Goal: Task Accomplishment & Management: Use online tool/utility

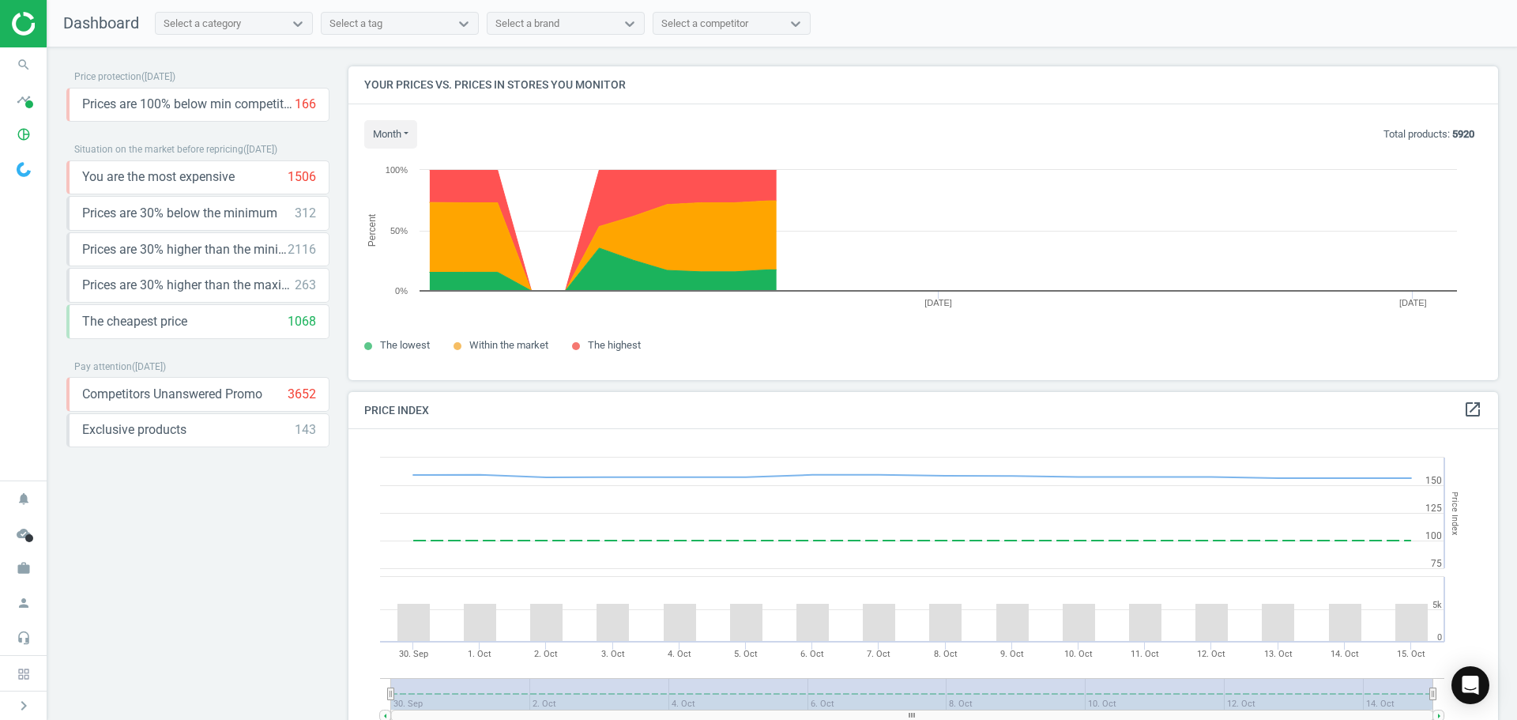
scroll to position [388, 1162]
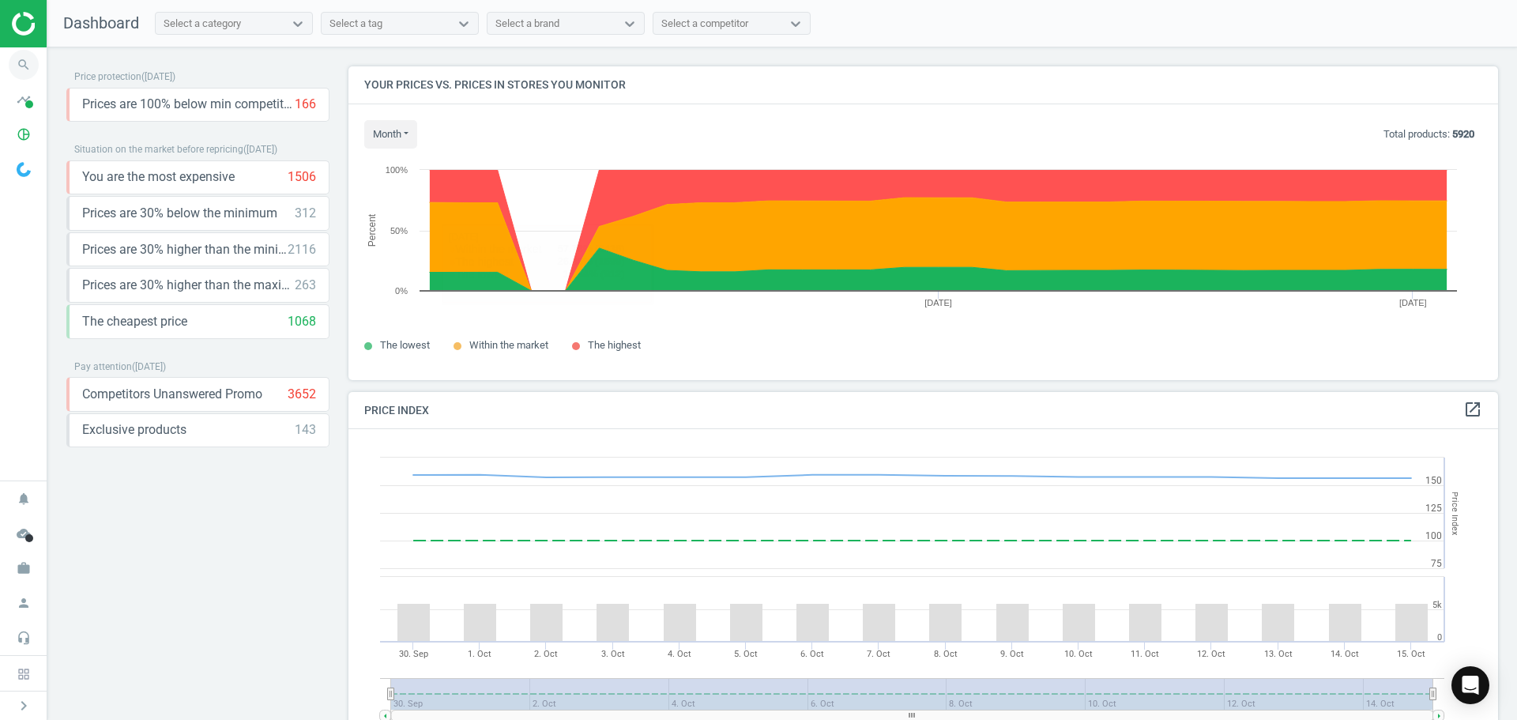
click at [20, 77] on icon "search" at bounding box center [24, 65] width 30 height 30
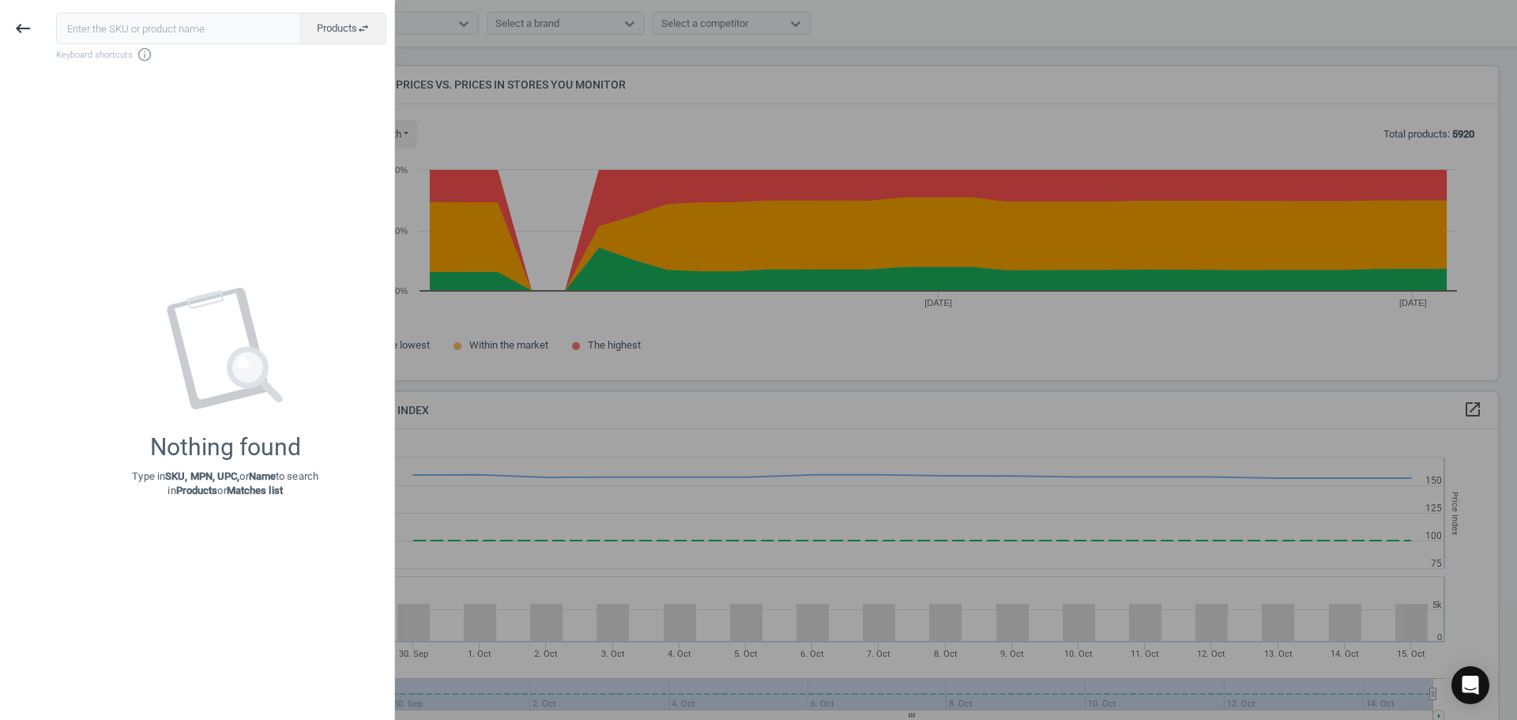
click at [131, 32] on input "text" at bounding box center [178, 29] width 245 height 32
type input "180125"
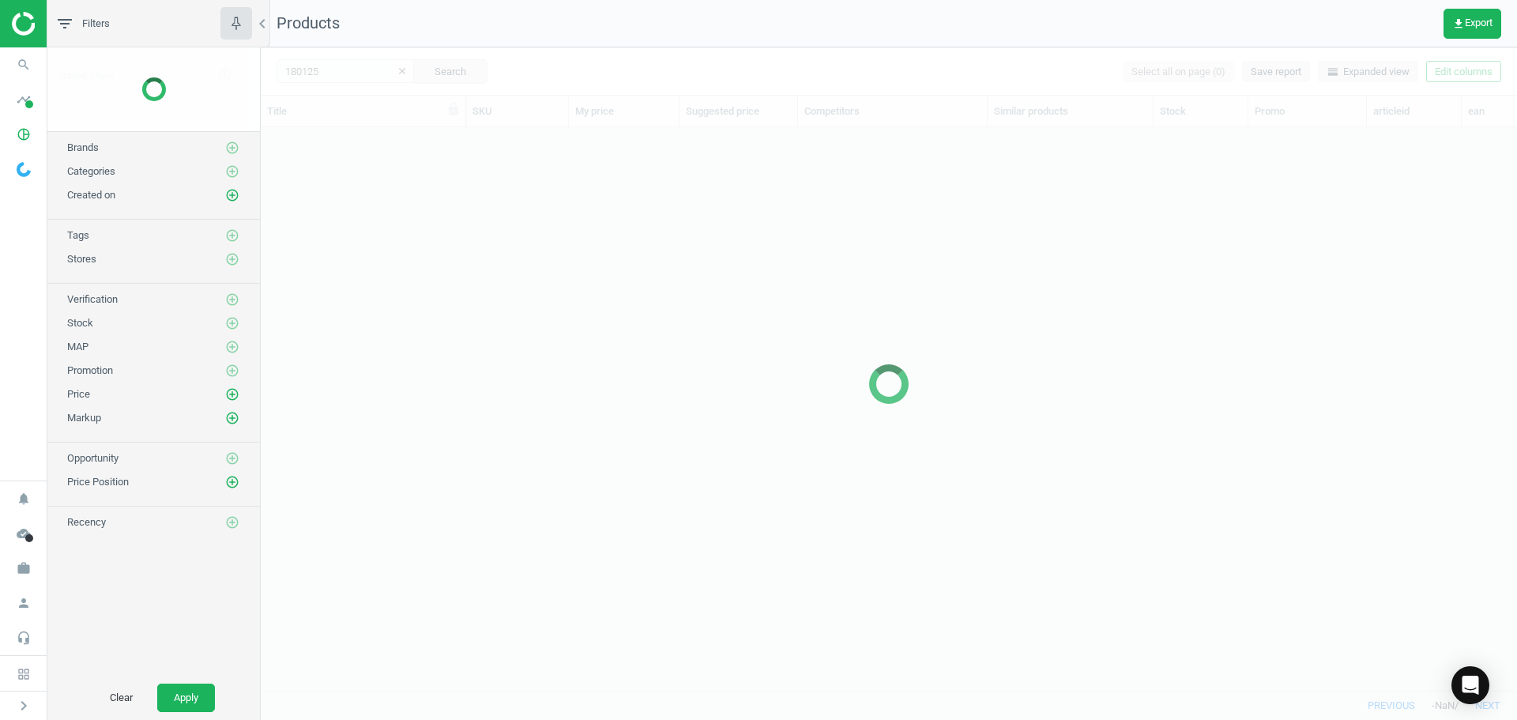
scroll to position [539, 1244]
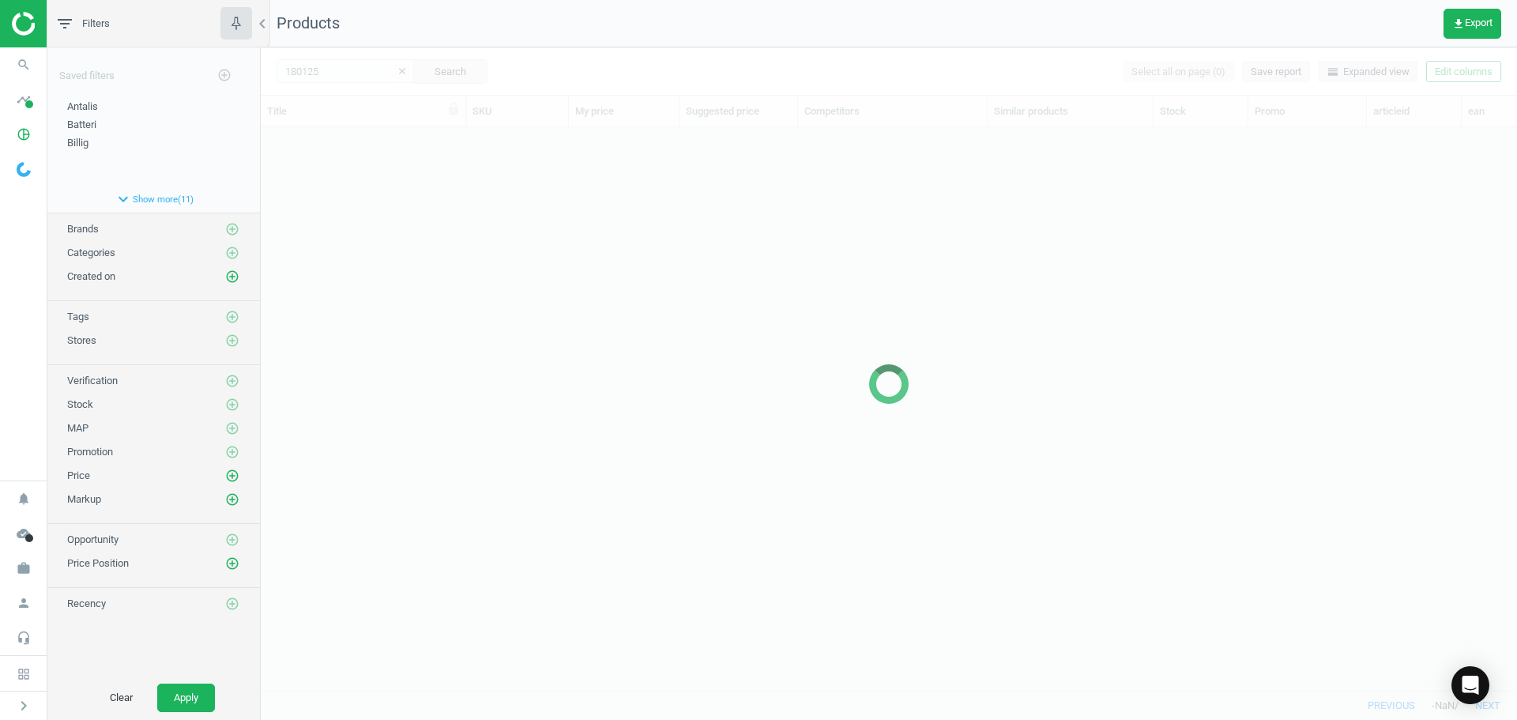
click at [445, 325] on div at bounding box center [889, 383] width 1256 height 672
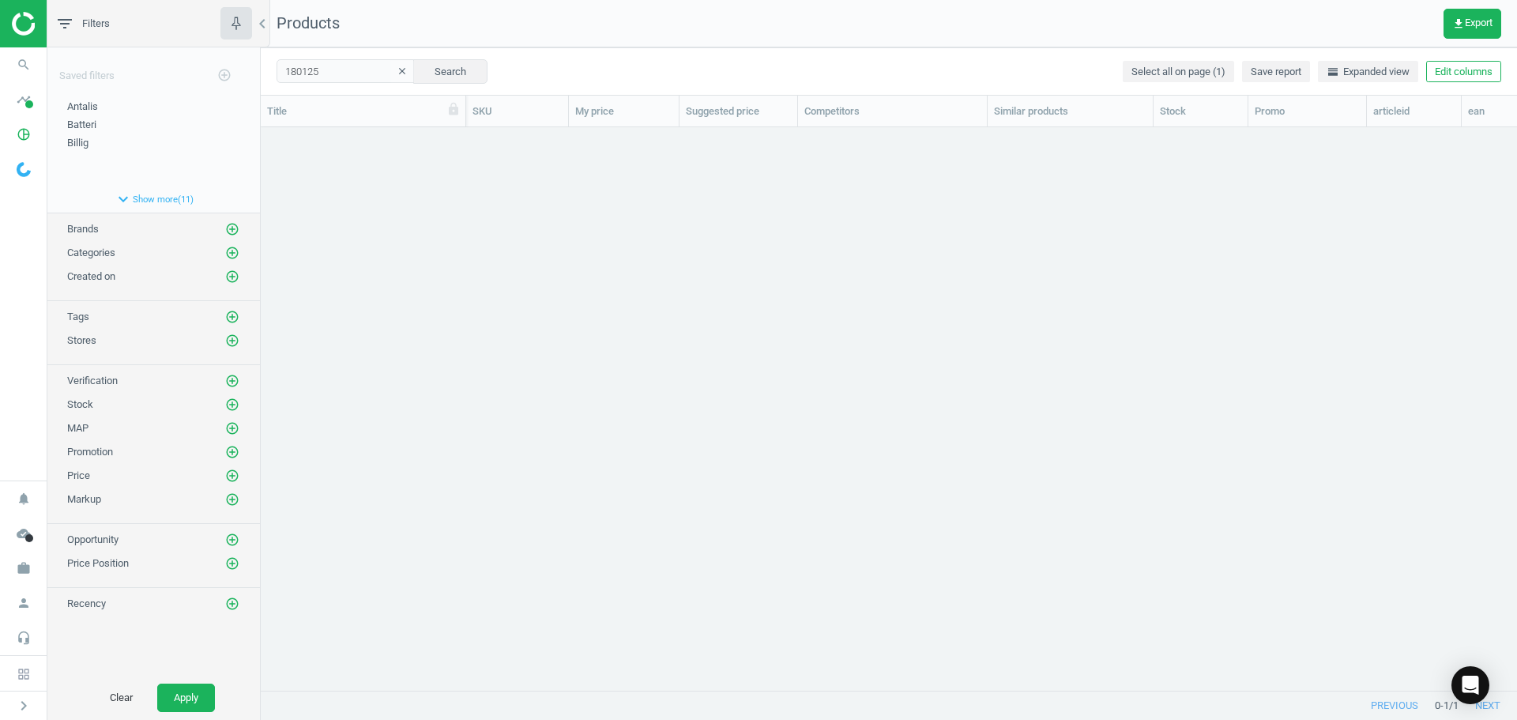
click at [445, 325] on div "grid" at bounding box center [889, 402] width 1256 height 551
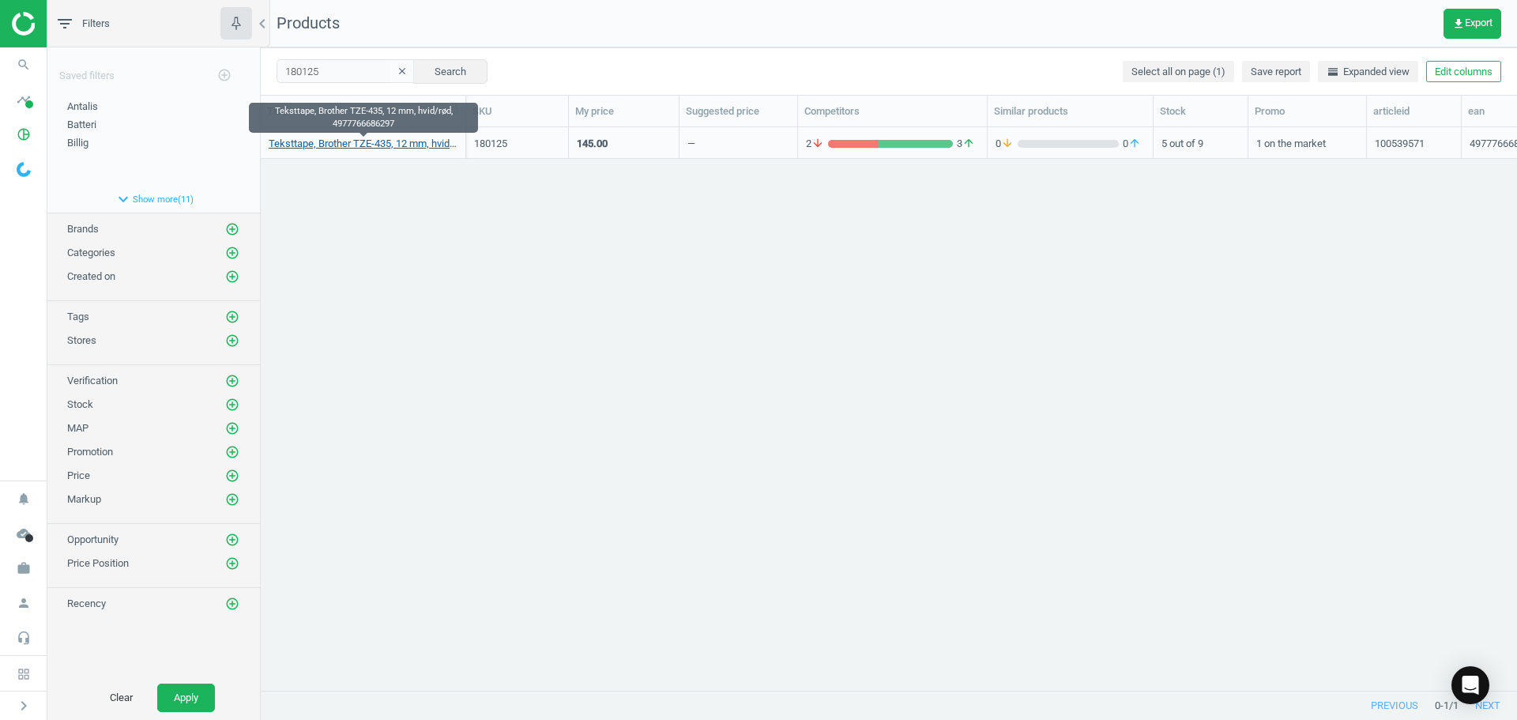
click at [388, 148] on link "Teksttape, Brother TZE-435, 12 mm, hvid/rød, 4977766686297" at bounding box center [363, 144] width 189 height 14
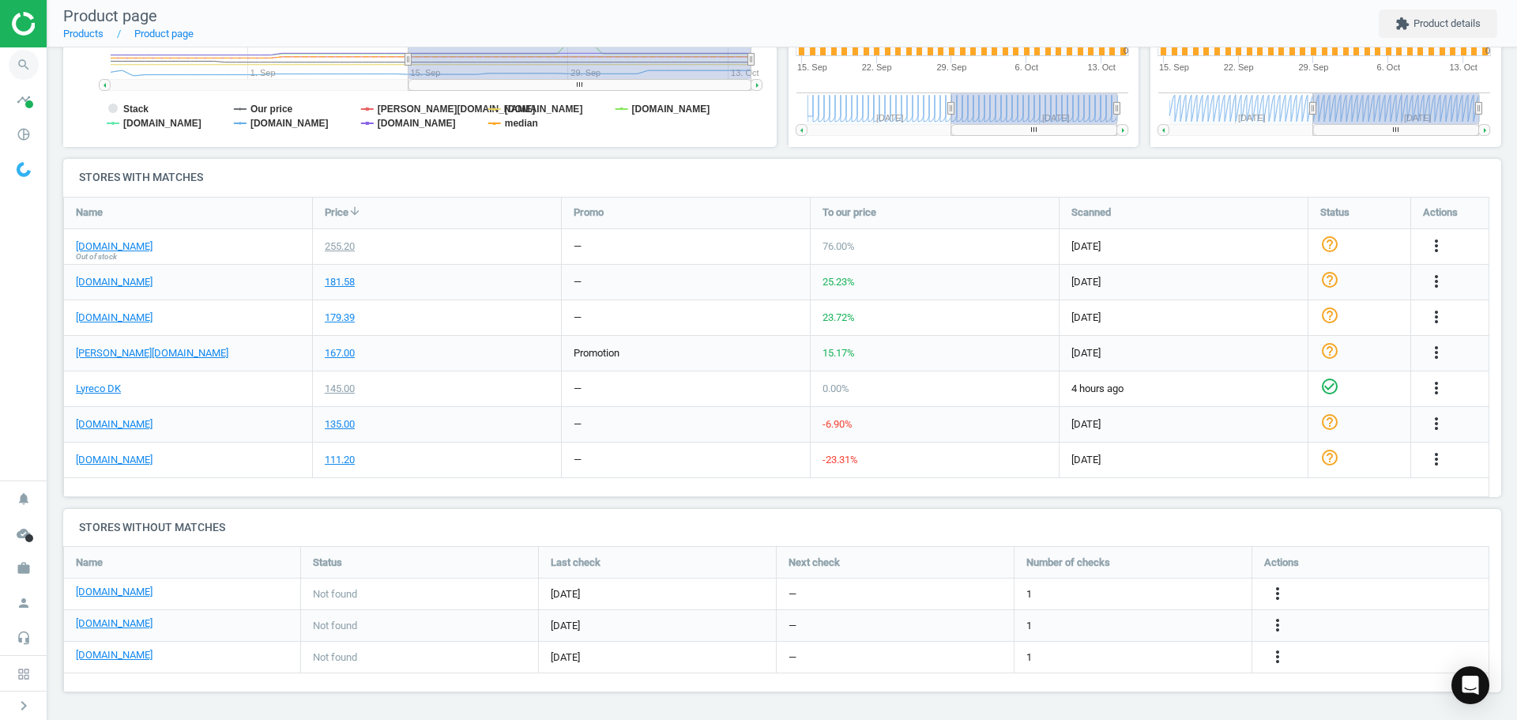
click at [26, 54] on icon "search" at bounding box center [24, 65] width 30 height 30
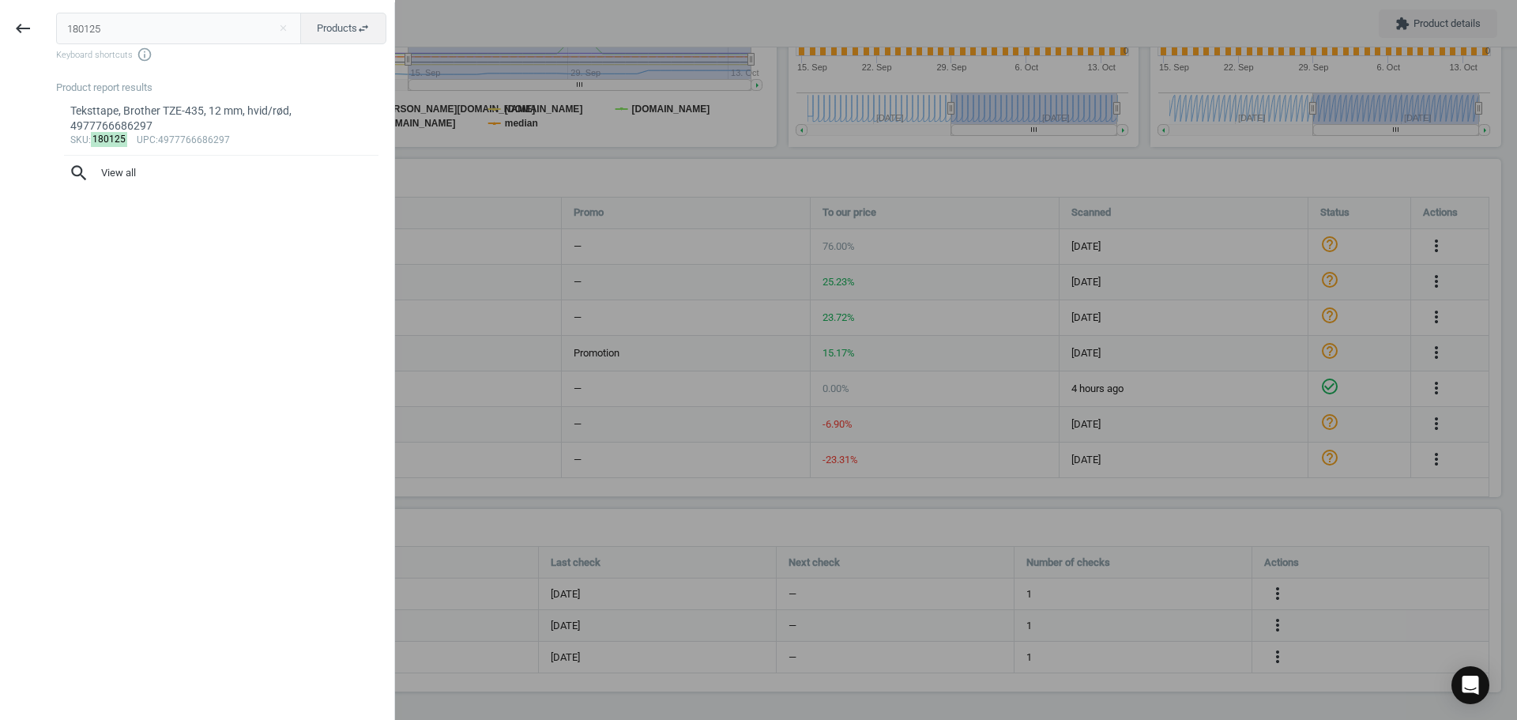
drag, startPoint x: 145, startPoint y: 26, endPoint x: 40, endPoint y: 8, distance: 106.6
click at [54, 9] on div "180125 close Products swap_horiz Keyboard shortcuts info_outline Product report…" at bounding box center [220, 362] width 348 height 720
type input "8227303"
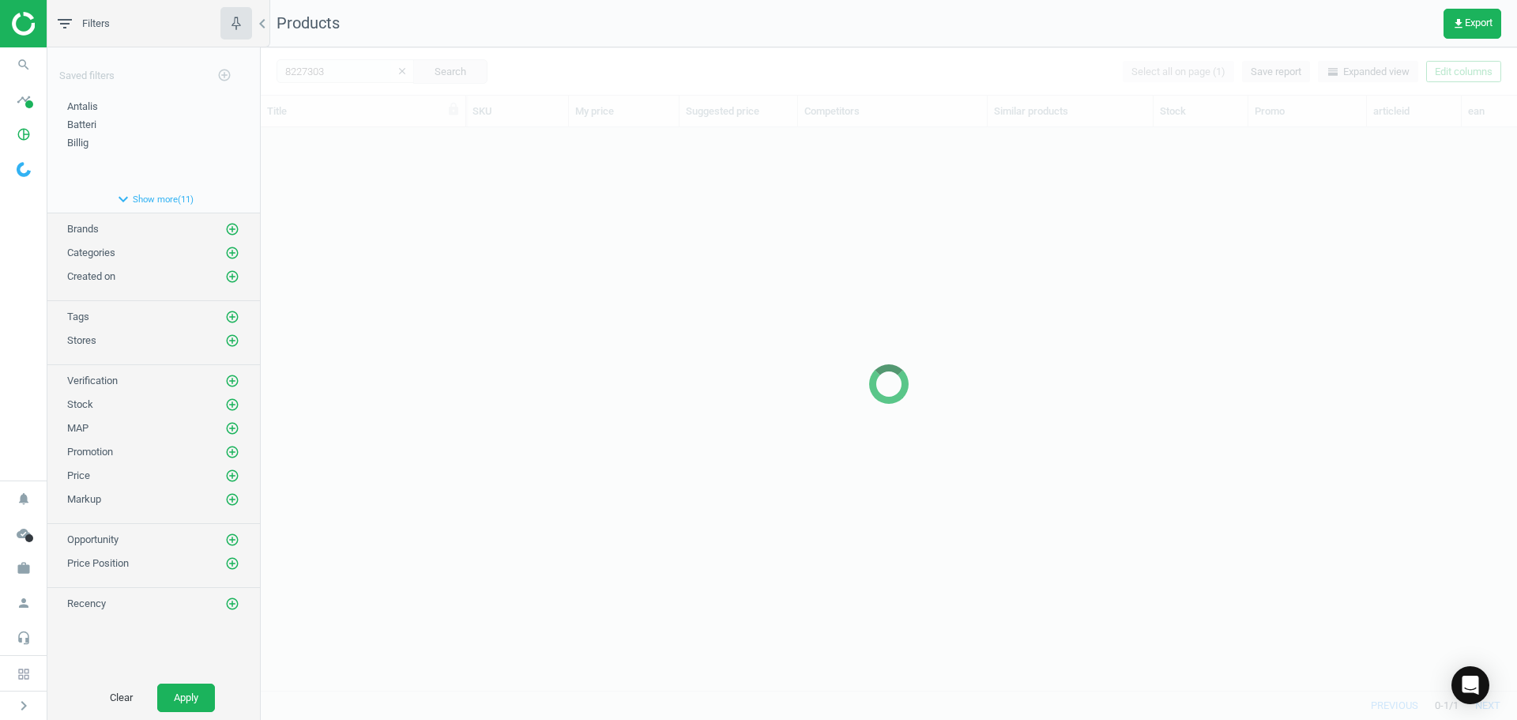
scroll to position [539, 1244]
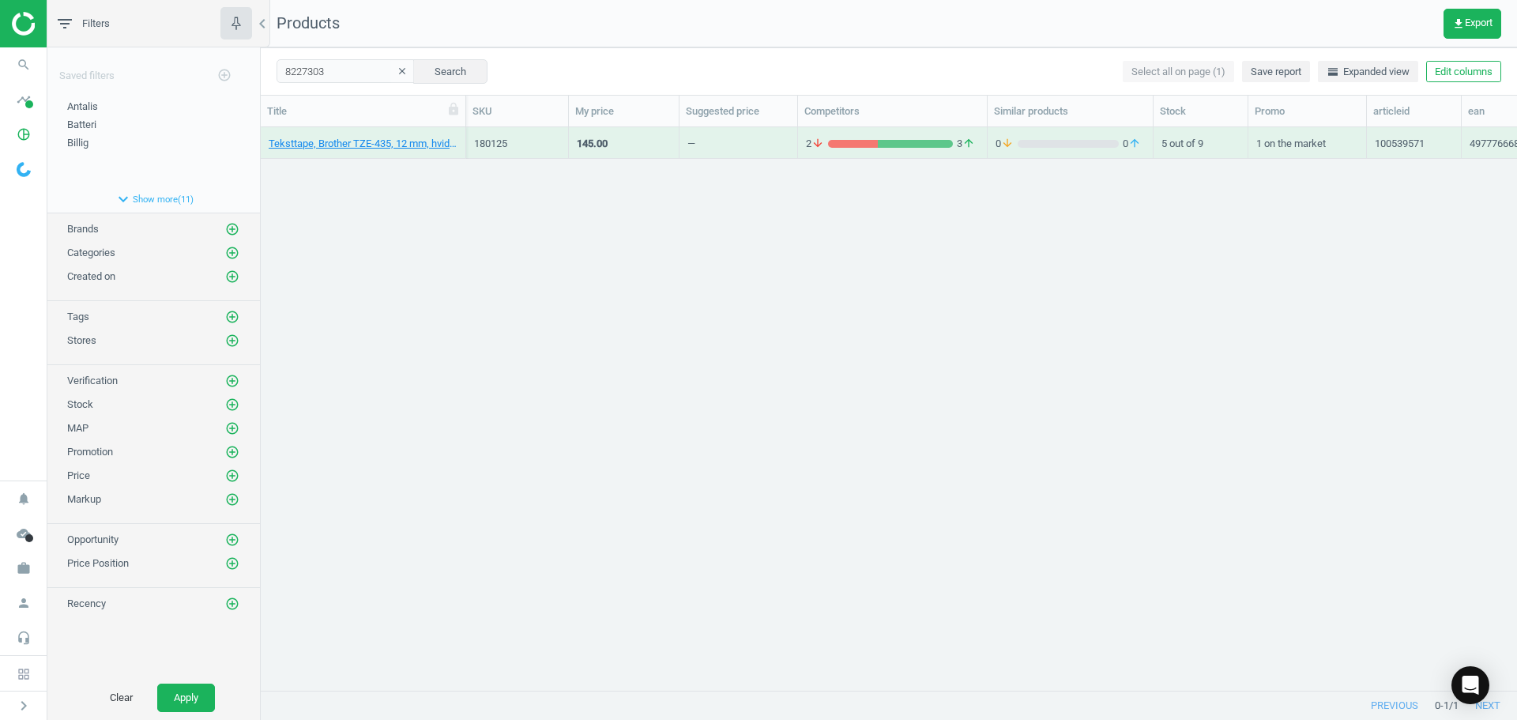
click at [466, 323] on div "Teksttape, Brother TZE-435, 12 mm, hvid/rød, 4977766686297 180125 145.00 — 2 ar…" at bounding box center [889, 402] width 1256 height 551
click at [397, 143] on link "Teksttape, Brother, TZE-S131, 12 mm, sort/klar, 4977766695565" at bounding box center [363, 144] width 189 height 14
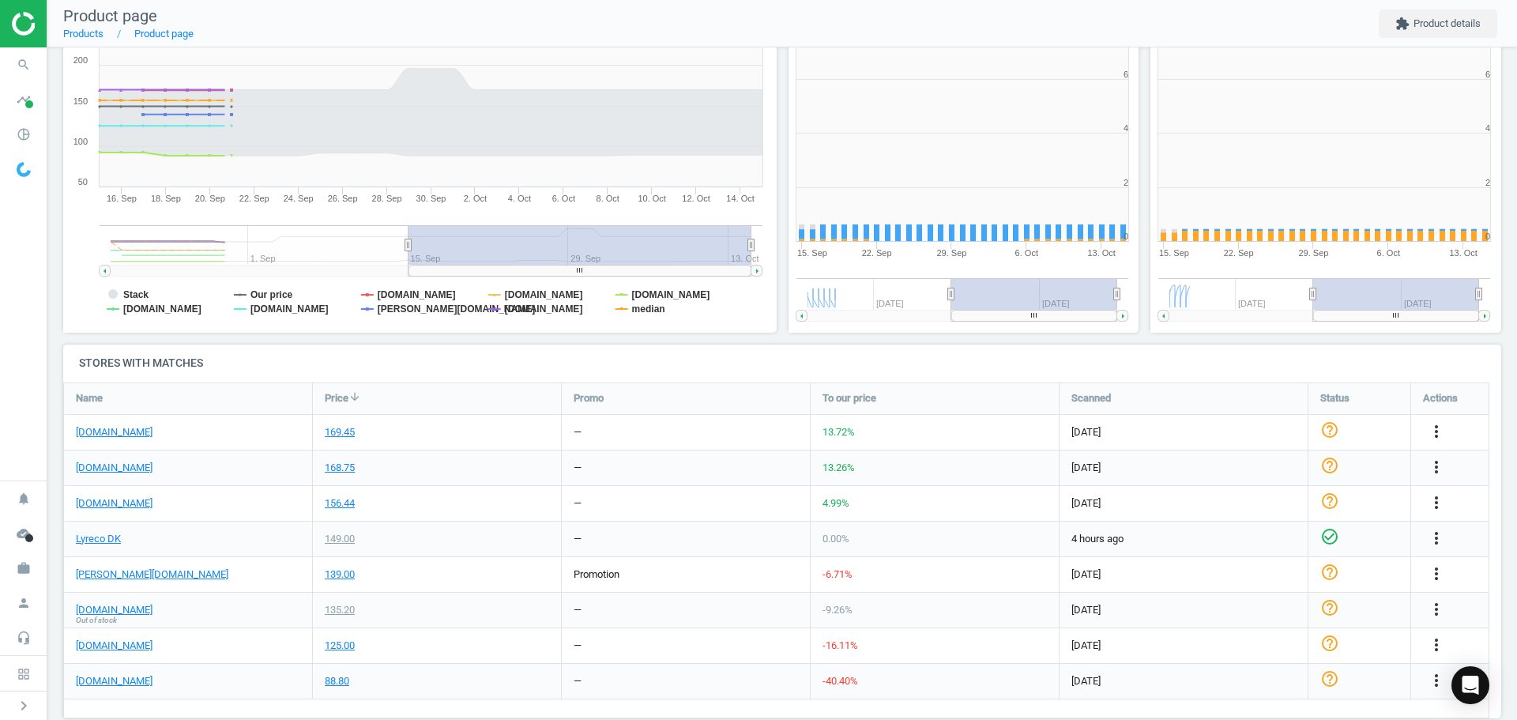
scroll to position [340, 372]
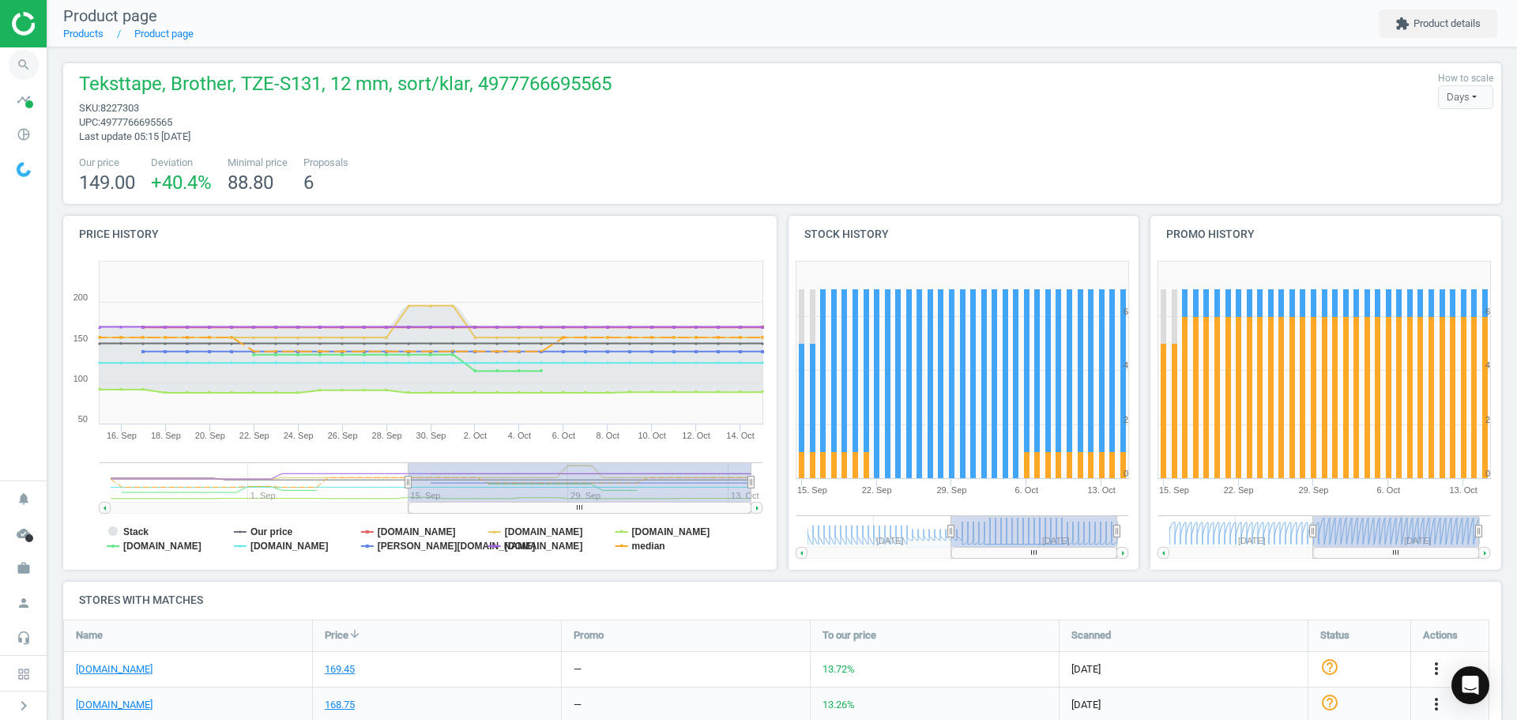
click at [21, 65] on icon "search" at bounding box center [24, 65] width 30 height 30
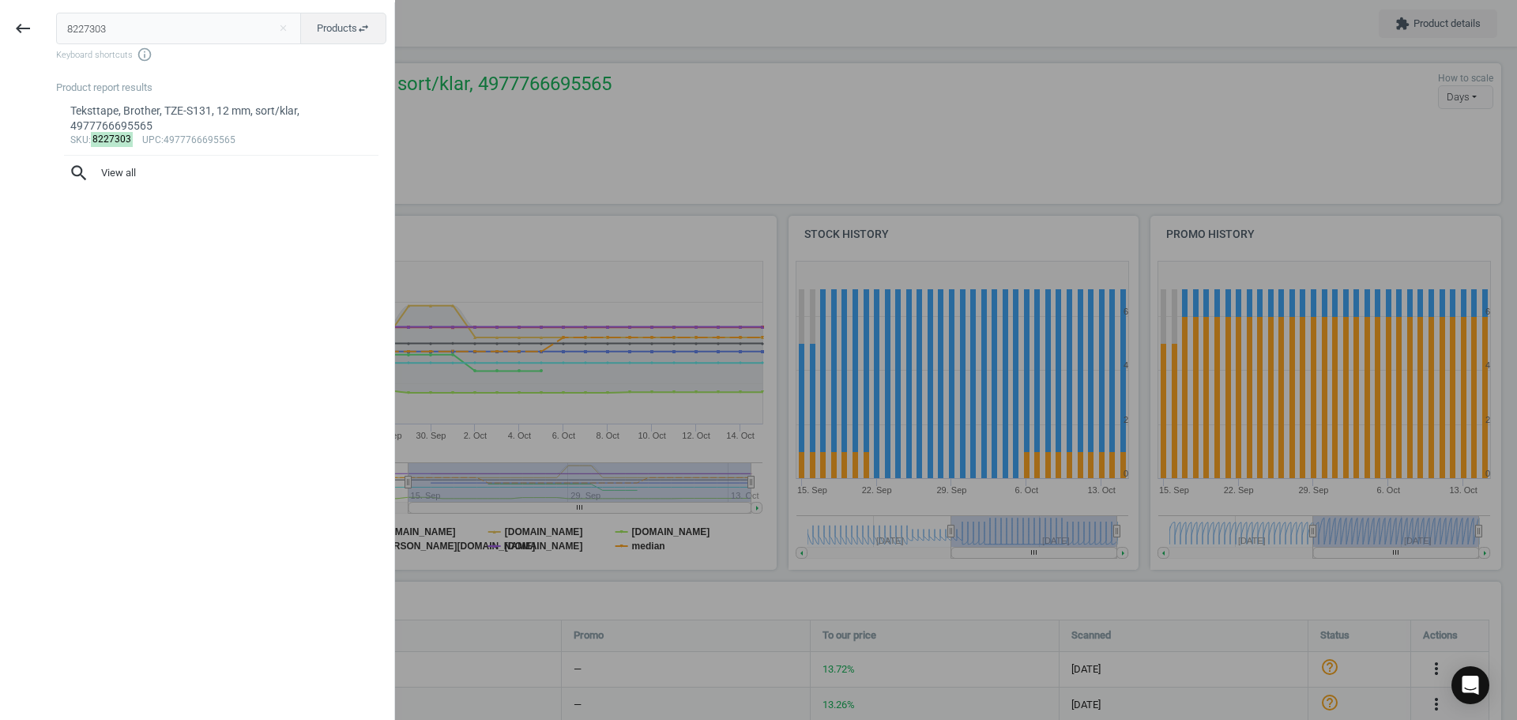
drag, startPoint x: 118, startPoint y: 30, endPoint x: 1, endPoint y: 26, distance: 117.8
click at [22, 24] on div "keyboard_backspace 8227303 close Products swap_horiz Keyboard shortcuts info_ou…" at bounding box center [197, 362] width 395 height 720
type input "180158"
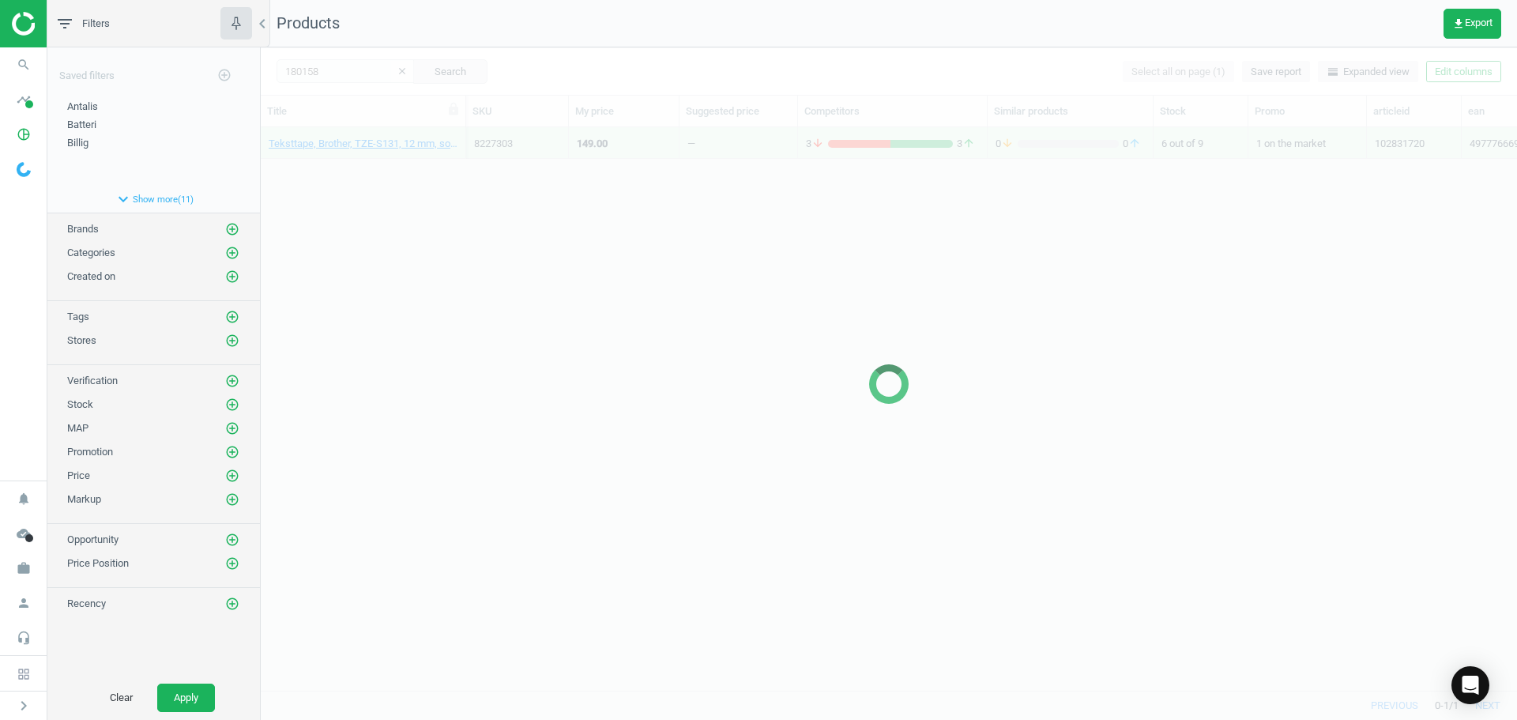
drag, startPoint x: 365, startPoint y: 240, endPoint x: 368, endPoint y: 212, distance: 28.6
click at [367, 239] on div "Teksttape, Brother, TZE-S131, 12 mm, sort/klar, 4977766695565 8227303 149.00 — …" at bounding box center [889, 402] width 1256 height 551
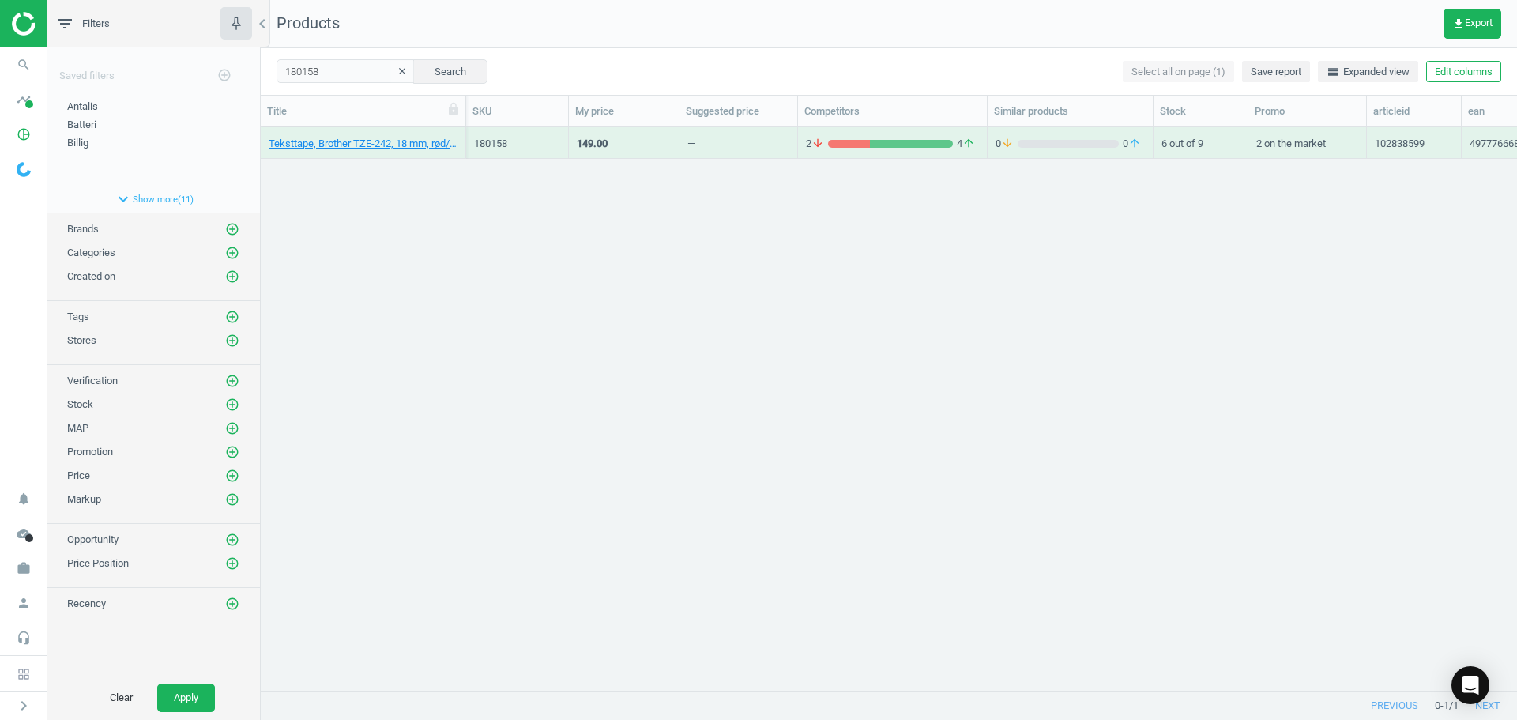
click at [358, 152] on div "Teksttape, Brother TZE-242, 18 mm, rød/hvid, 4977766685351" at bounding box center [363, 147] width 189 height 20
click at [358, 146] on link "Teksttape, Brother TZE-242, 18 mm, rød/hvid, 4977766685351" at bounding box center [363, 144] width 189 height 14
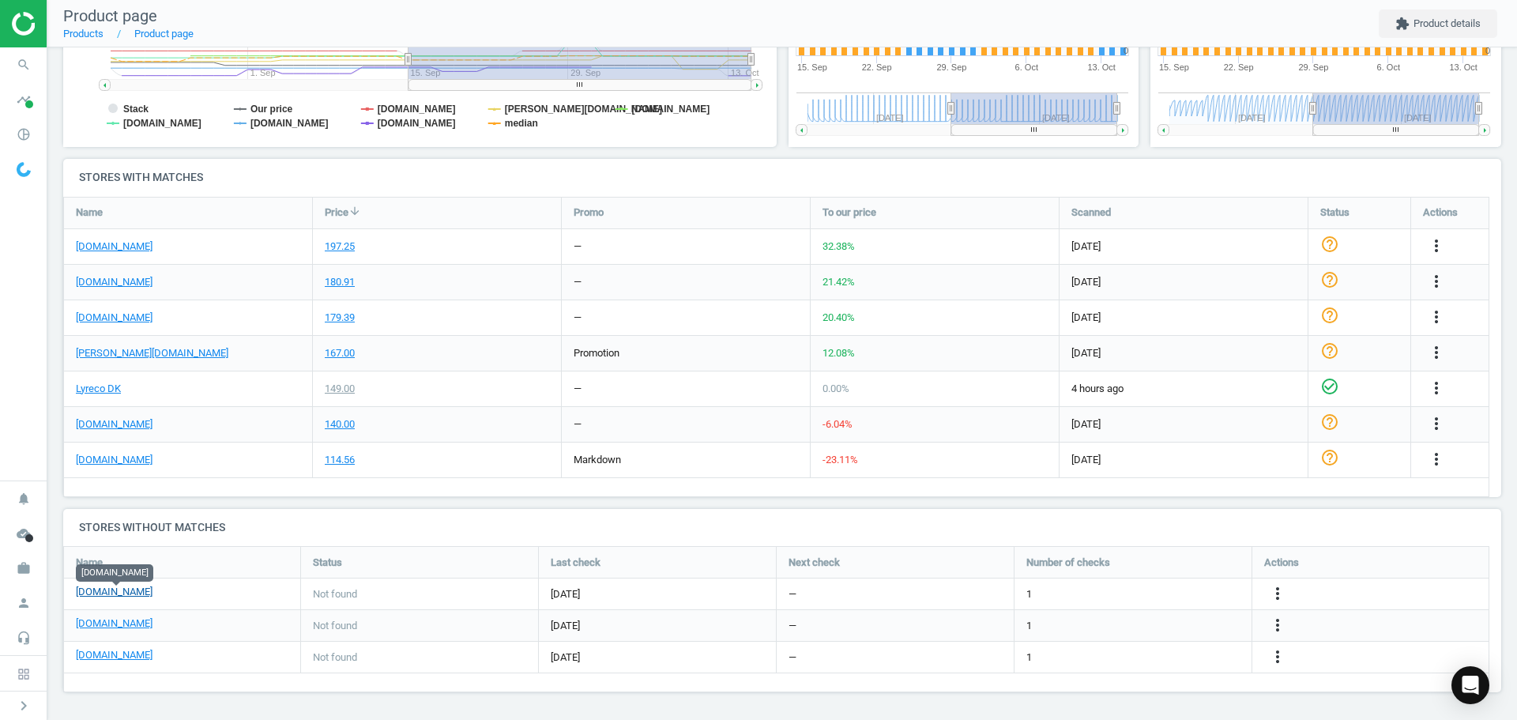
click at [97, 588] on link "[DOMAIN_NAME]" at bounding box center [114, 592] width 77 height 14
click at [114, 630] on link "[DOMAIN_NAME]" at bounding box center [114, 623] width 77 height 14
click at [19, 70] on icon "search" at bounding box center [24, 65] width 30 height 30
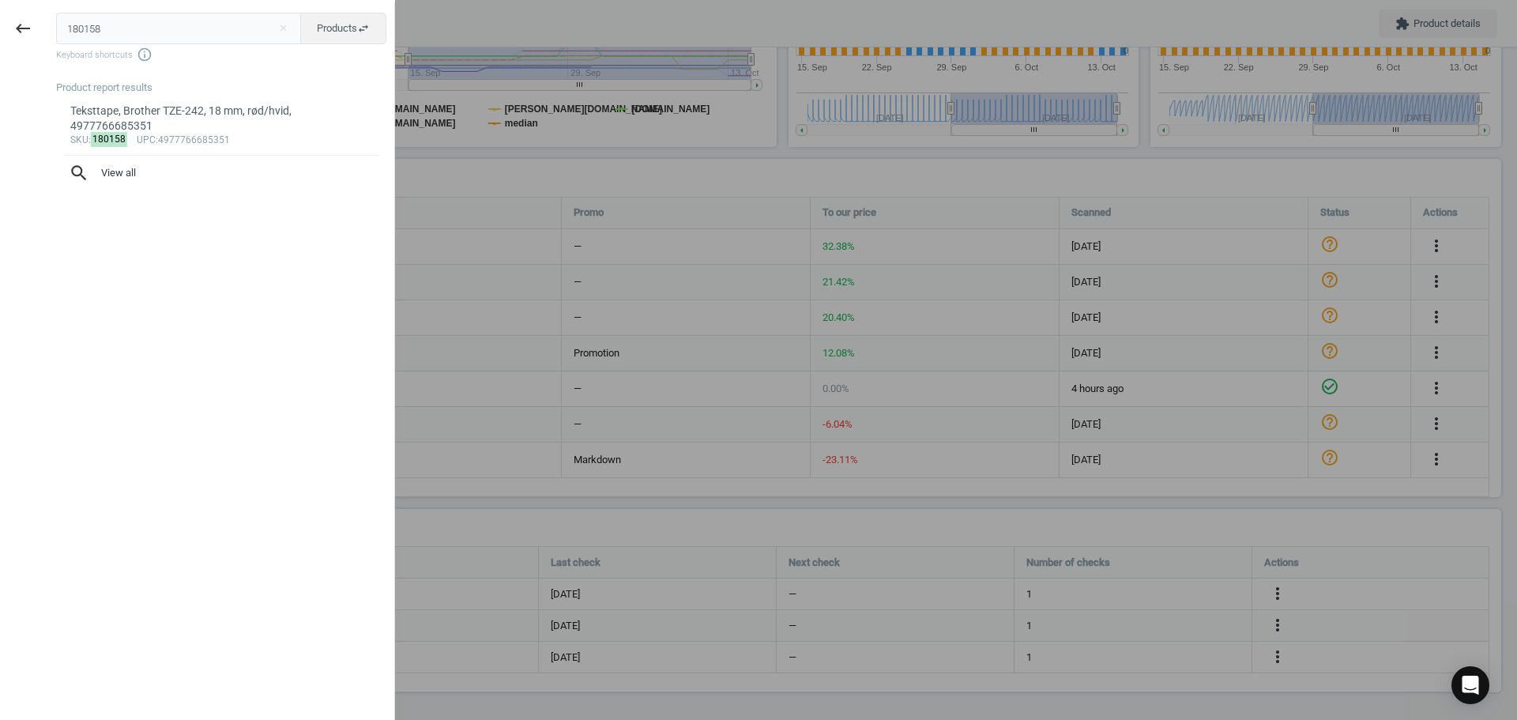
drag, startPoint x: 119, startPoint y: 26, endPoint x: 0, endPoint y: 37, distance: 119.8
click at [20, 28] on div "keyboard_backspace 180158 close Products swap_horiz Keyboard shortcuts info_out…" at bounding box center [197, 362] width 395 height 720
type input "19245286"
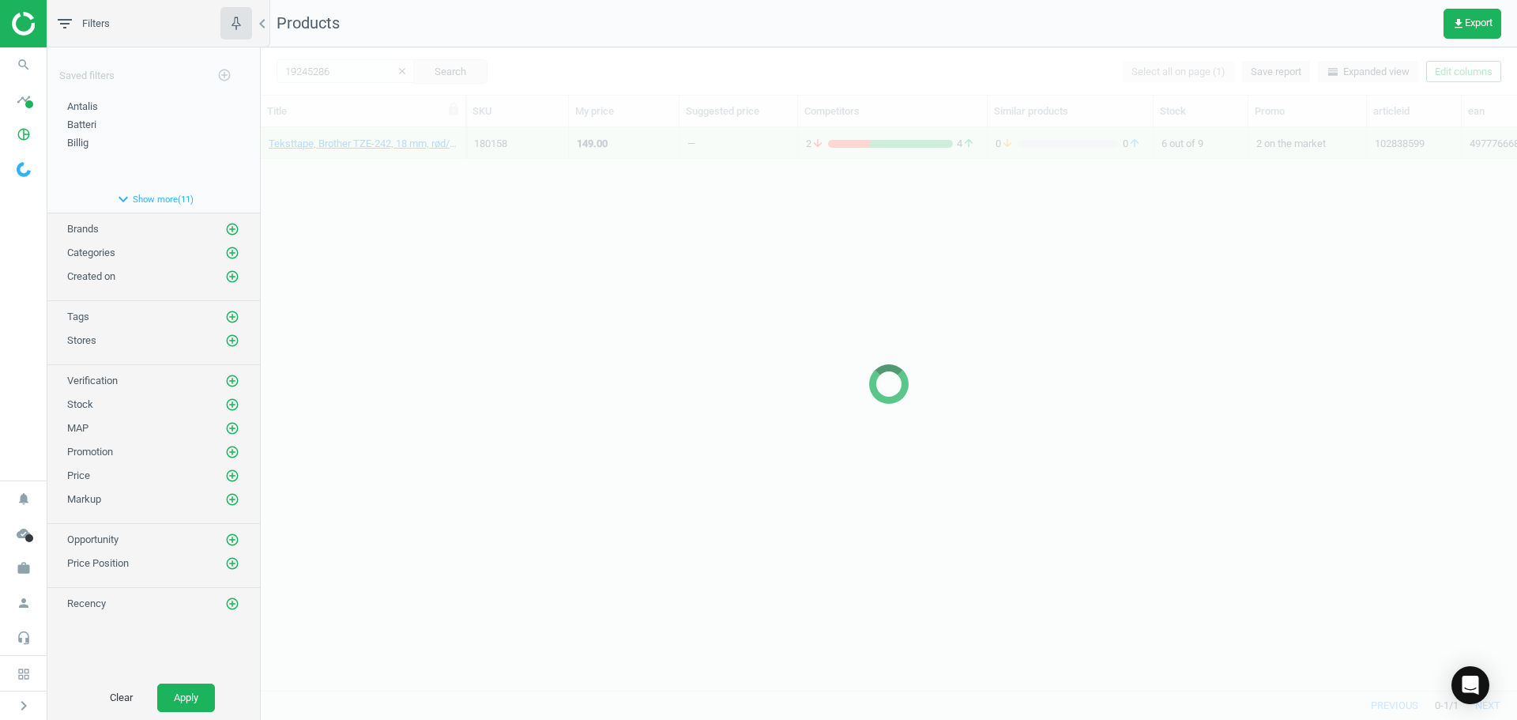
click at [535, 261] on div at bounding box center [889, 383] width 1256 height 672
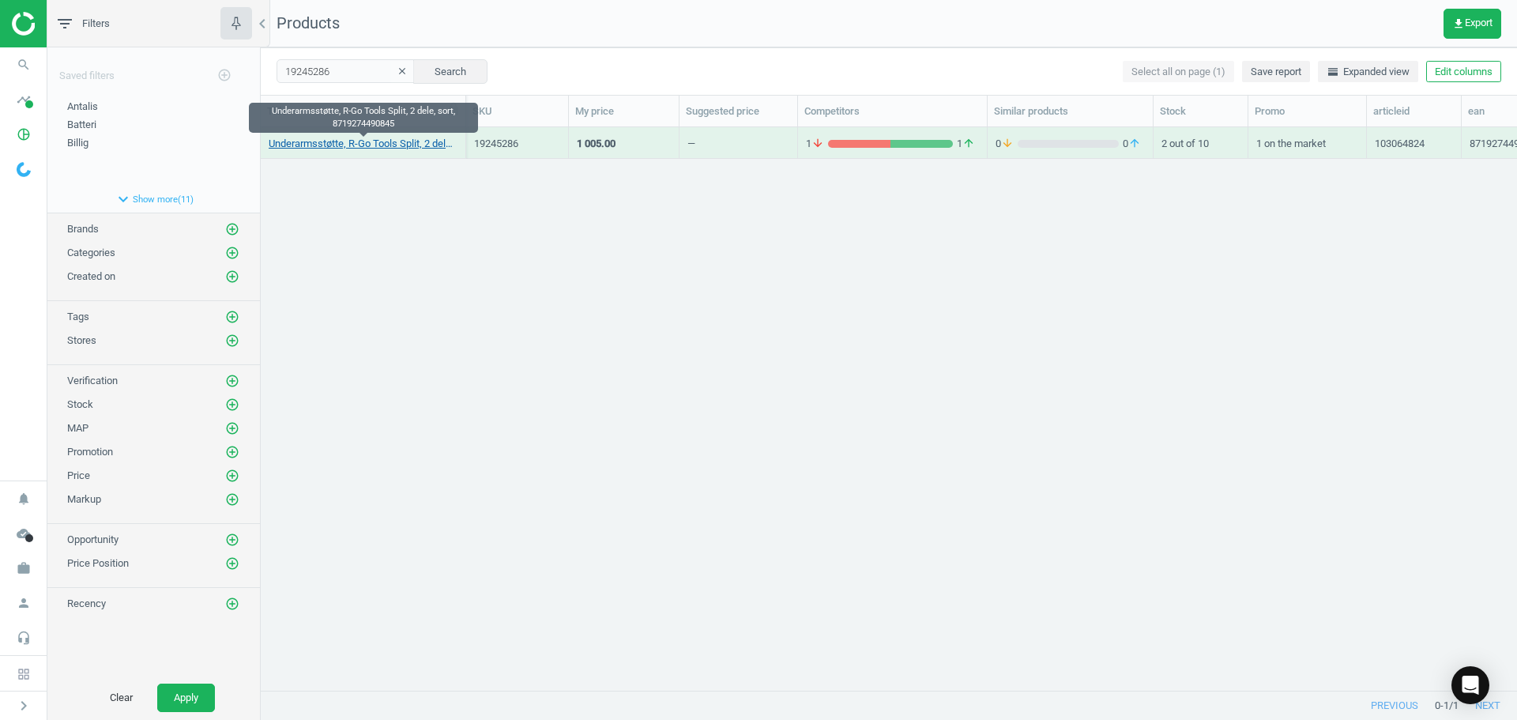
click at [406, 146] on link "Underarmsstøtte, R-Go Tools Split, 2 dele, sort, 8719274490845" at bounding box center [363, 144] width 189 height 14
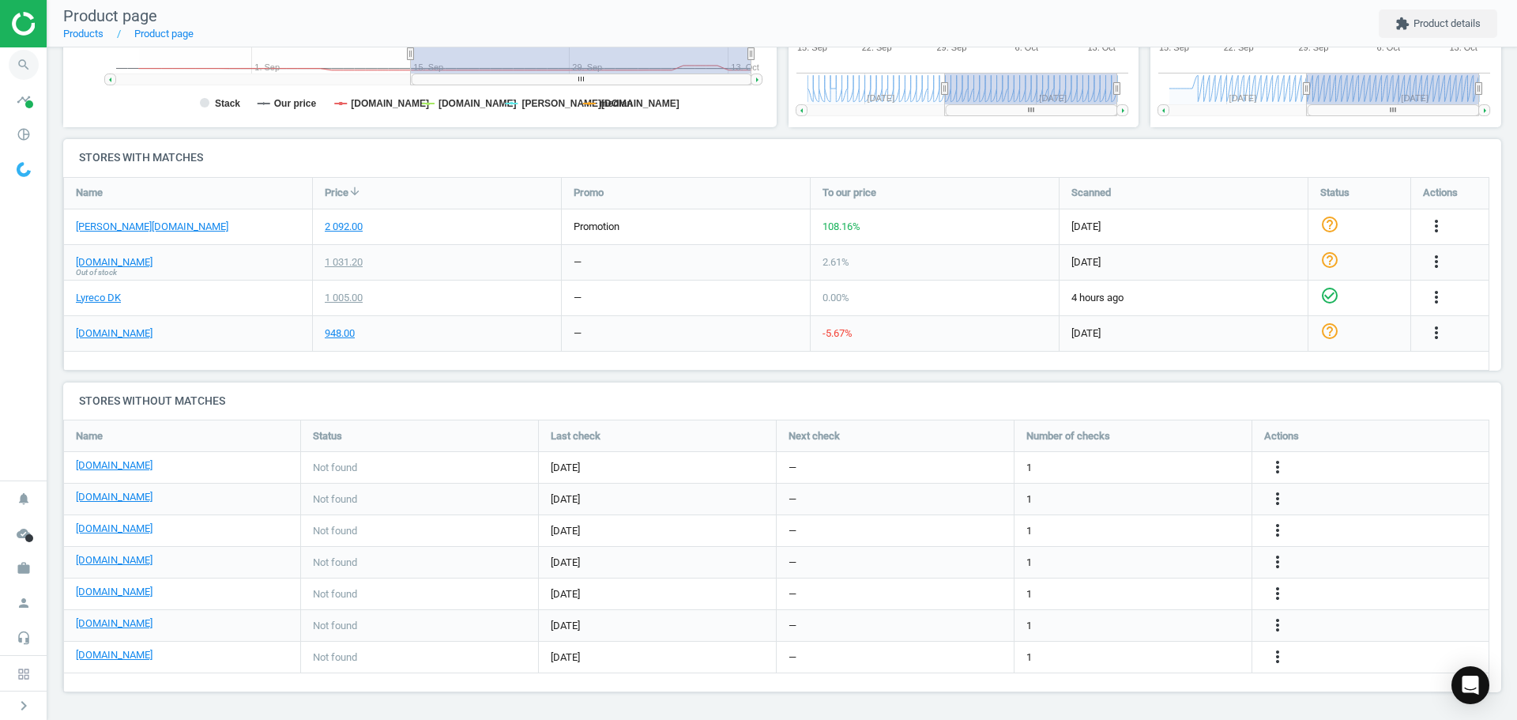
click at [28, 78] on icon "search" at bounding box center [24, 65] width 30 height 30
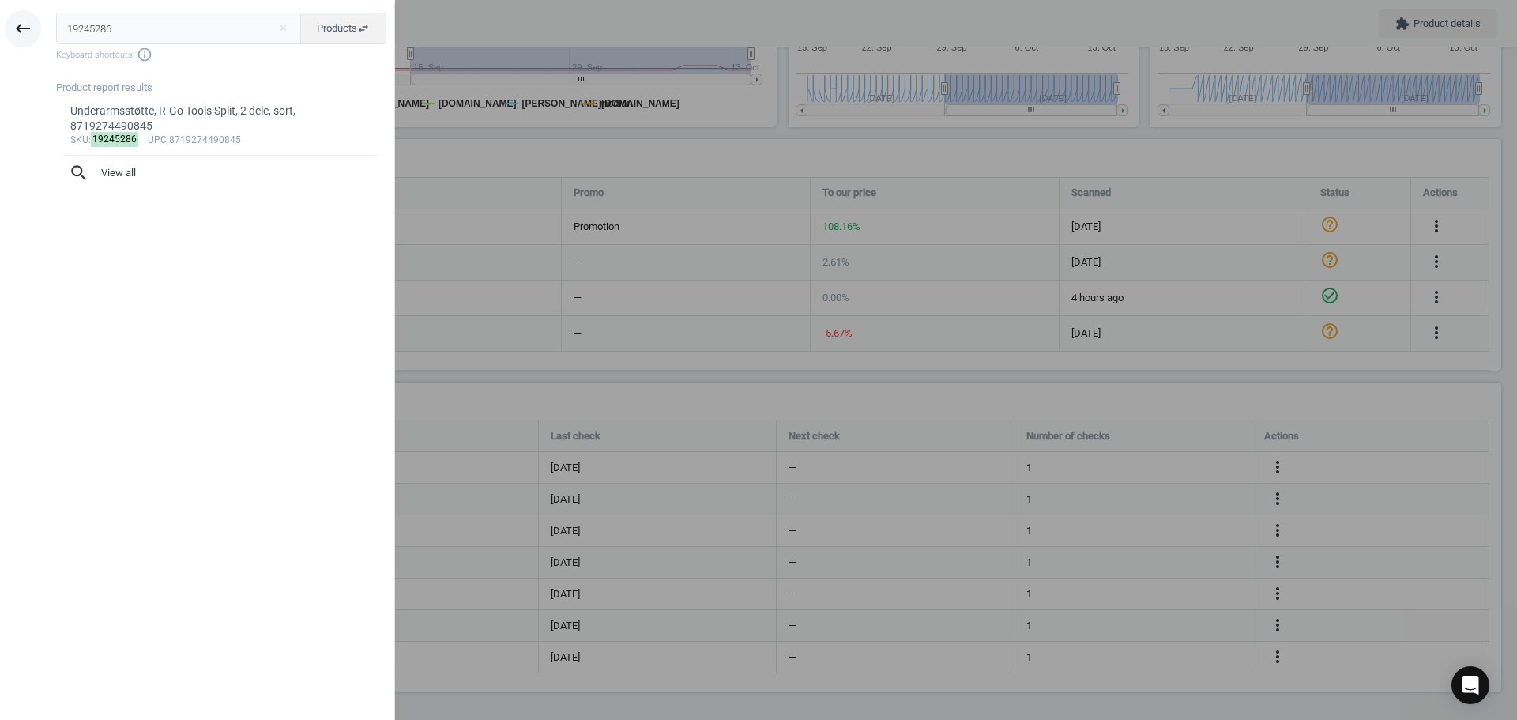
drag, startPoint x: 137, startPoint y: 32, endPoint x: 28, endPoint y: 31, distance: 108.2
click at [54, 22] on div "19245286 close Products swap_horiz Keyboard shortcuts info_outline Product repo…" at bounding box center [220, 362] width 348 height 720
type input "20860028"
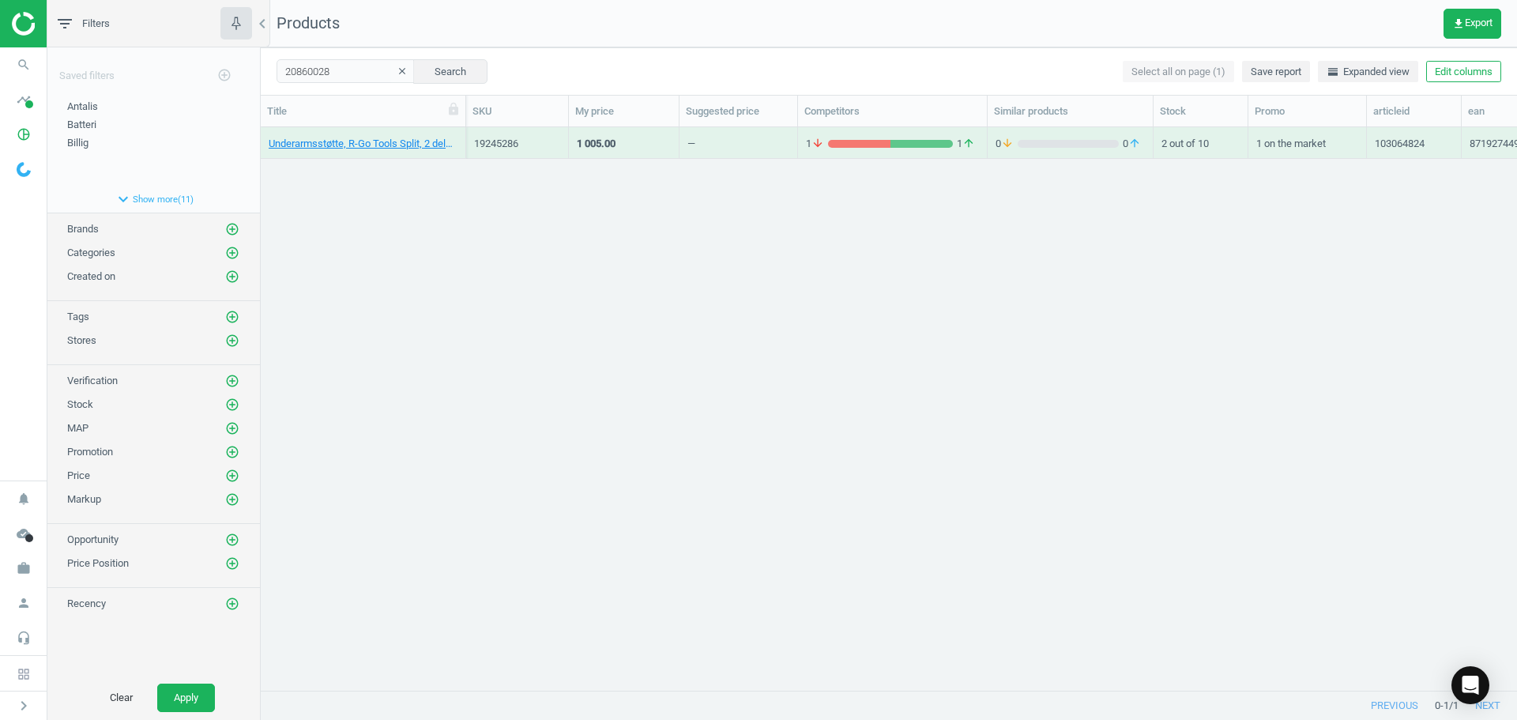
drag, startPoint x: 357, startPoint y: 193, endPoint x: 357, endPoint y: 183, distance: 9.5
click at [357, 188] on div "Underarmsstøtte, R-Go Tools Split, 2 dele, sort, 8719274490845 19245286 1 005.0…" at bounding box center [889, 402] width 1256 height 551
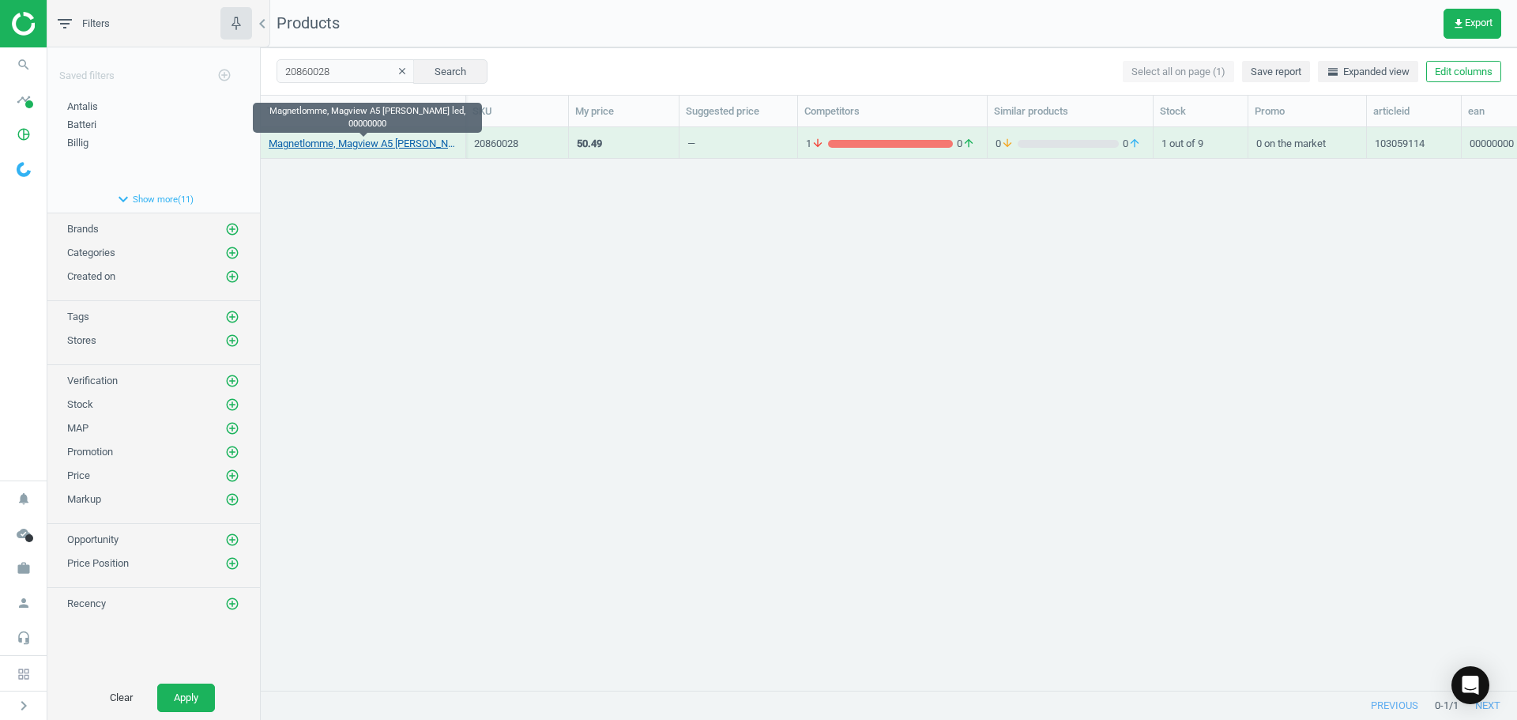
click at [356, 149] on link "Magnetlomme, Magview A5 [PERSON_NAME] led, 00000000" at bounding box center [363, 144] width 189 height 14
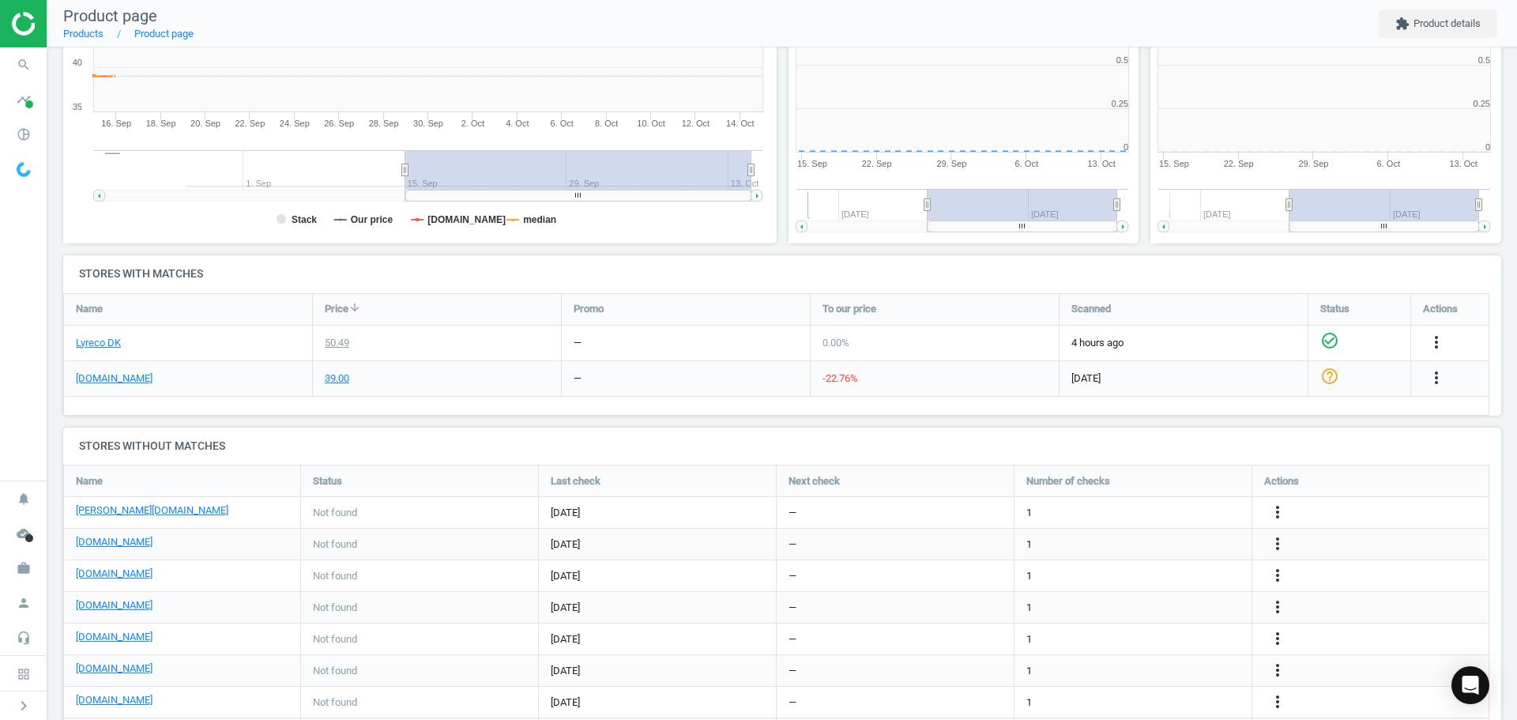
scroll to position [8, 8]
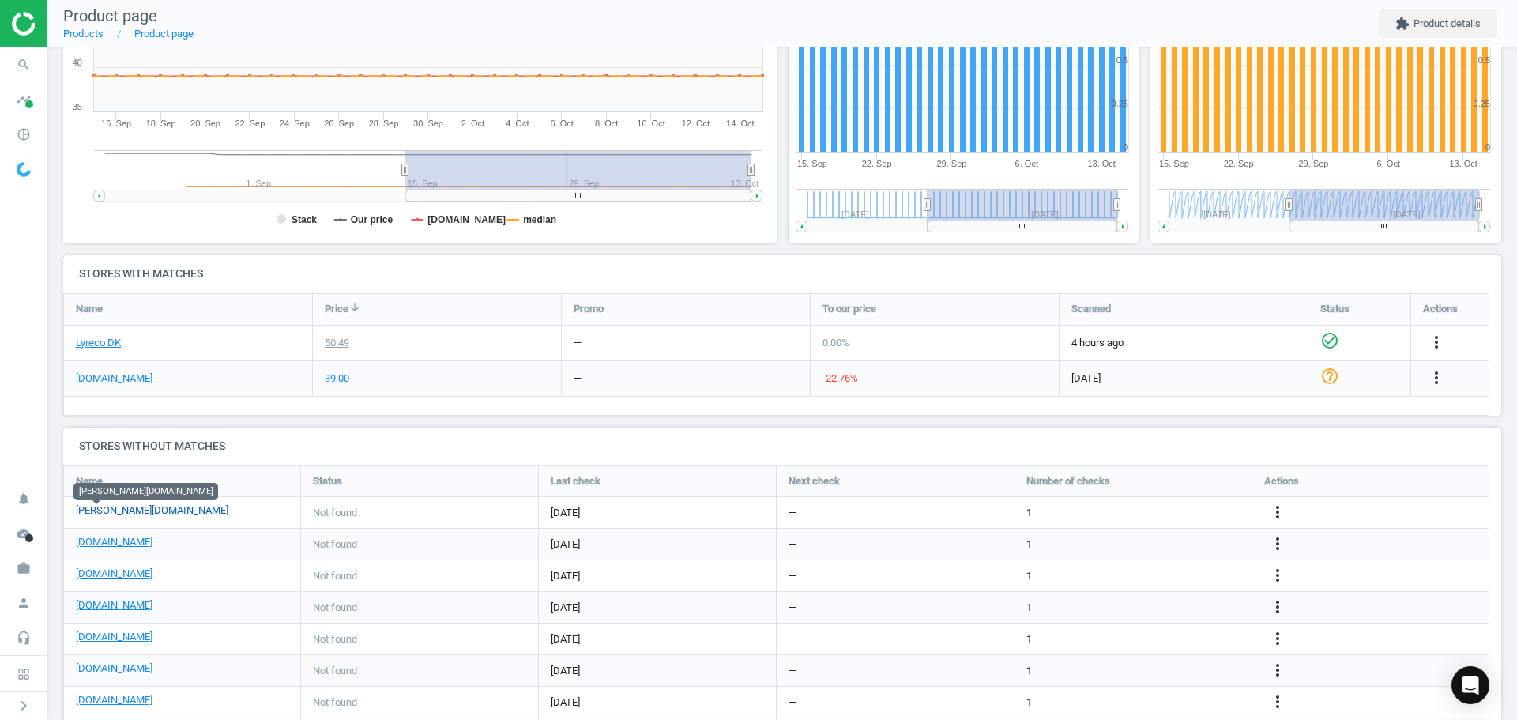
click at [100, 509] on link "[PERSON_NAME][DOMAIN_NAME]" at bounding box center [152, 510] width 152 height 14
click at [111, 543] on link "[DOMAIN_NAME]" at bounding box center [114, 542] width 77 height 14
click at [1277, 545] on icon "more_vert" at bounding box center [1277, 543] width 19 height 19
click at [1175, 544] on link "Edit URL/product option" at bounding box center [1154, 544] width 216 height 24
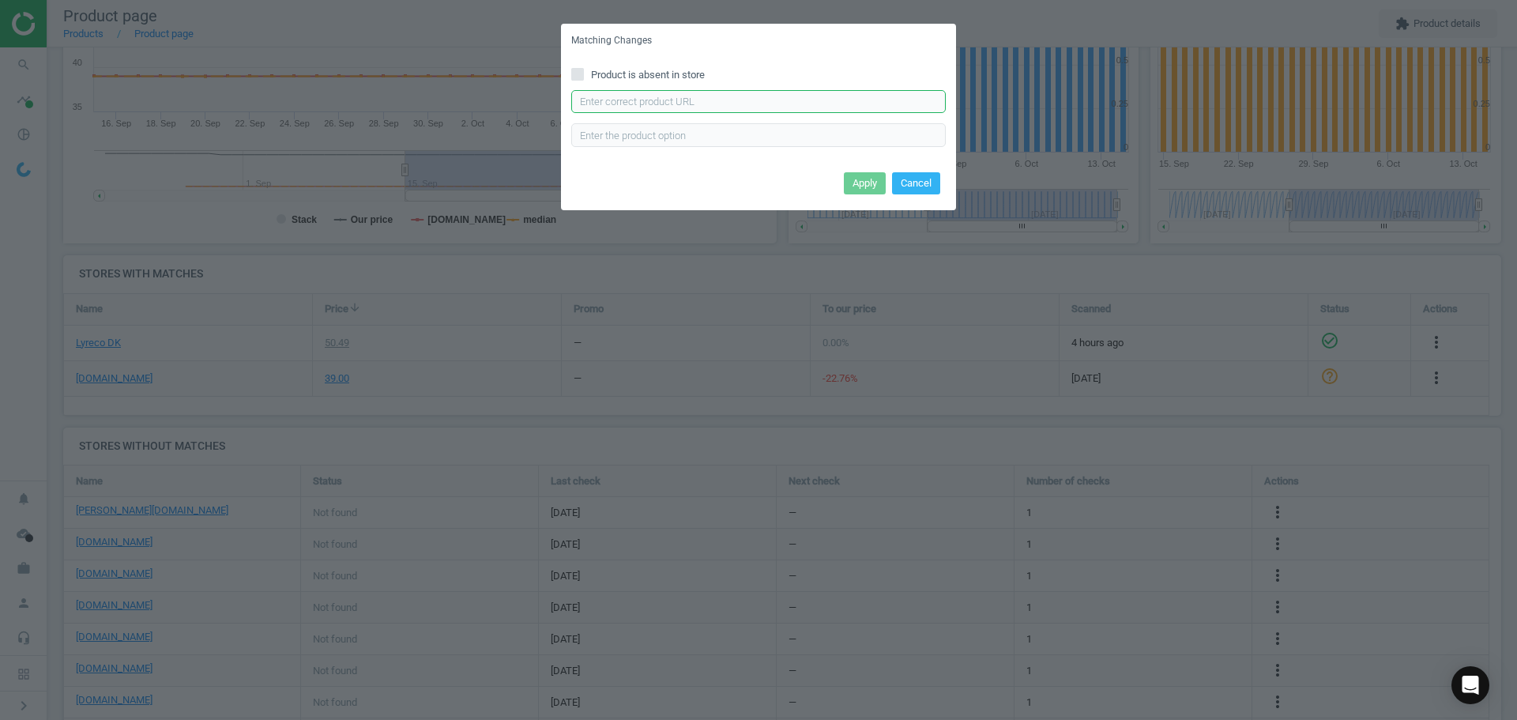
click at [603, 97] on input "text" at bounding box center [758, 102] width 374 height 24
paste input "[URL][DOMAIN_NAME]"
type input "[URL][DOMAIN_NAME]"
click at [863, 186] on button "Apply" at bounding box center [865, 183] width 42 height 22
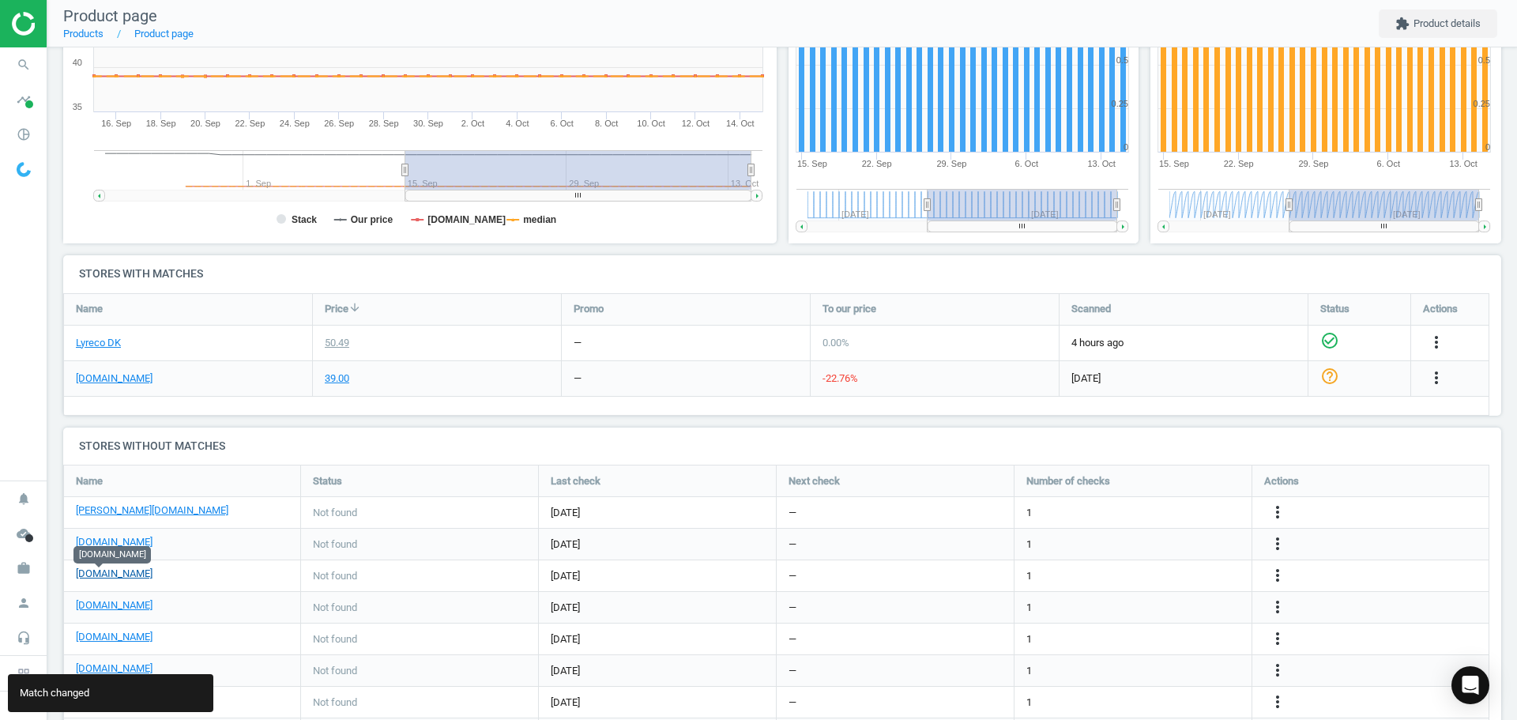
click at [117, 577] on link "[DOMAIN_NAME]" at bounding box center [114, 573] width 77 height 14
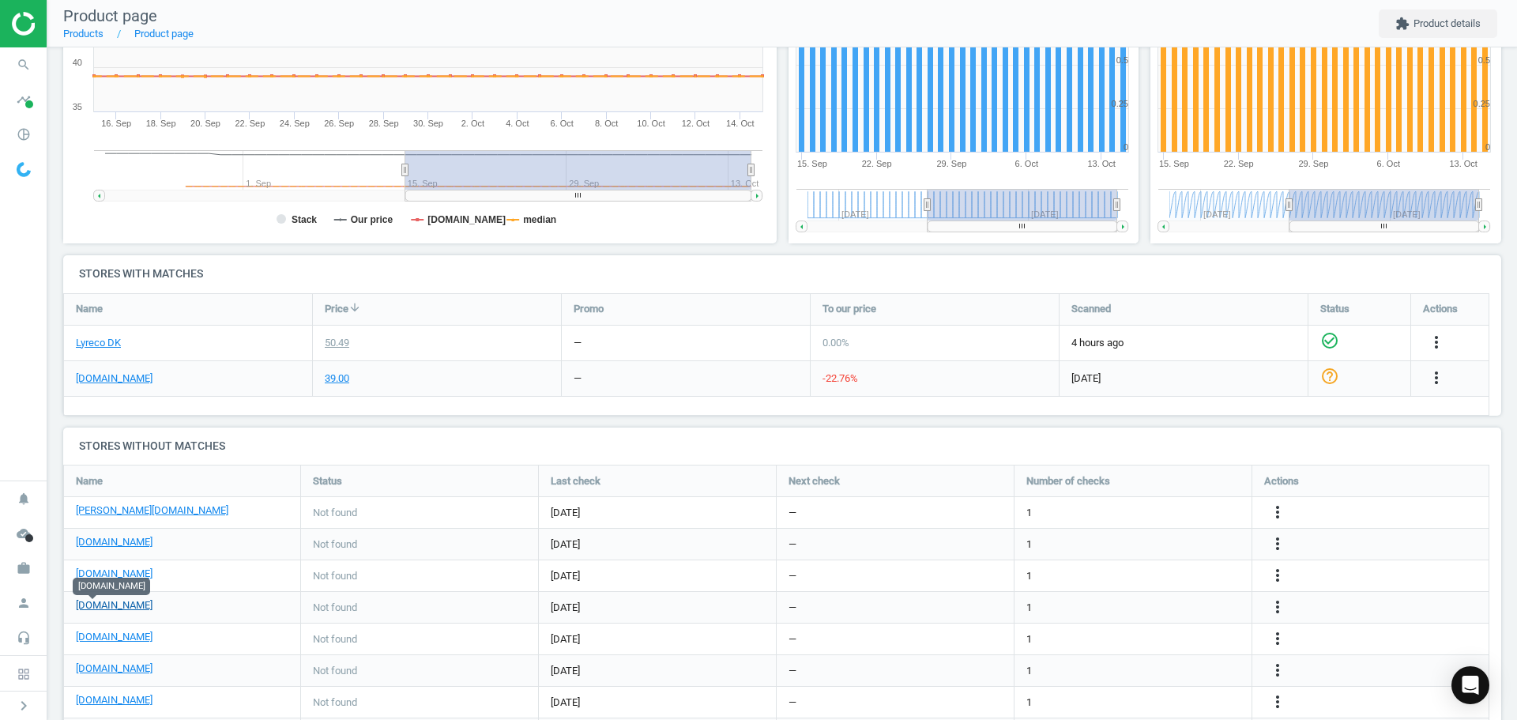
click at [104, 611] on link "[DOMAIN_NAME]" at bounding box center [114, 605] width 77 height 14
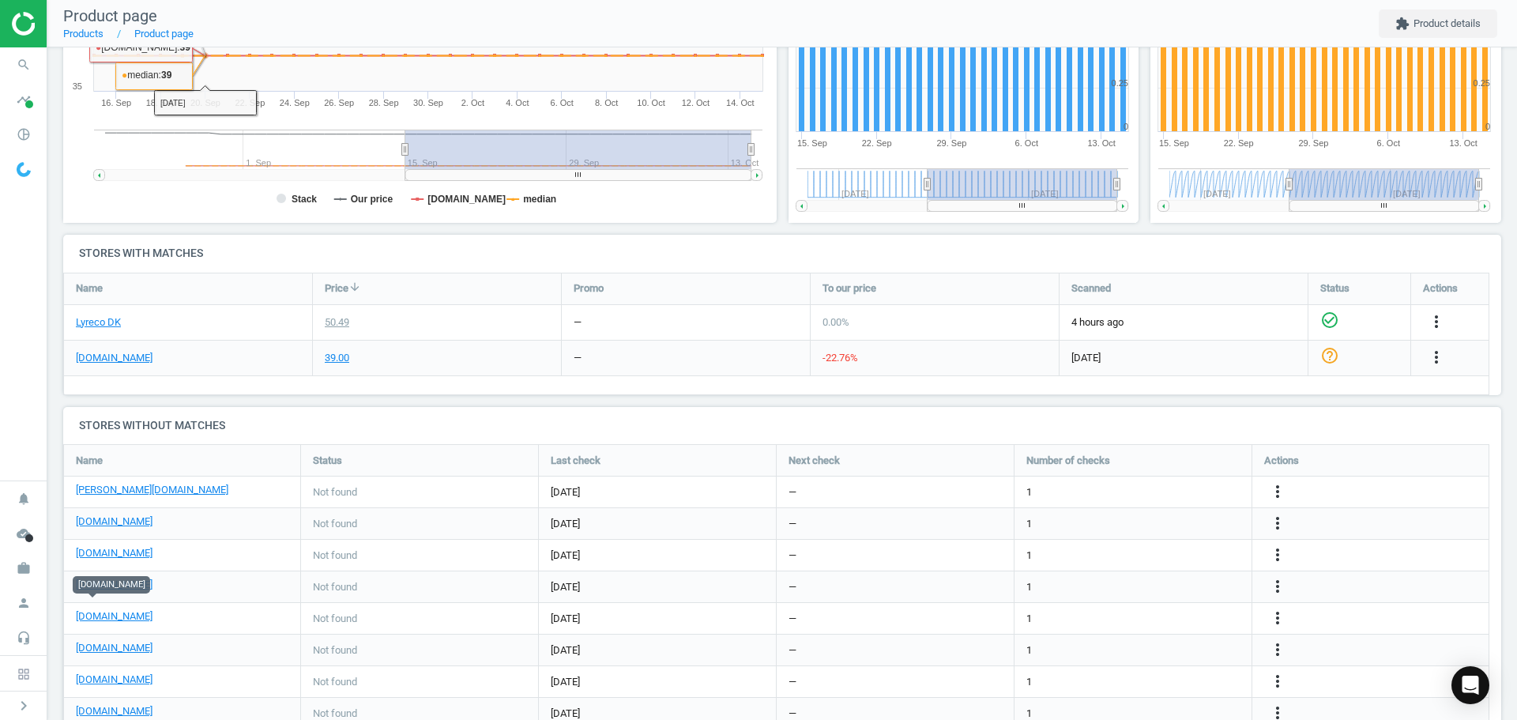
scroll to position [403, 0]
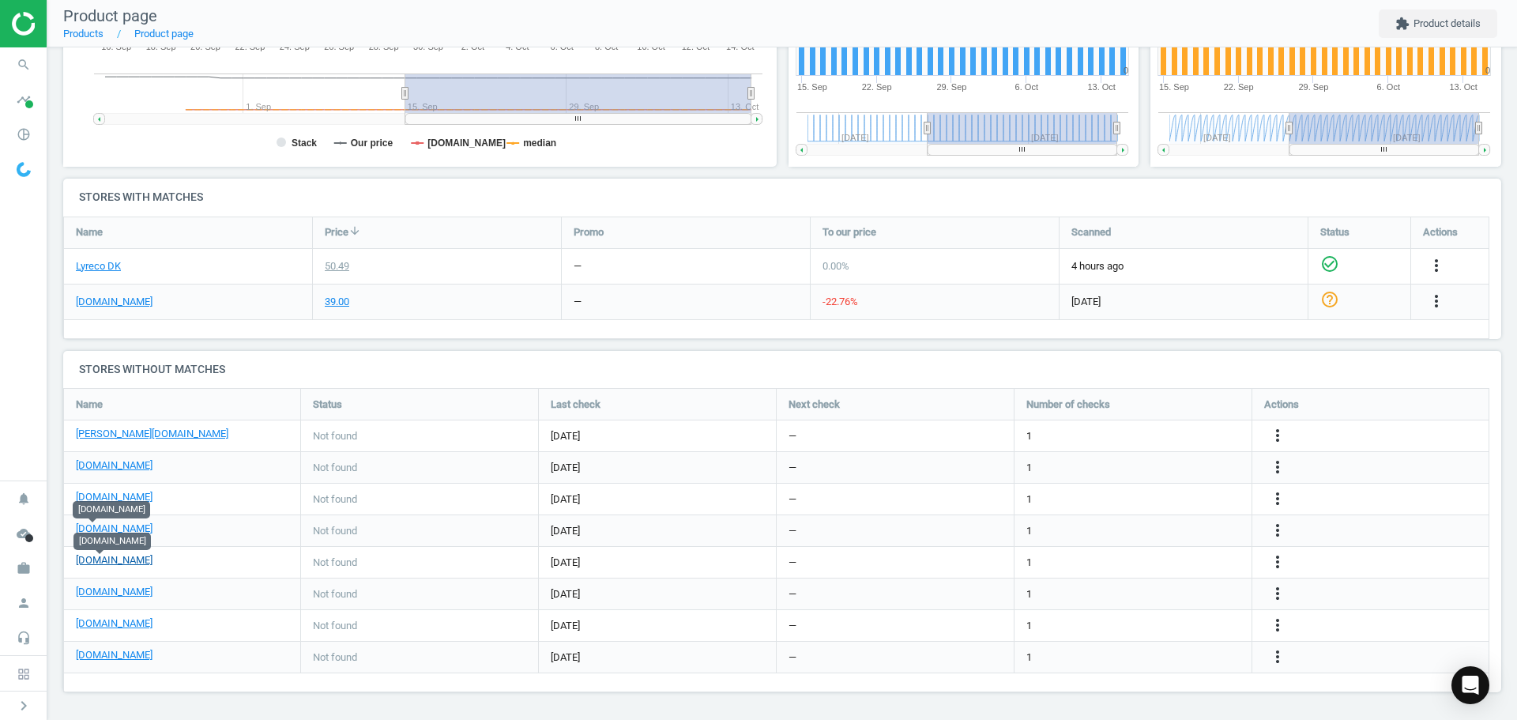
click at [112, 564] on link "[DOMAIN_NAME]" at bounding box center [114, 560] width 77 height 14
click at [1268, 559] on icon "more_vert" at bounding box center [1277, 561] width 19 height 19
click at [1119, 562] on link "Edit URL/product option" at bounding box center [1154, 562] width 216 height 24
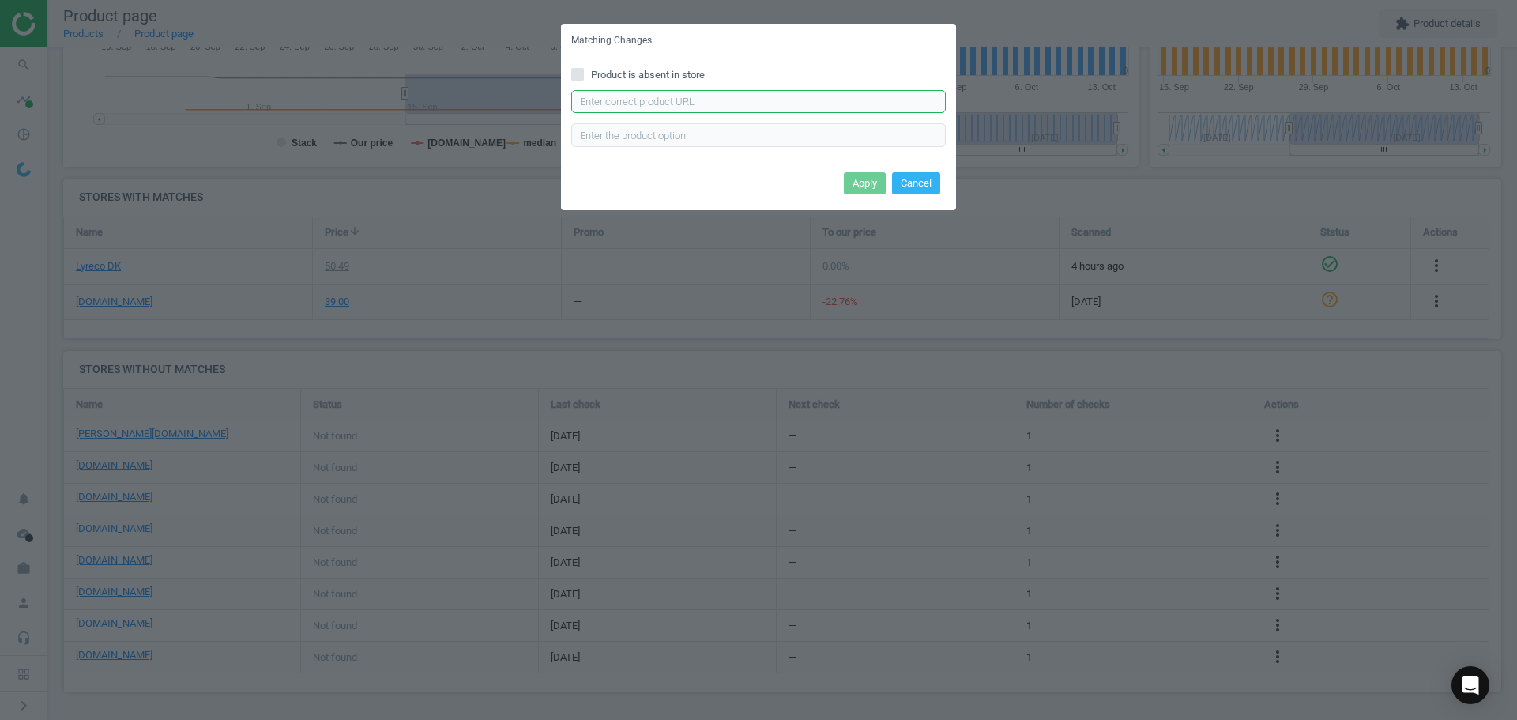
click at [641, 105] on input "text" at bounding box center [758, 102] width 374 height 24
paste input "[URL][DOMAIN_NAME]"
type input "[URL][DOMAIN_NAME]"
click at [870, 180] on button "Apply" at bounding box center [865, 183] width 42 height 22
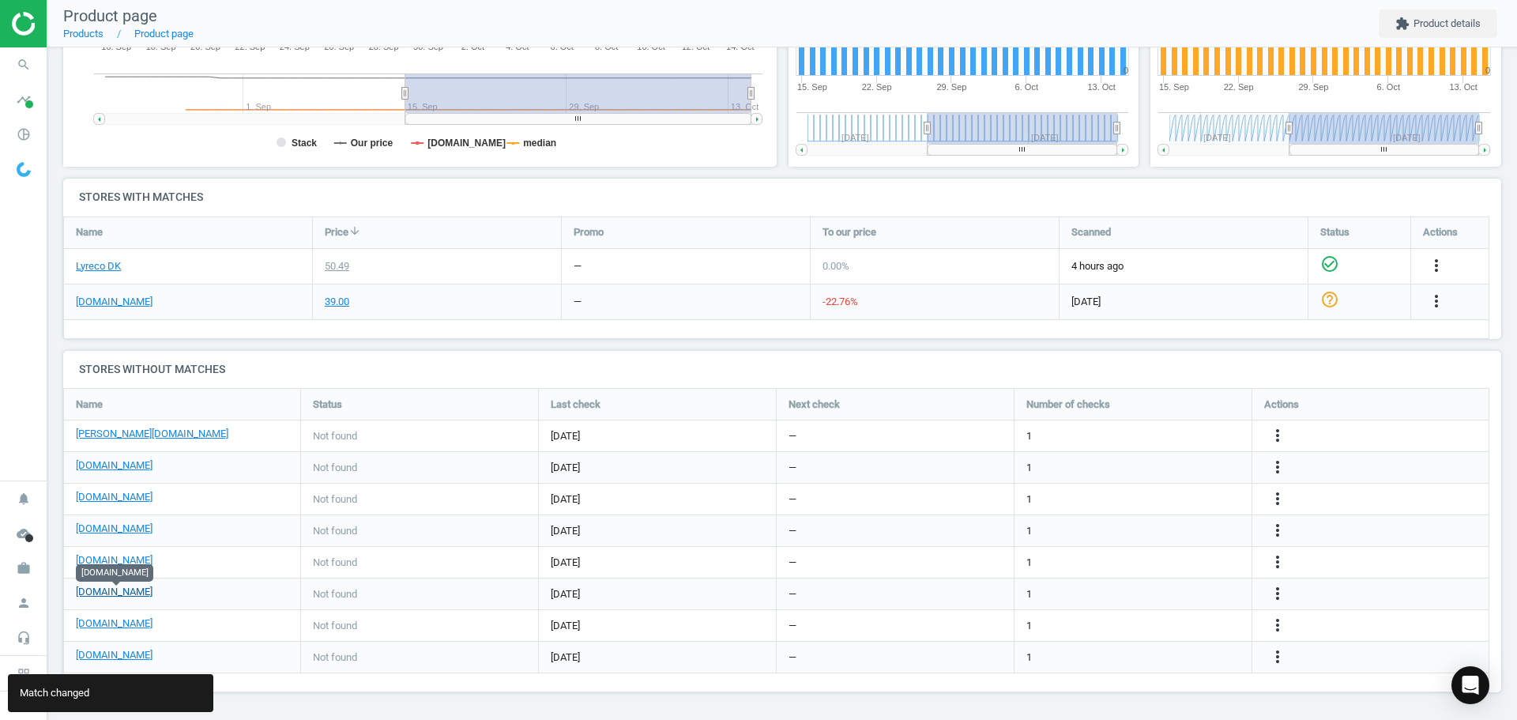
click at [144, 594] on link "[DOMAIN_NAME]" at bounding box center [114, 592] width 77 height 14
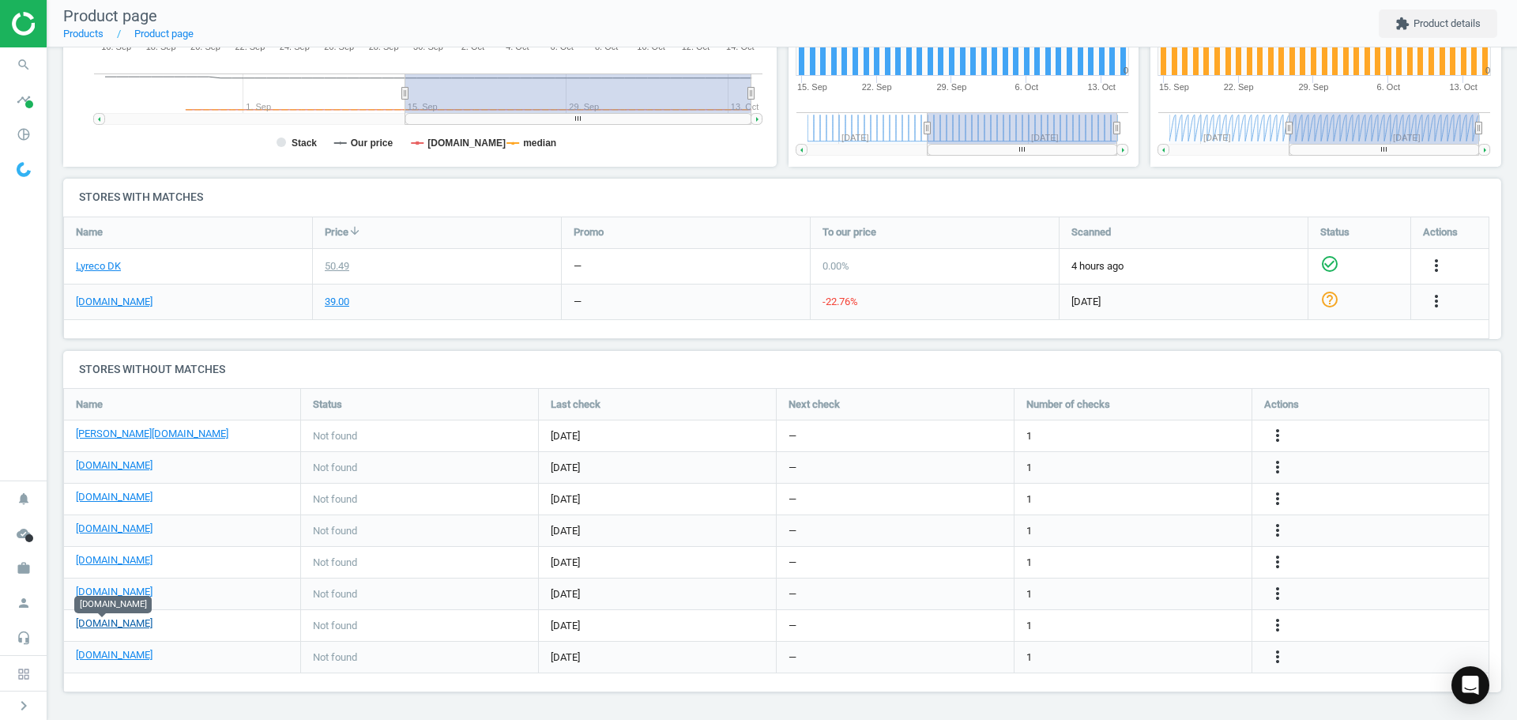
click at [108, 627] on link "[DOMAIN_NAME]" at bounding box center [114, 623] width 77 height 14
click at [30, 63] on icon "search" at bounding box center [24, 65] width 30 height 30
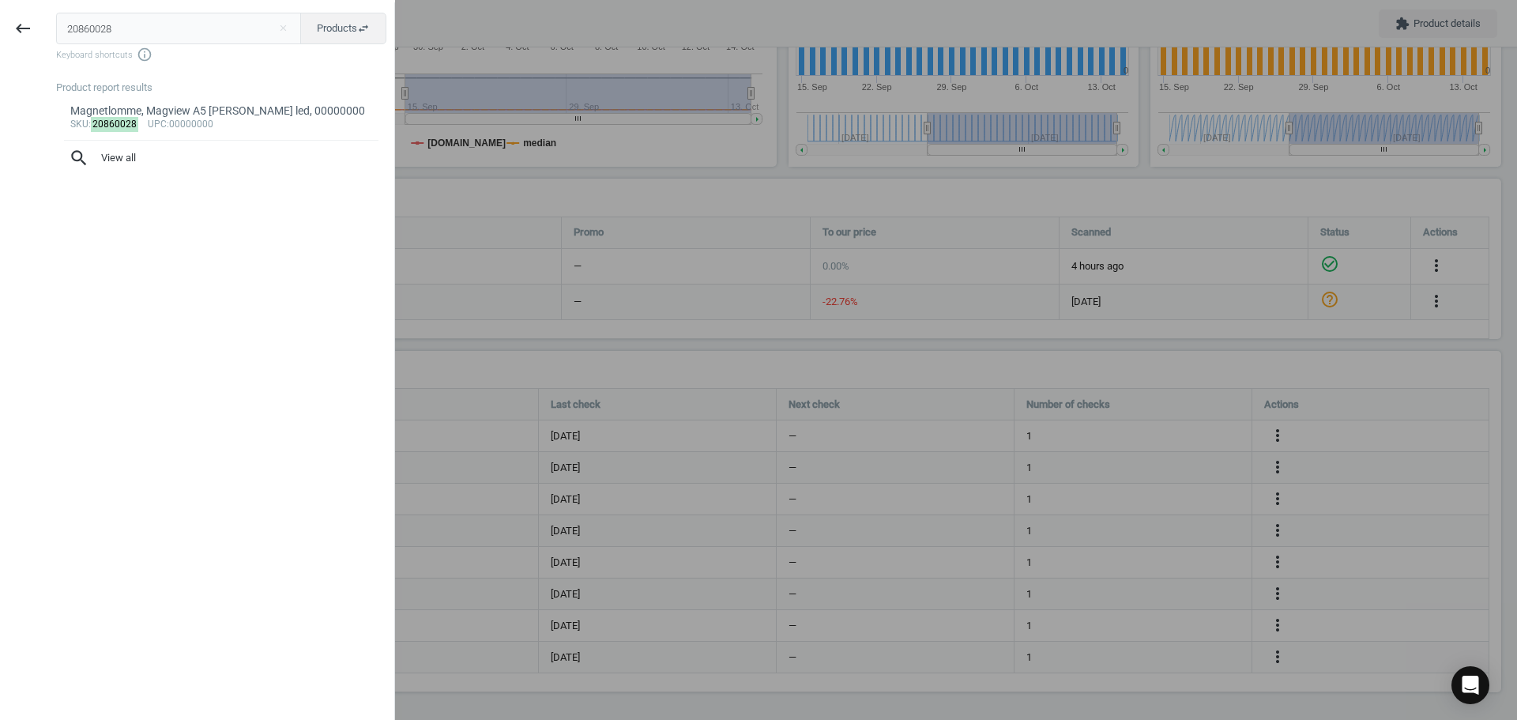
drag, startPoint x: 133, startPoint y: 32, endPoint x: -32, endPoint y: 20, distance: 165.6
click at [0, 20] on html "Group 2 Created with Sketch. ic/cloud_download/grey600 Created with Sketch. gra…" at bounding box center [758, 360] width 1517 height 720
type input "20860017"
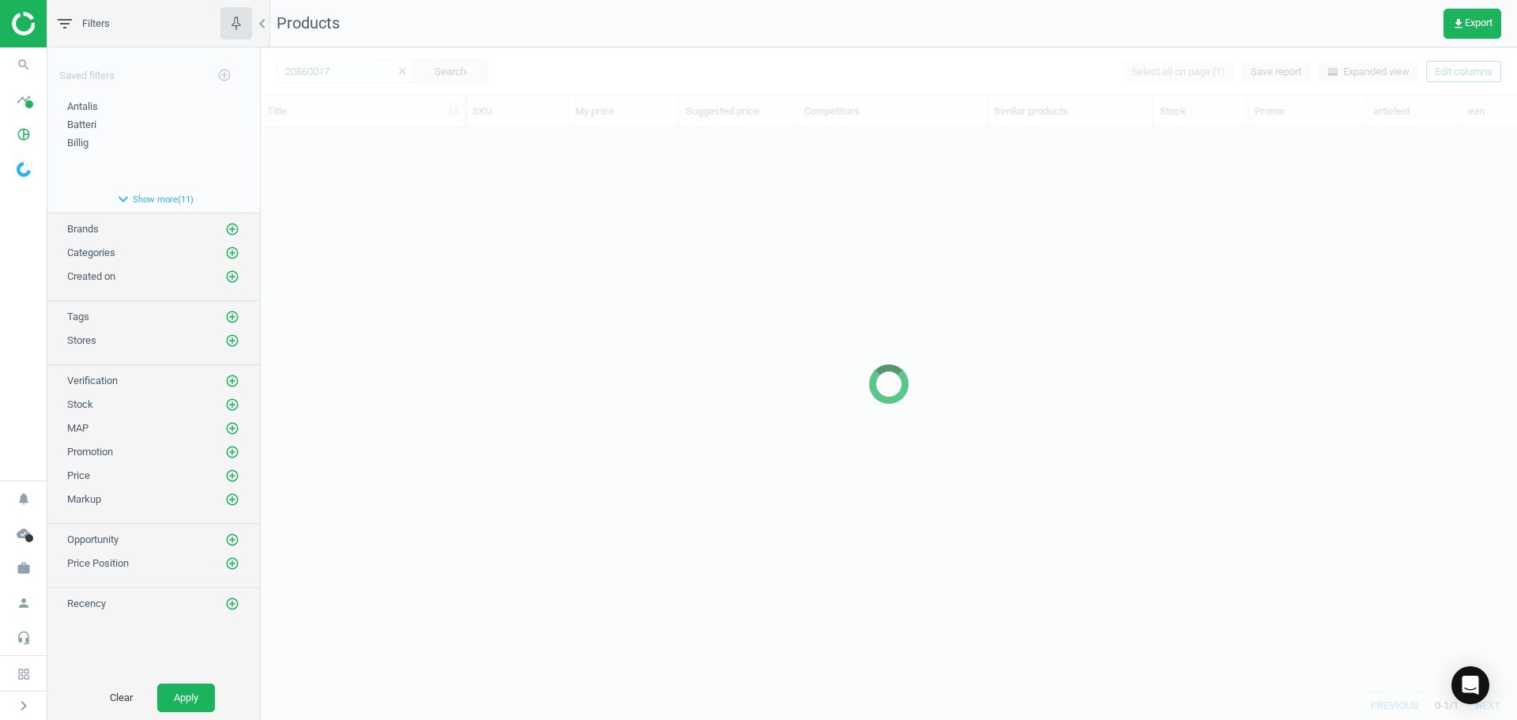
scroll to position [539, 1244]
click at [408, 244] on div at bounding box center [889, 383] width 1256 height 672
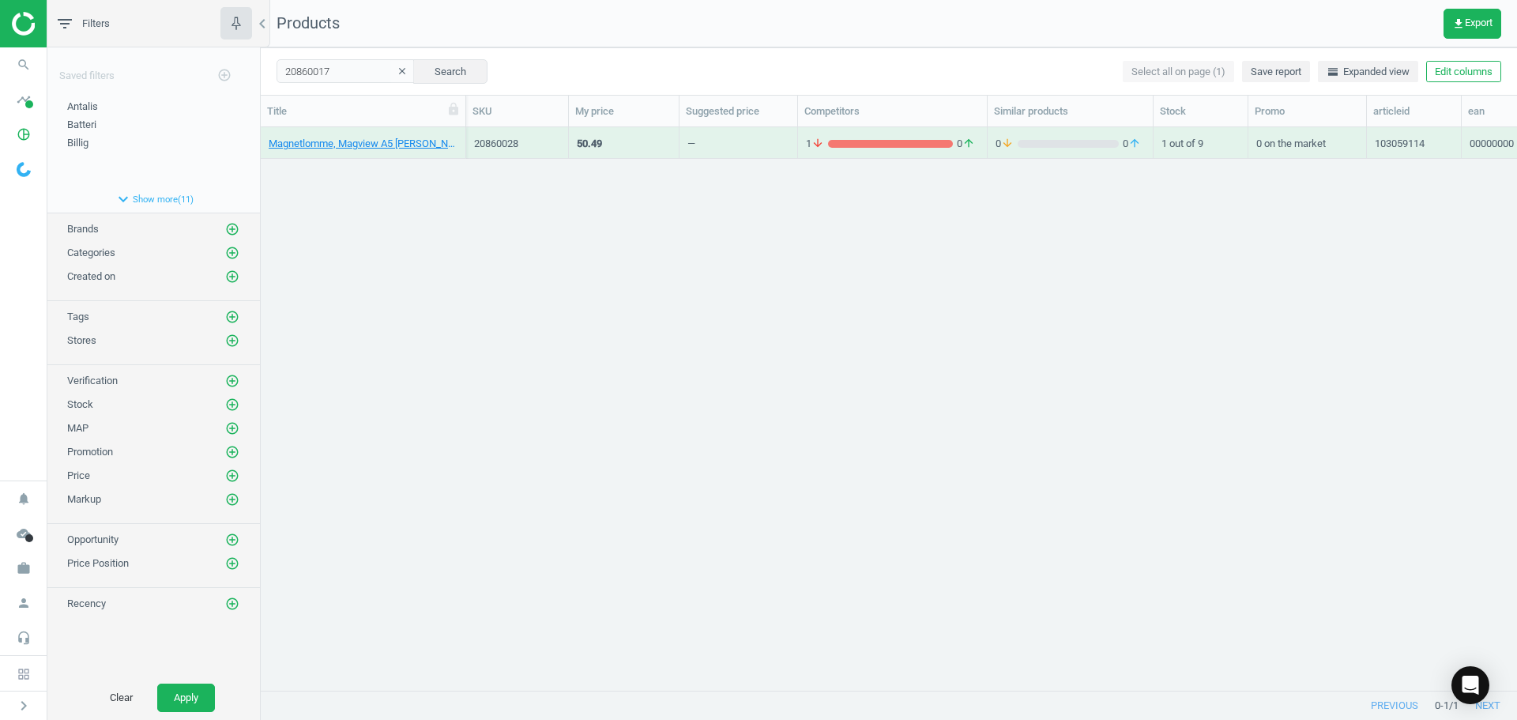
click at [424, 216] on div "Magnetlomme, Magview A5 [PERSON_NAME] led, 00000000 20860028 50.49 — 1 arrow_do…" at bounding box center [889, 402] width 1256 height 551
click at [388, 145] on link "Magnetlomme, Magview A3 [PERSON_NAME] led, 00000000" at bounding box center [363, 144] width 189 height 14
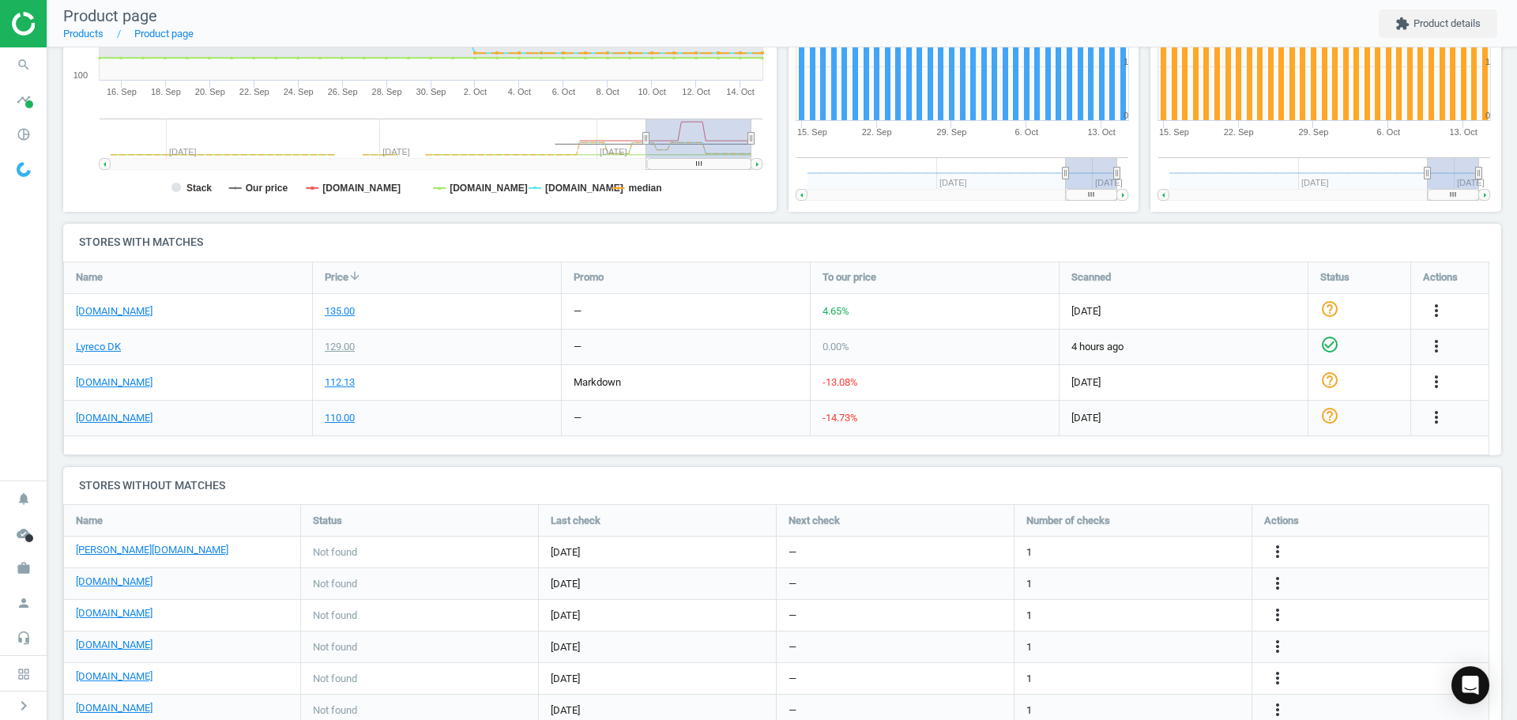
scroll to position [393, 0]
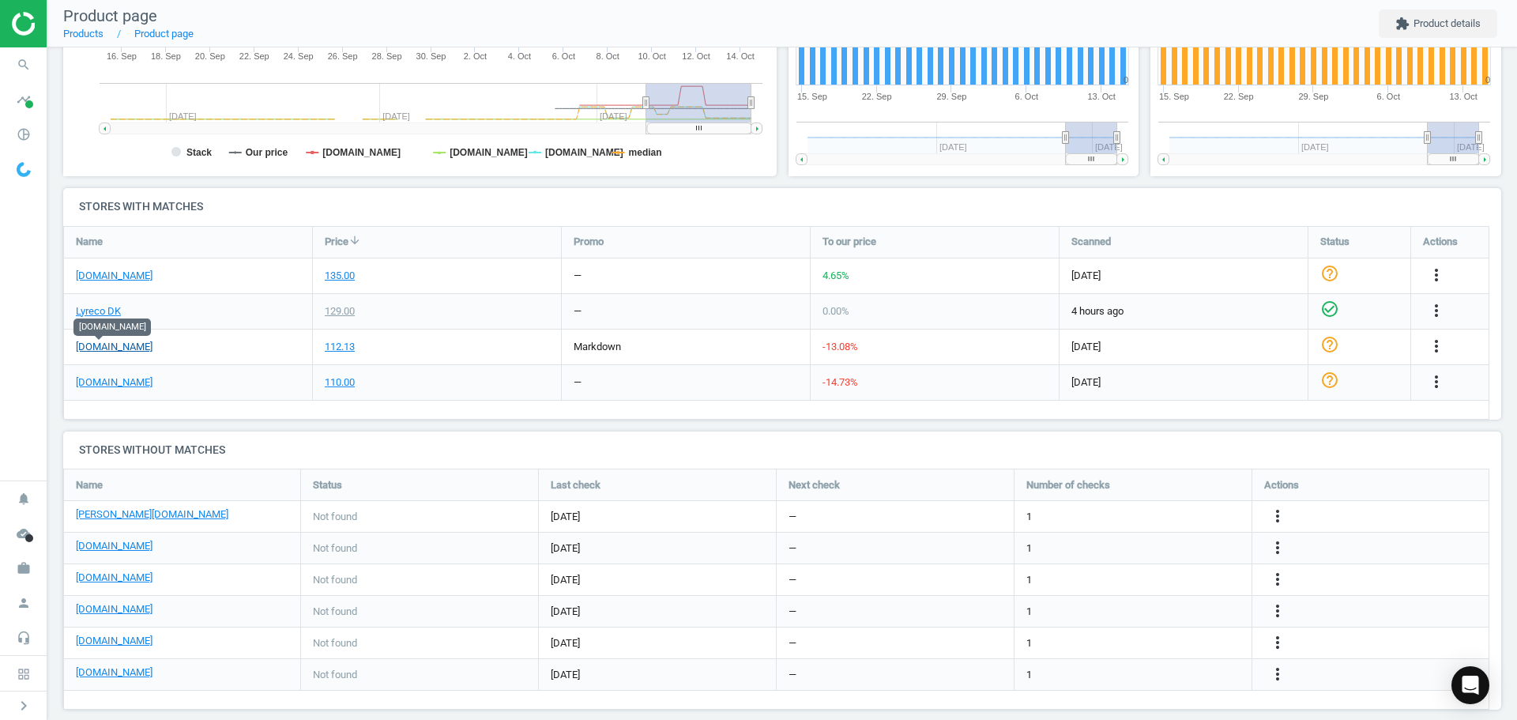
click at [118, 344] on link "[DOMAIN_NAME]" at bounding box center [114, 347] width 77 height 14
click at [108, 580] on link "[DOMAIN_NAME]" at bounding box center [114, 577] width 77 height 14
click at [28, 70] on icon "search" at bounding box center [24, 65] width 30 height 30
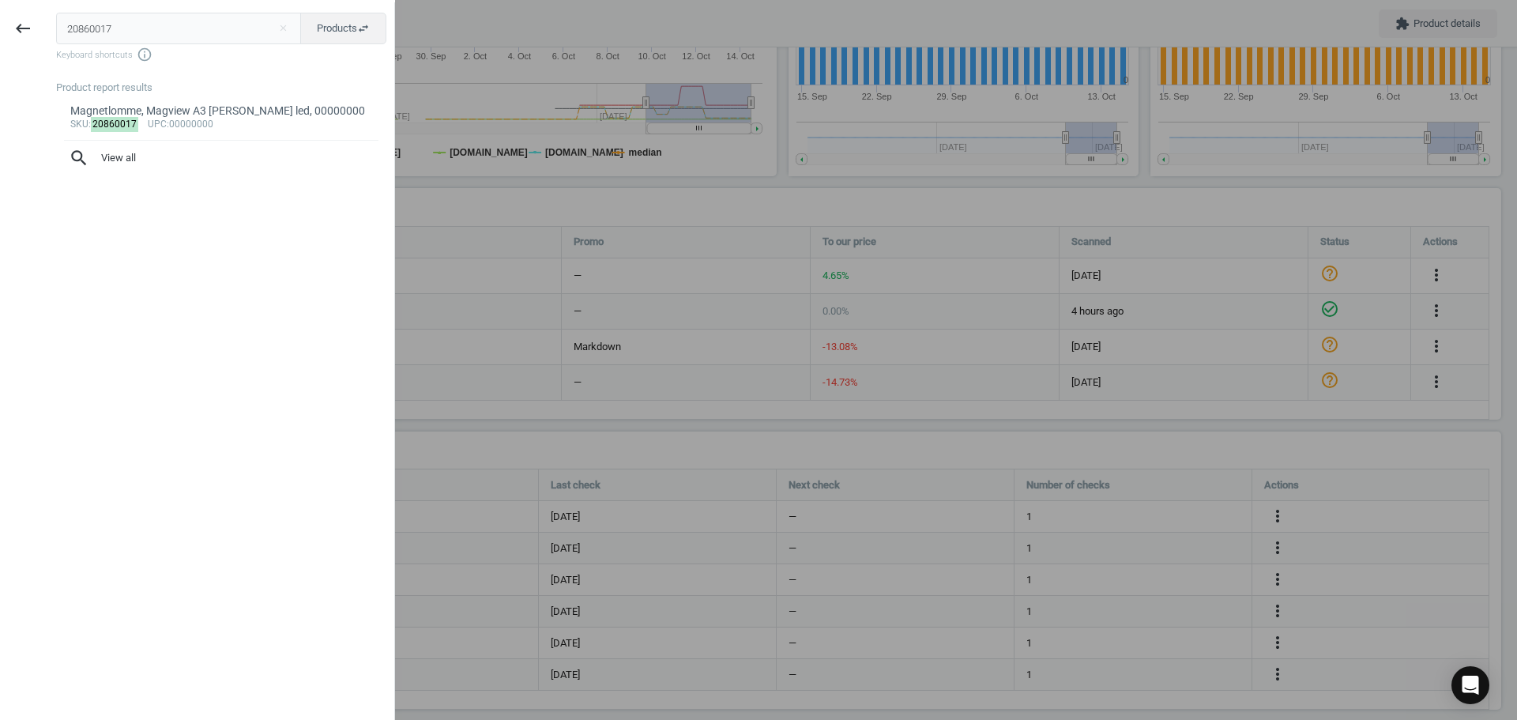
drag, startPoint x: 125, startPoint y: 36, endPoint x: 2, endPoint y: 32, distance: 123.3
click at [15, 28] on div "keyboard_backspace 20860017 close Products swap_horiz Keyboard shortcuts info_o…" at bounding box center [197, 362] width 395 height 720
type input "20860028"
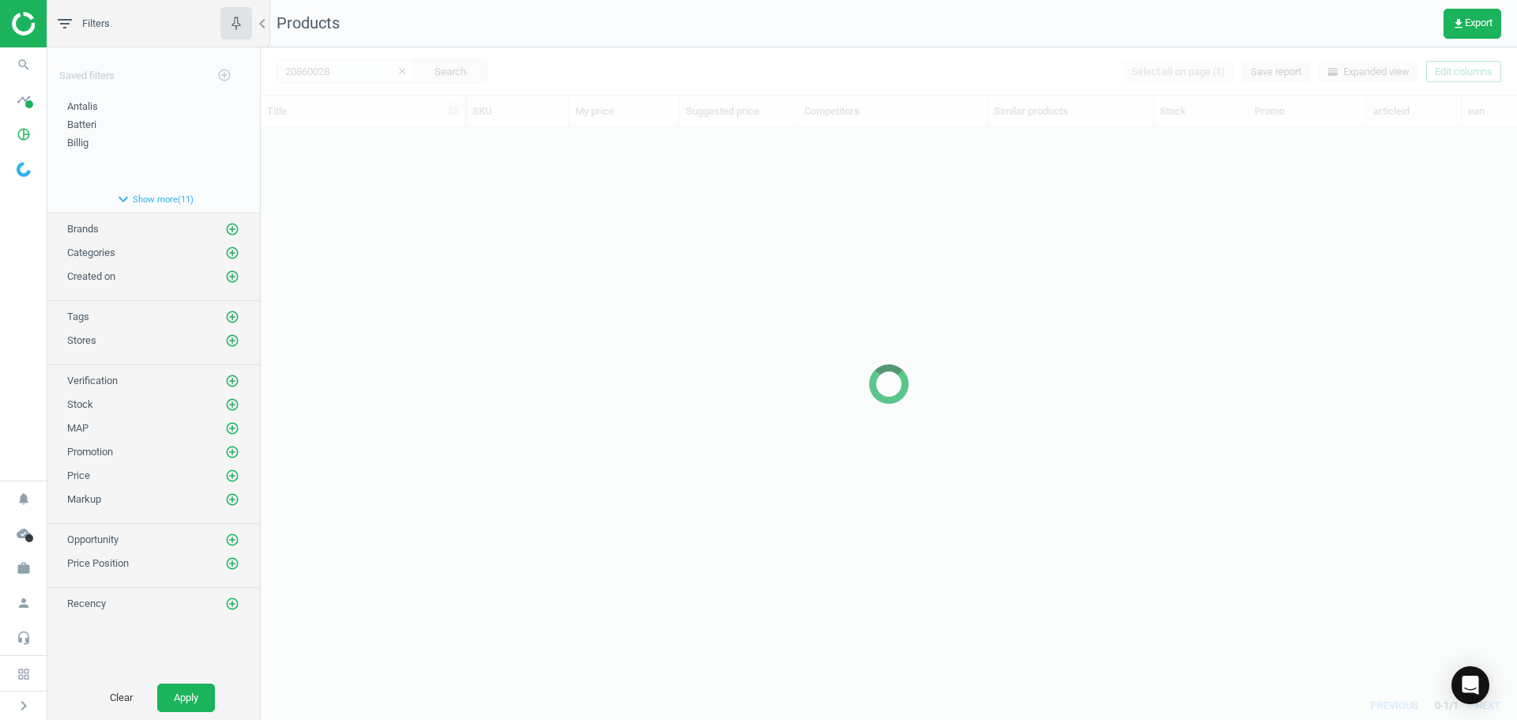
scroll to position [539, 1244]
click at [473, 299] on div at bounding box center [889, 383] width 1256 height 672
click at [367, 190] on div at bounding box center [889, 383] width 1256 height 672
click at [365, 190] on div at bounding box center [889, 383] width 1256 height 672
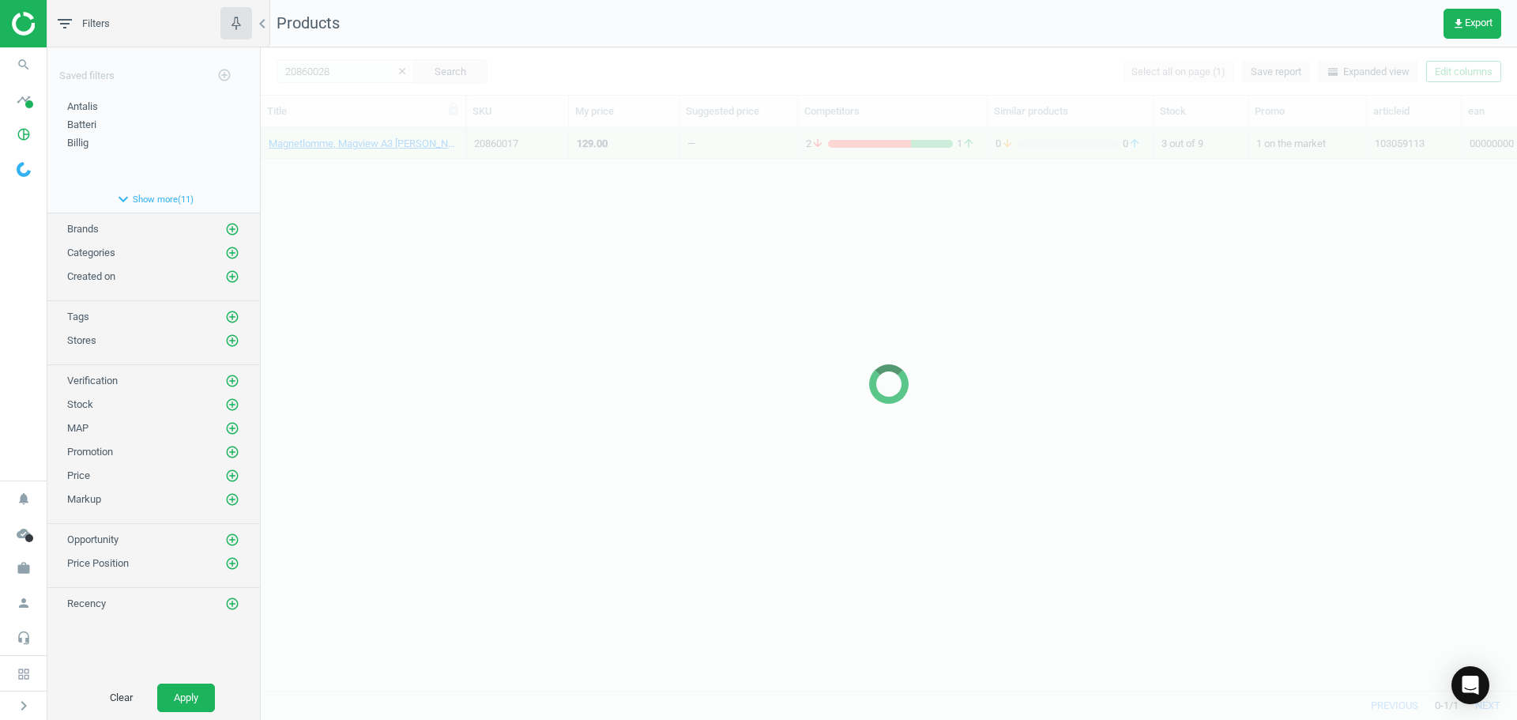
click at [365, 190] on div at bounding box center [889, 383] width 1256 height 672
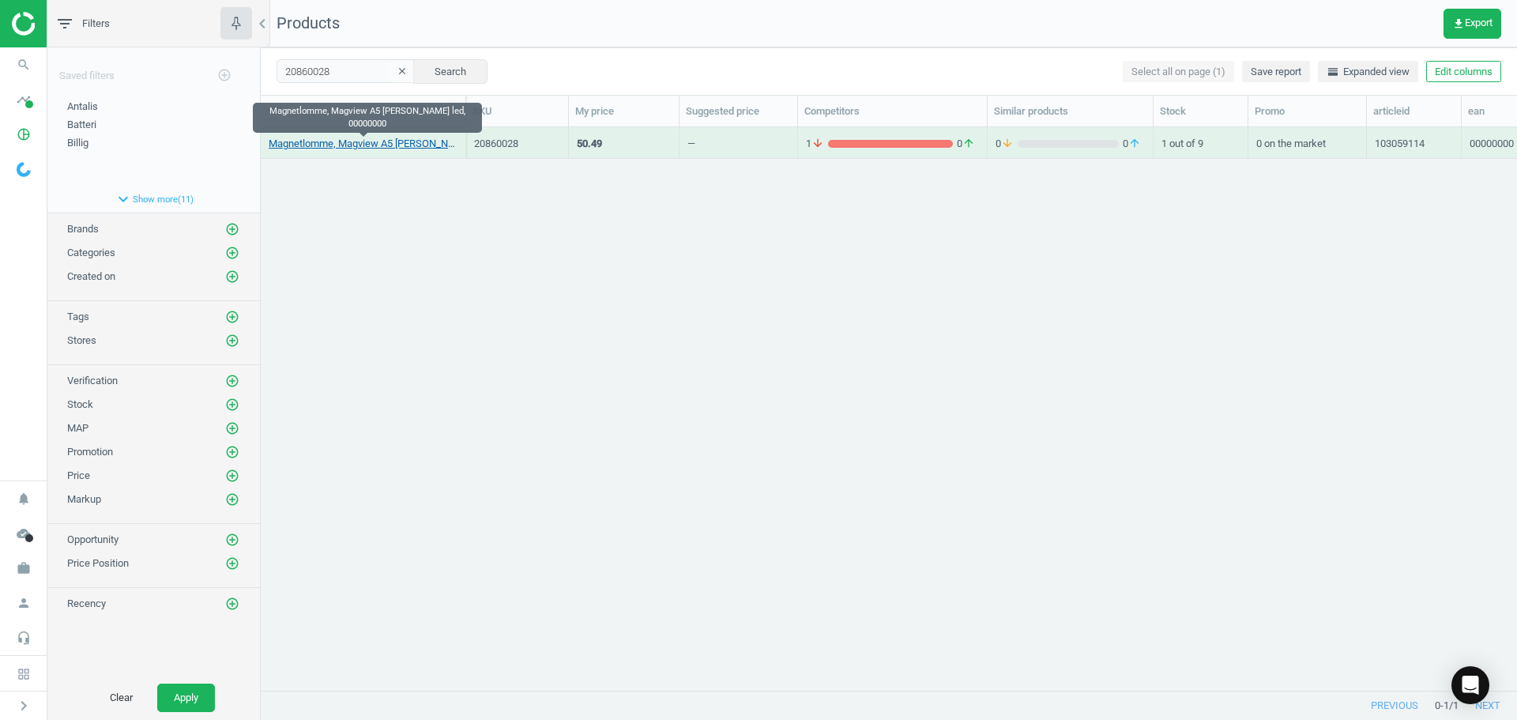
click at [359, 147] on link "Magnetlomme, Magview A5 [PERSON_NAME] led, 00000000" at bounding box center [363, 144] width 189 height 14
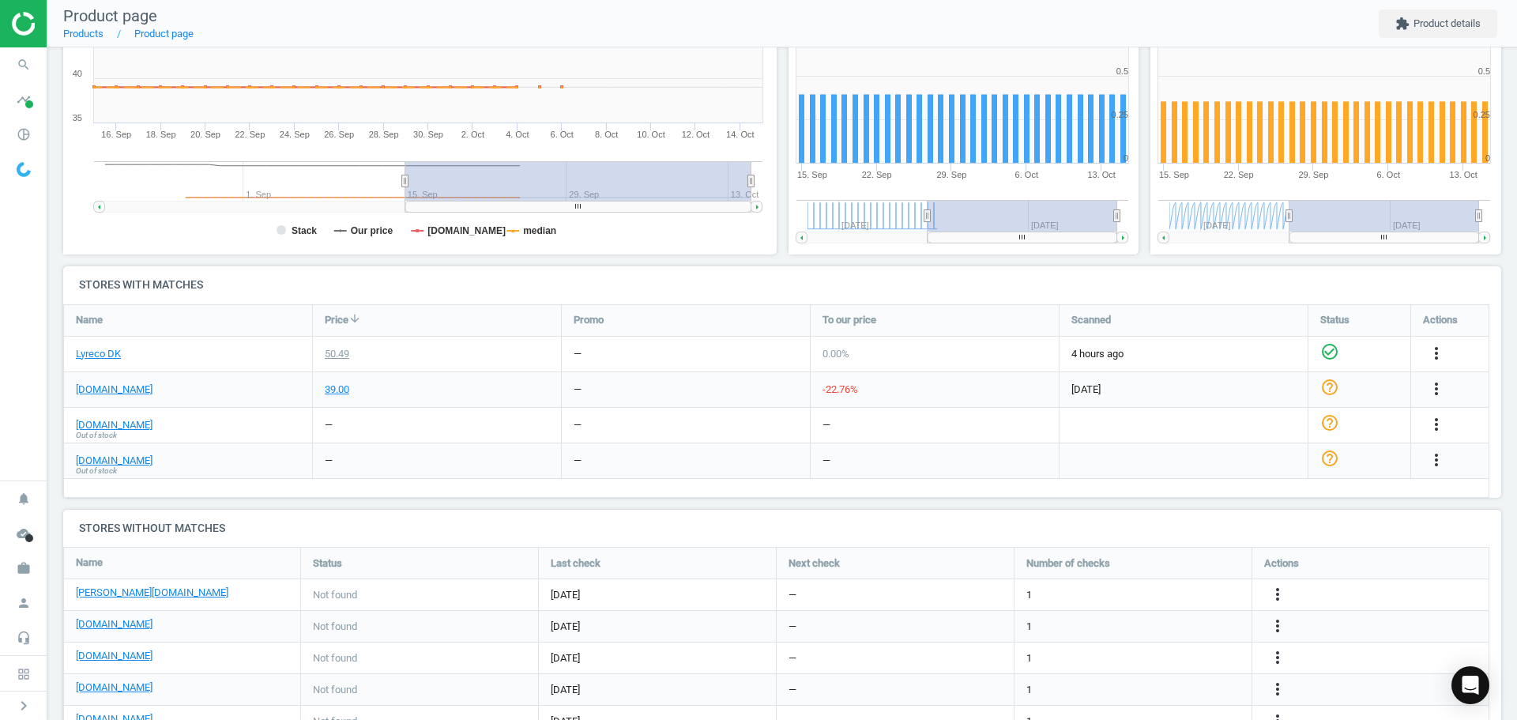
scroll to position [316, 0]
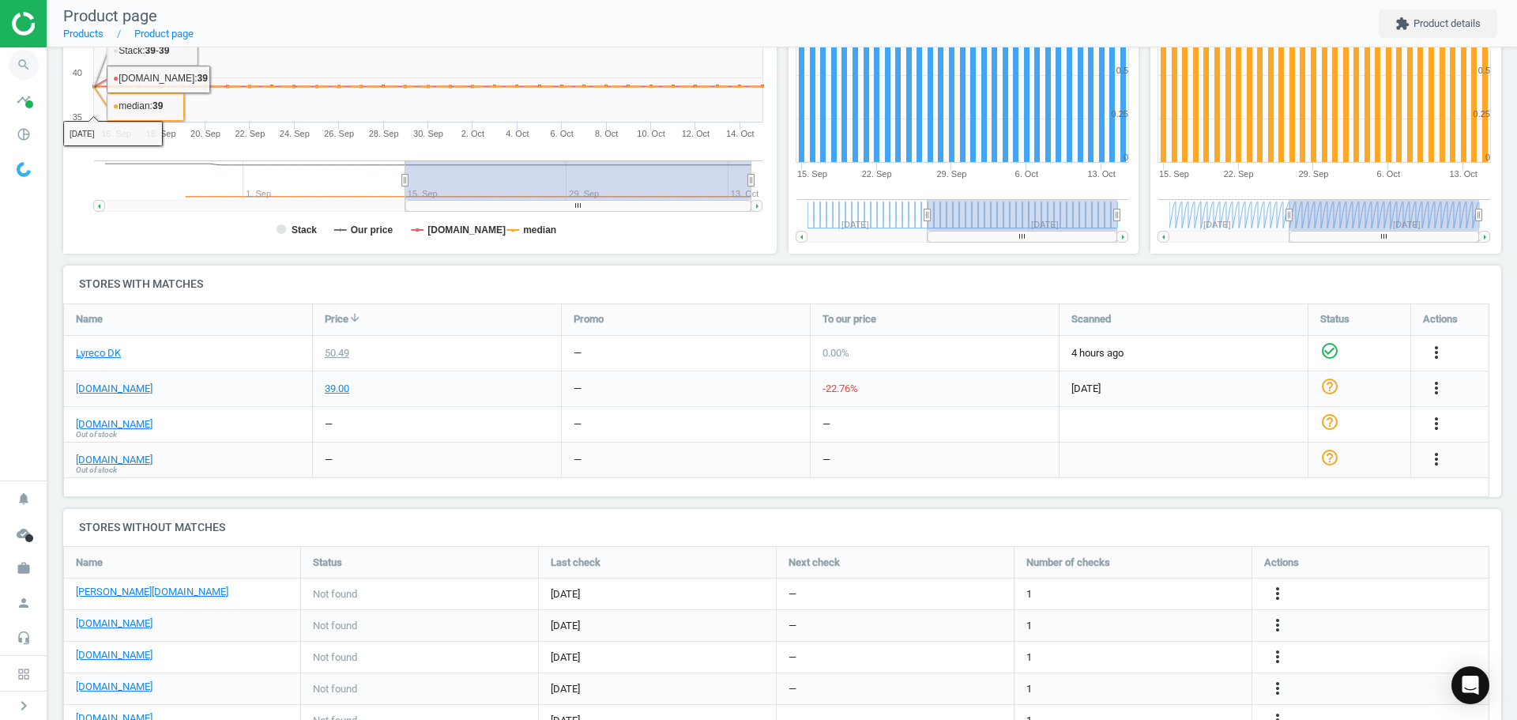
click at [20, 55] on icon "search" at bounding box center [24, 65] width 30 height 30
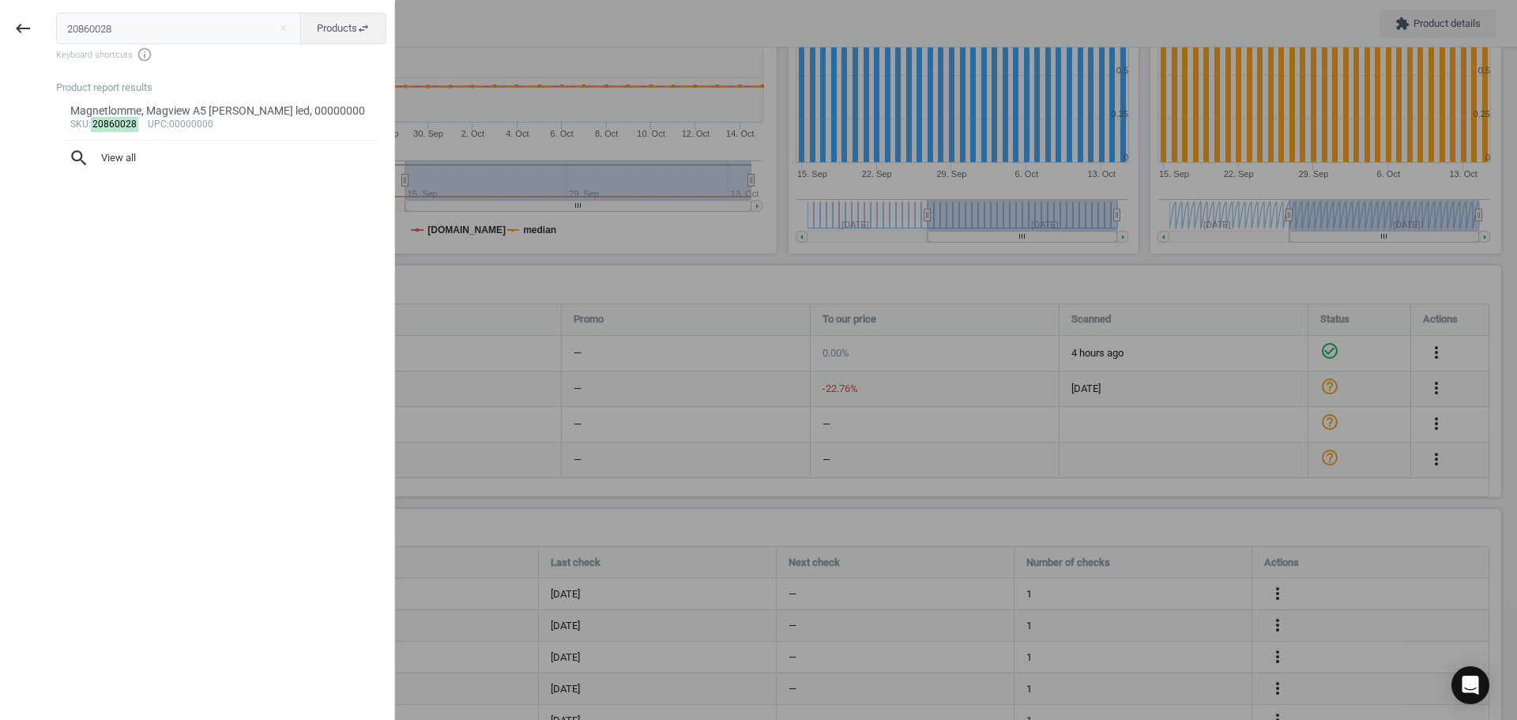
drag, startPoint x: 136, startPoint y: 31, endPoint x: 55, endPoint y: 29, distance: 81.4
click at [69, 29] on input "20860028" at bounding box center [179, 29] width 246 height 32
type input "220971897"
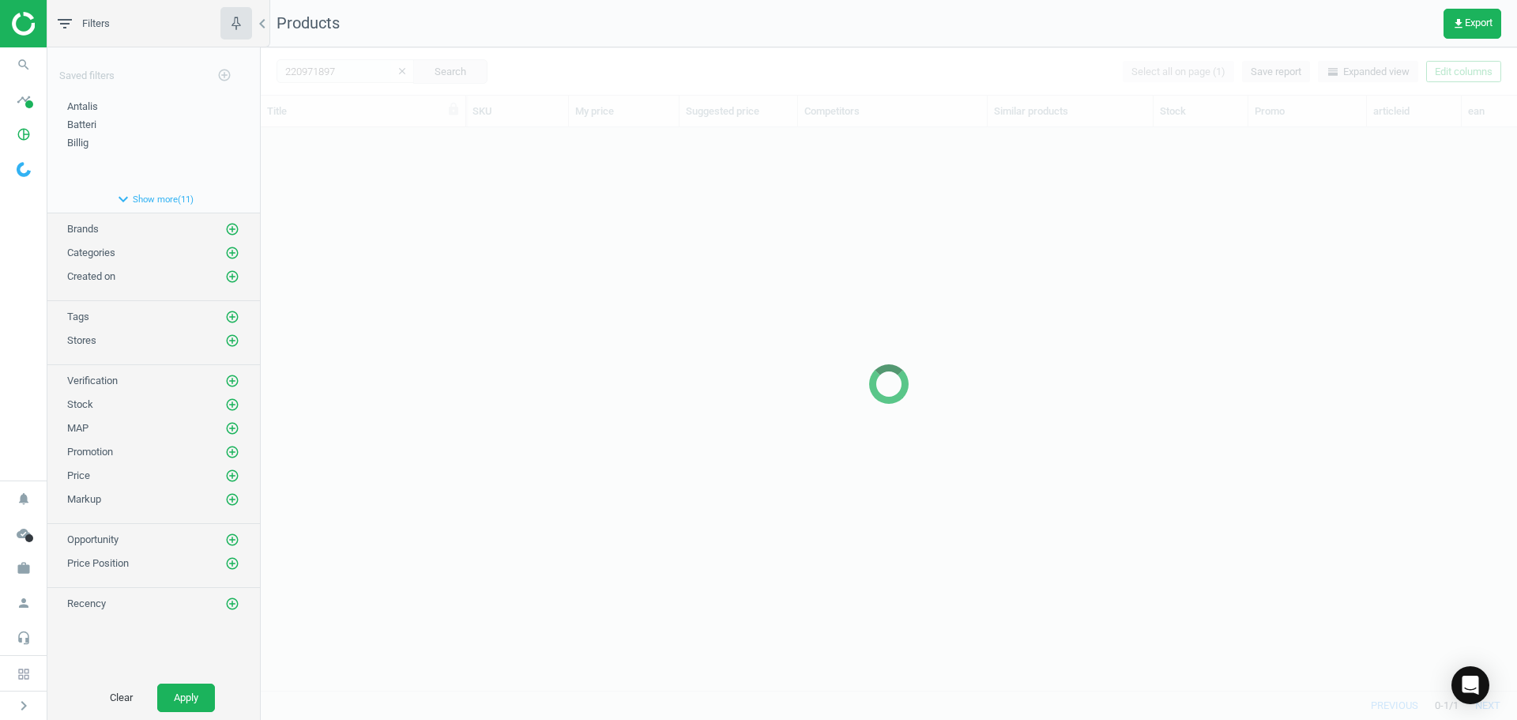
scroll to position [539, 1244]
click at [448, 291] on div at bounding box center [889, 383] width 1256 height 672
click at [429, 207] on div at bounding box center [889, 383] width 1256 height 672
click at [423, 193] on div at bounding box center [889, 383] width 1256 height 672
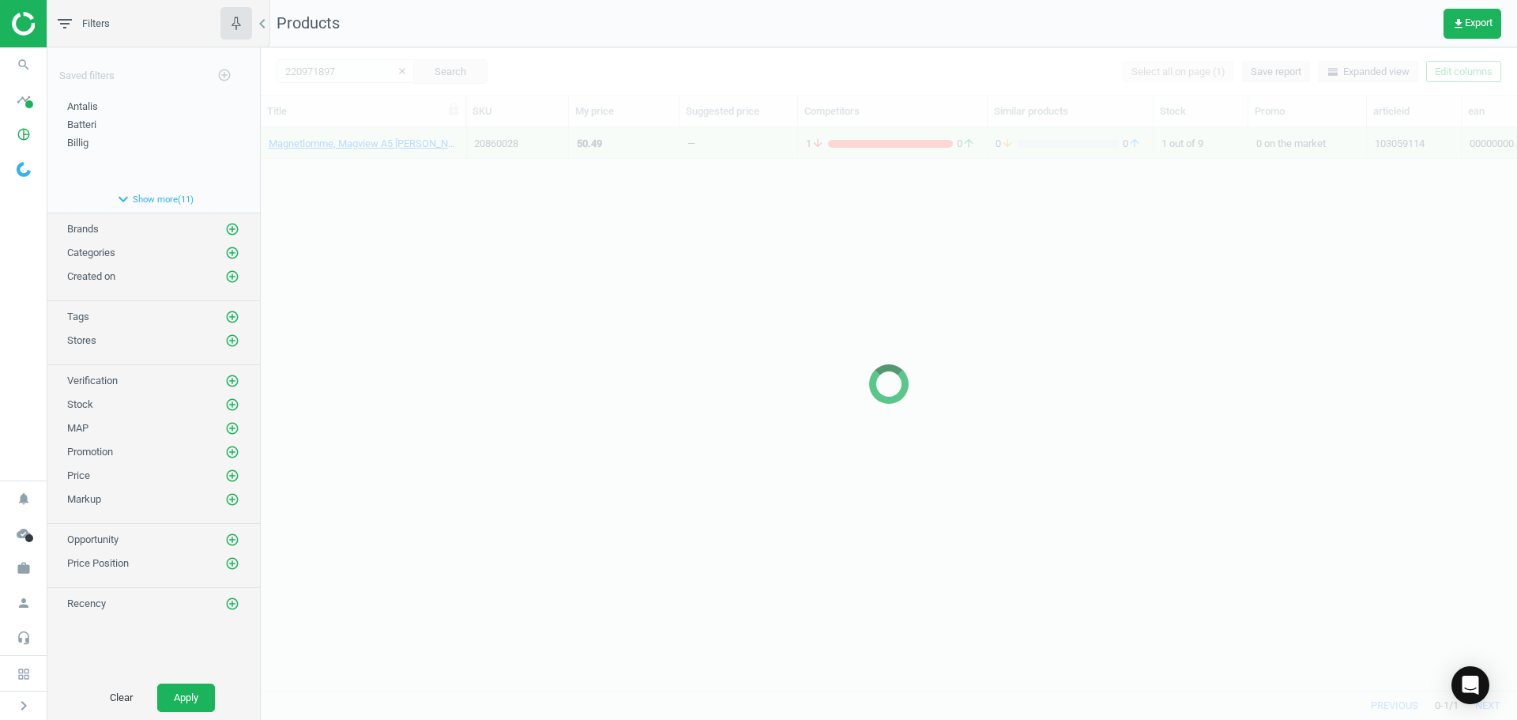
click at [423, 193] on div at bounding box center [889, 383] width 1256 height 672
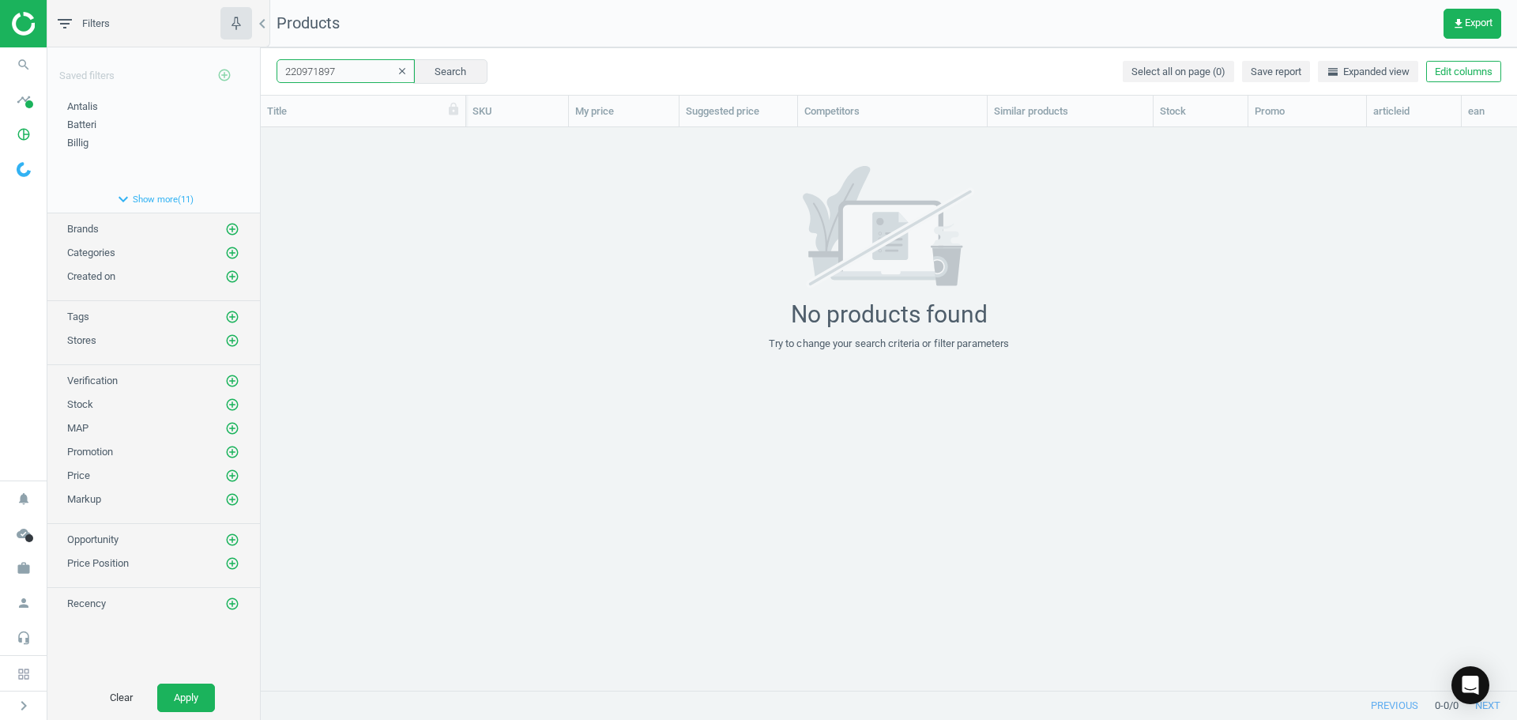
paste input "0971886"
drag, startPoint x: 365, startPoint y: 77, endPoint x: 135, endPoint y: 73, distance: 229.9
click at [151, 77] on div "filter_list Filters chevron_left Saved filters add_circle_outline Antalis edit …" at bounding box center [781, 360] width 1469 height 720
type input "20971886"
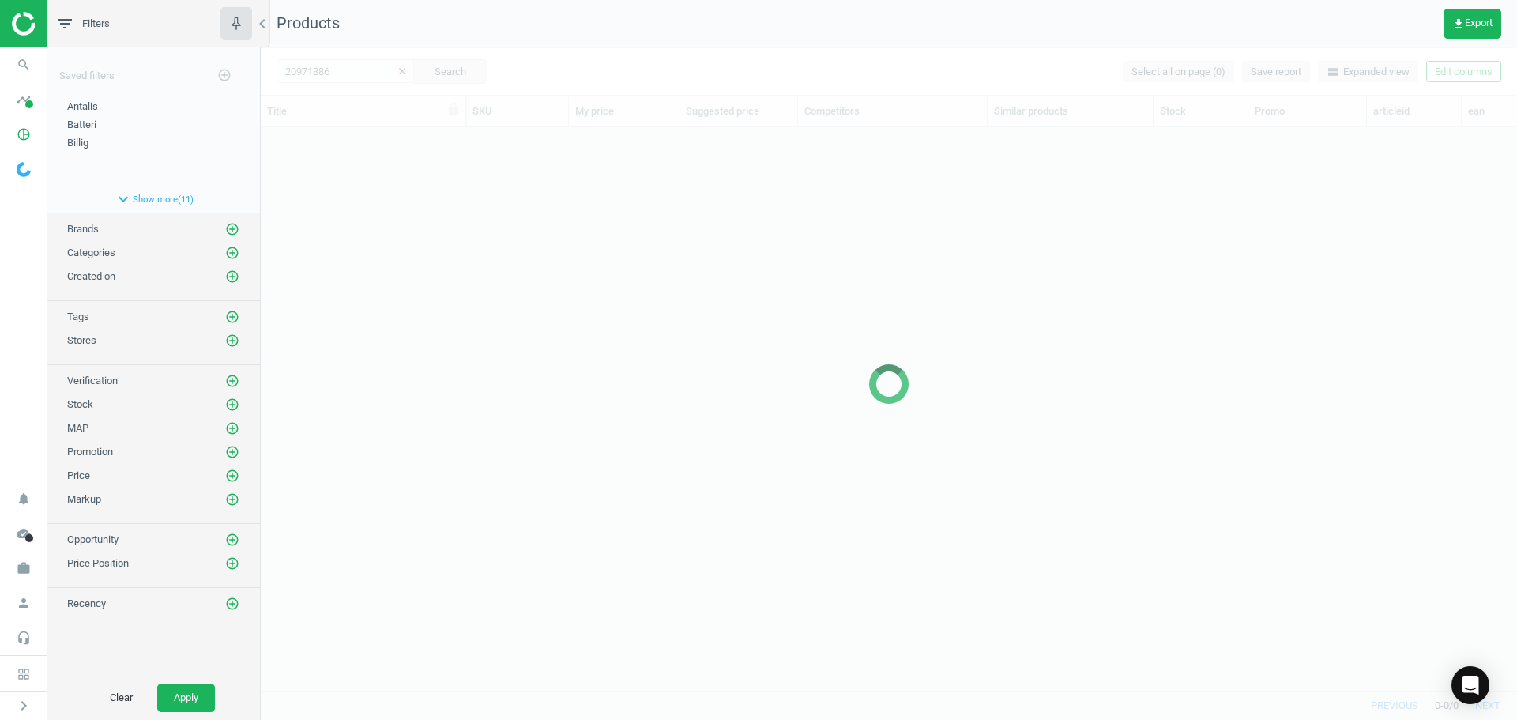
click at [395, 231] on div at bounding box center [889, 383] width 1256 height 672
click at [395, 224] on div at bounding box center [889, 383] width 1256 height 672
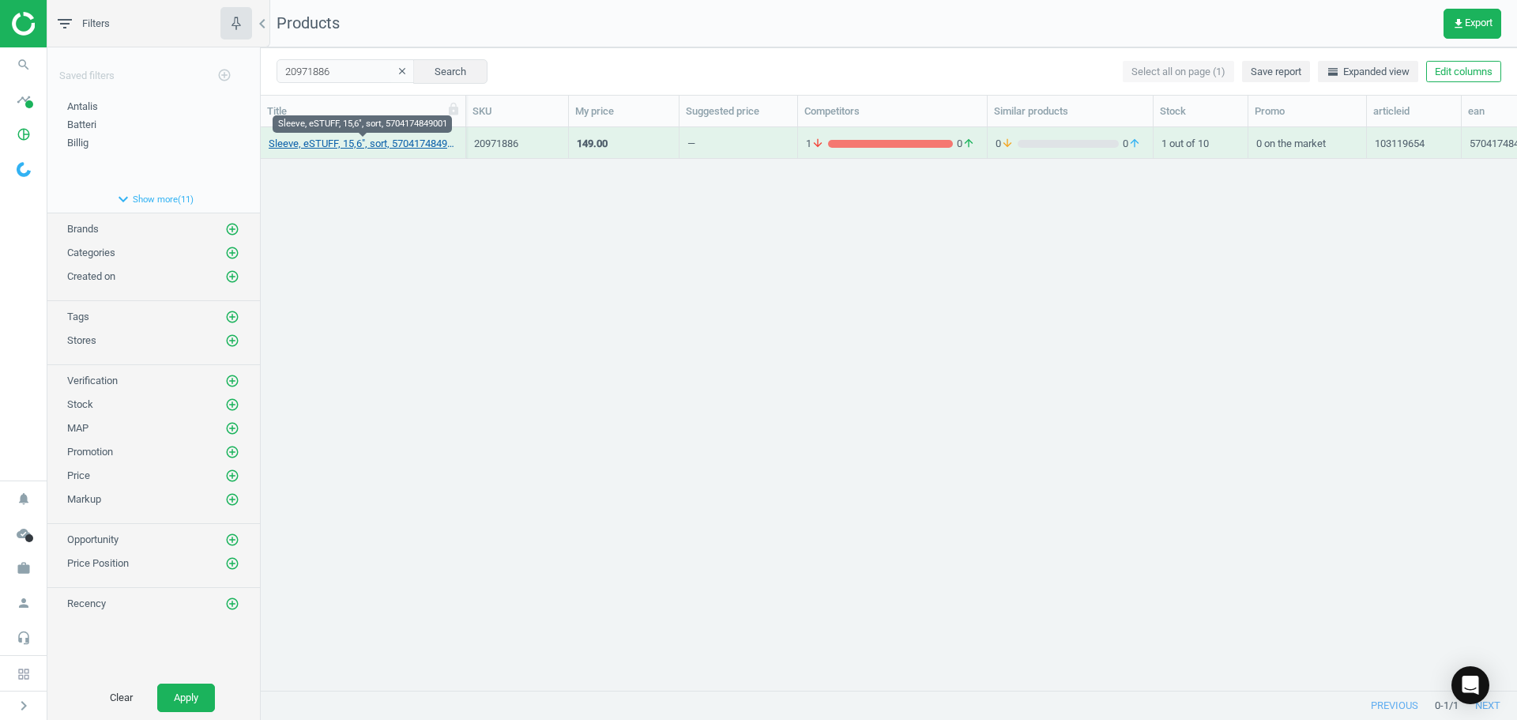
click at [371, 149] on link "Sleeve, eSTUFF, 15,6", sort, 5704174849001" at bounding box center [363, 144] width 189 height 14
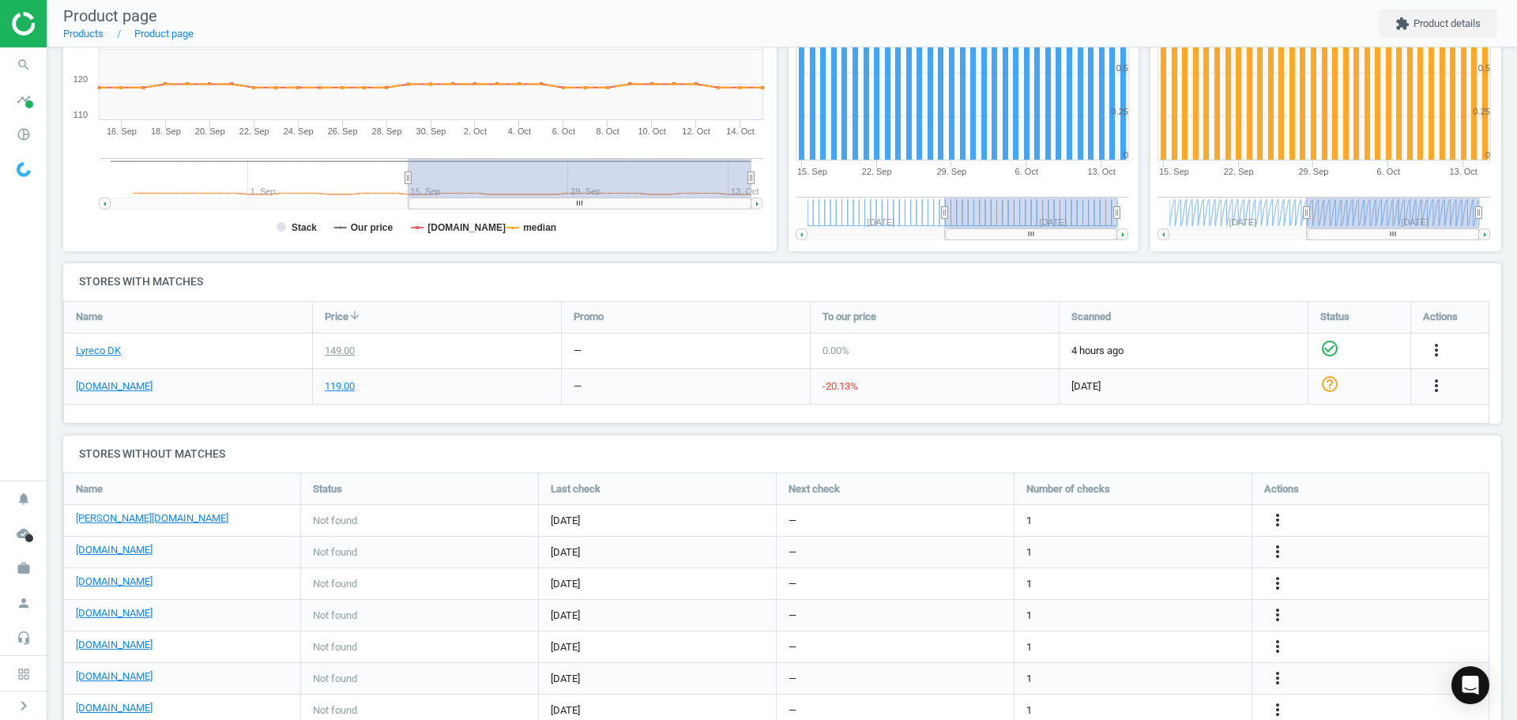
scroll to position [395, 0]
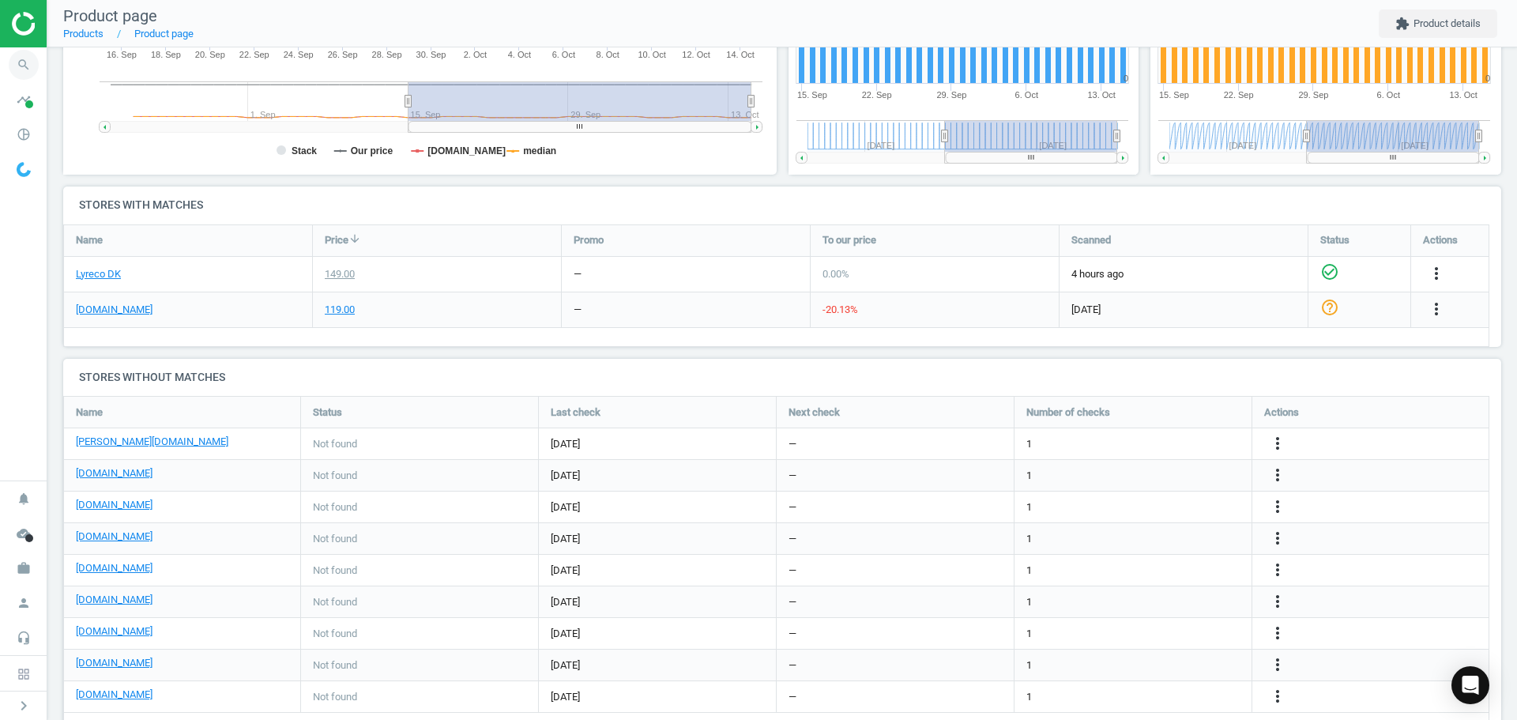
click at [19, 70] on icon "search" at bounding box center [24, 65] width 30 height 30
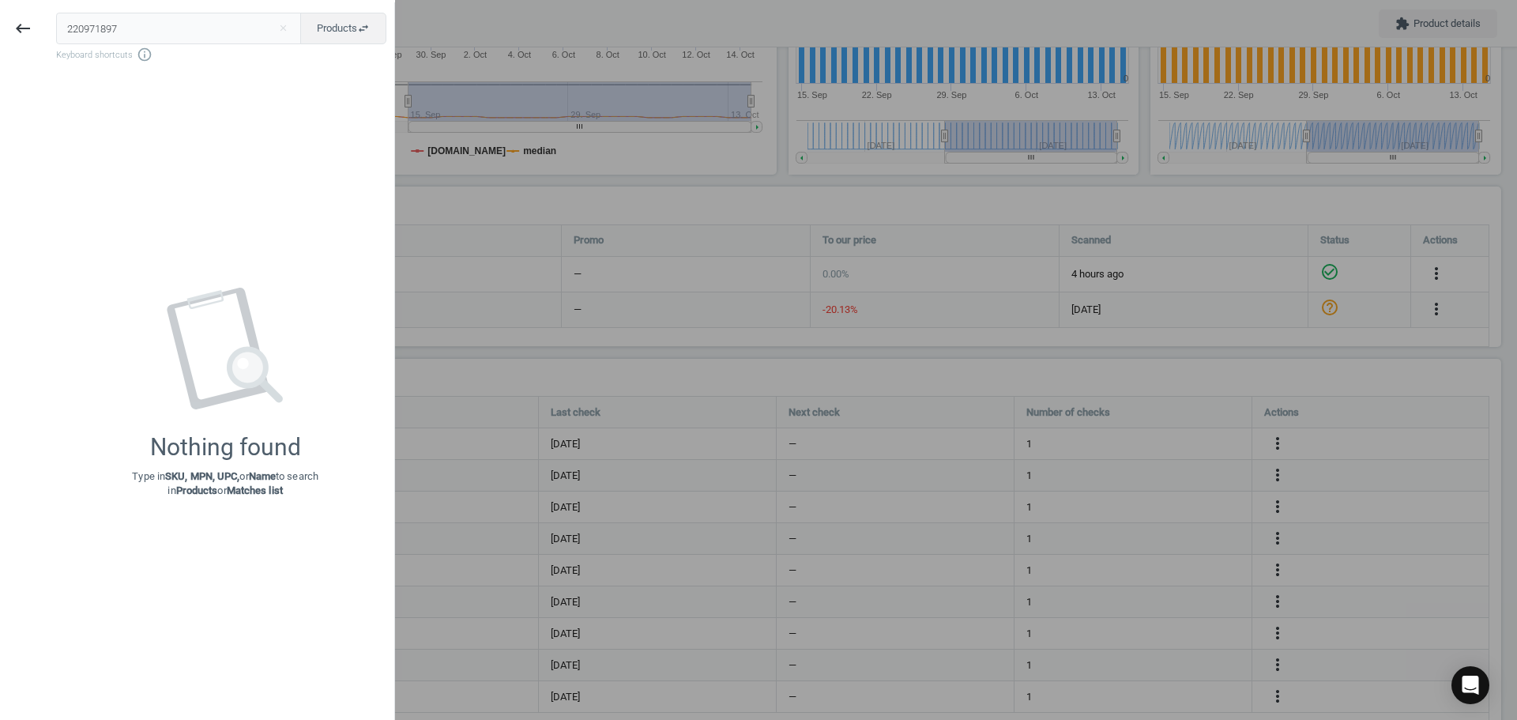
drag, startPoint x: 198, startPoint y: 21, endPoint x: 1, endPoint y: 36, distance: 198.0
click at [21, 28] on div "keyboard_backspace 220971897 close Products swap_horiz Keyboard shortcuts info_…" at bounding box center [197, 362] width 395 height 720
type input "7554727"
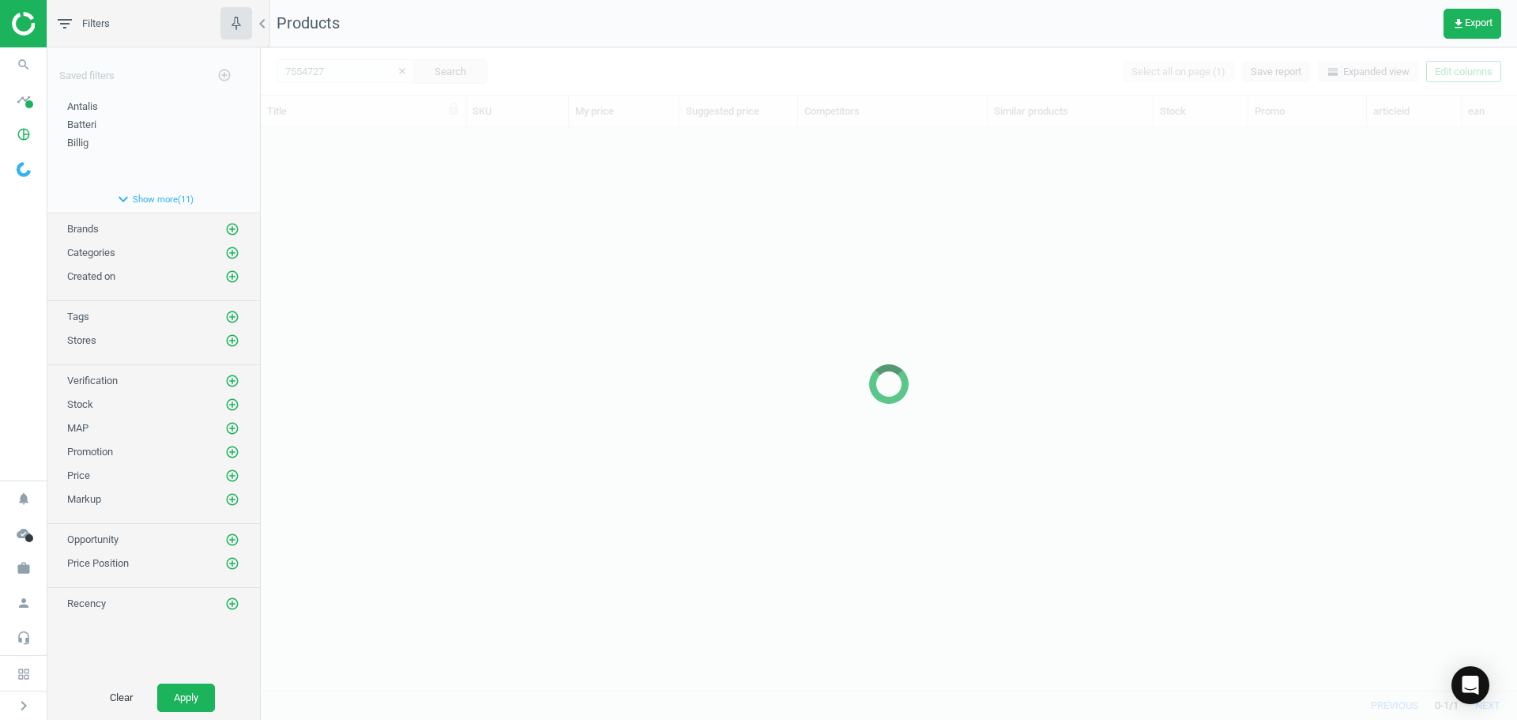
scroll to position [539, 1244]
click at [484, 222] on div at bounding box center [889, 383] width 1256 height 672
click at [484, 217] on div at bounding box center [889, 383] width 1256 height 672
click at [487, 216] on div at bounding box center [889, 383] width 1256 height 672
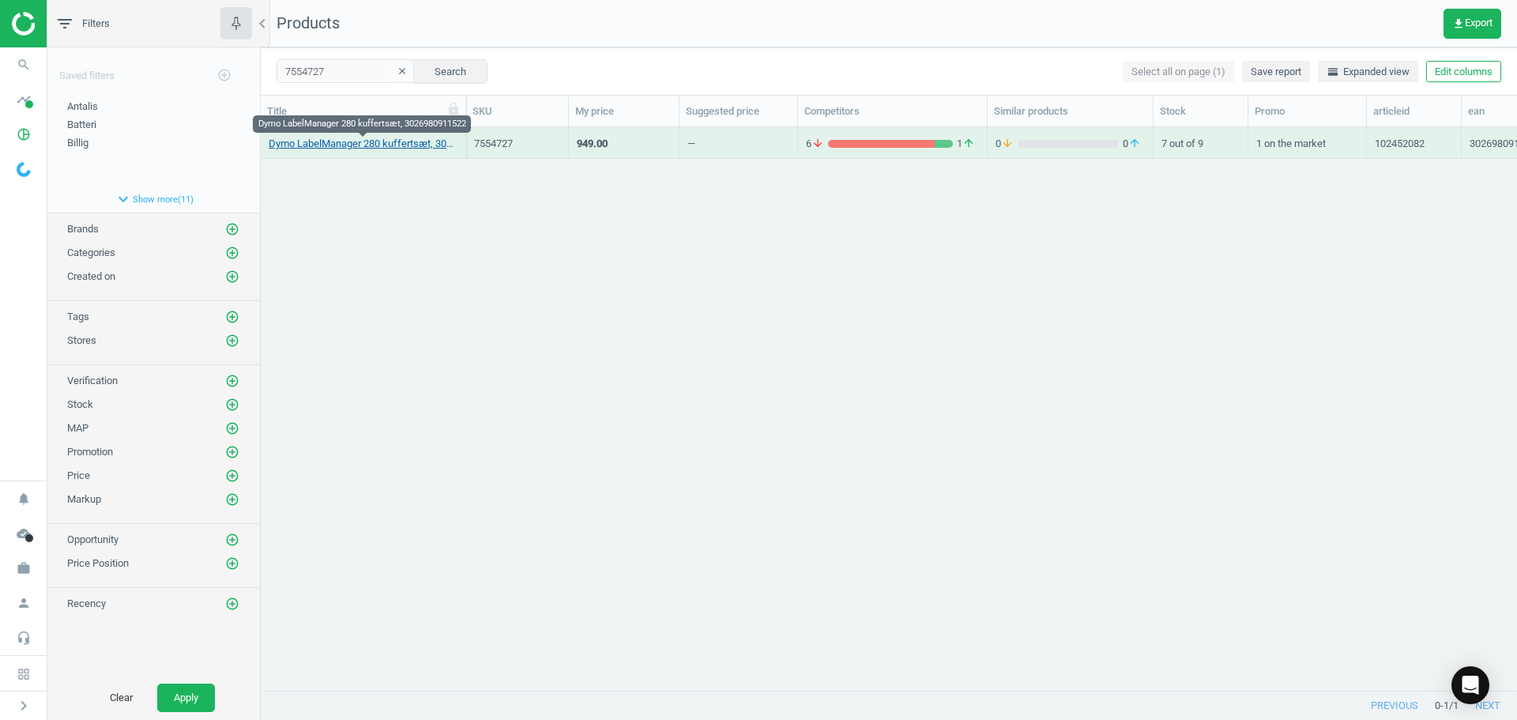
click at [362, 142] on link "Dymo LabelManager 280 kuffertsæt, 3026980911522" at bounding box center [363, 144] width 189 height 14
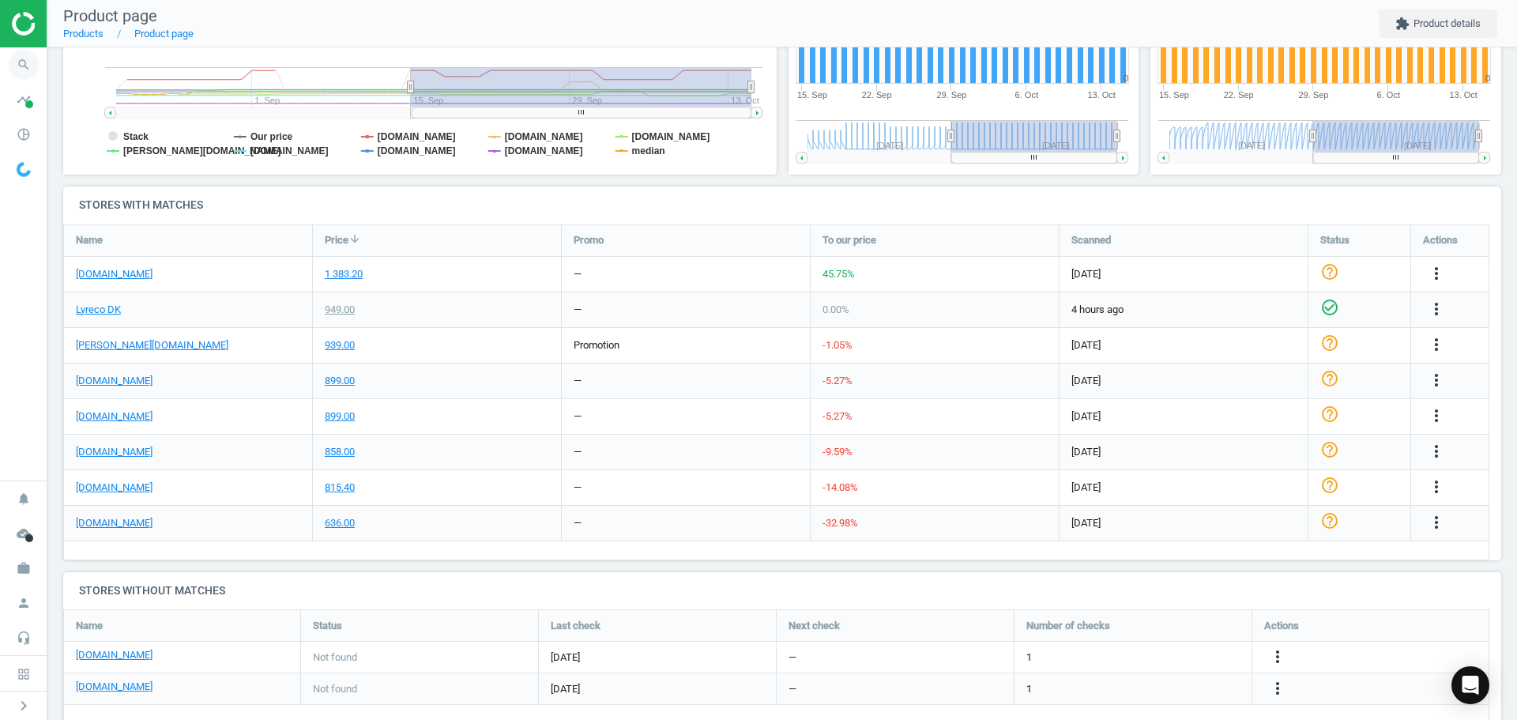
click at [24, 66] on icon "search" at bounding box center [24, 65] width 30 height 30
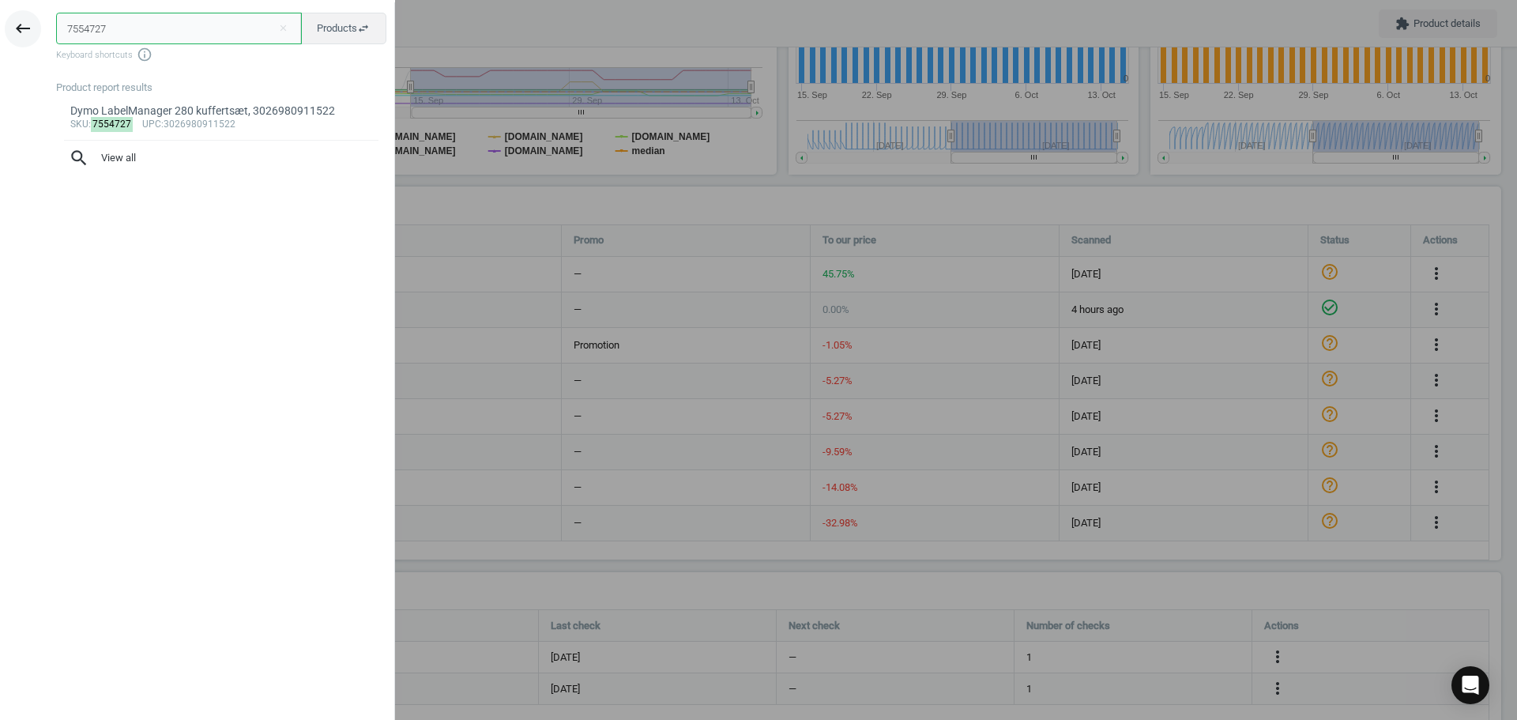
paste input "21107251"
drag, startPoint x: 149, startPoint y: 34, endPoint x: 8, endPoint y: 31, distance: 141.4
click at [8, 31] on div "keyboard_backspace 7554727 close Products swap_horiz Keyboard shortcuts info_ou…" at bounding box center [197, 362] width 395 height 720
type input "21107251"
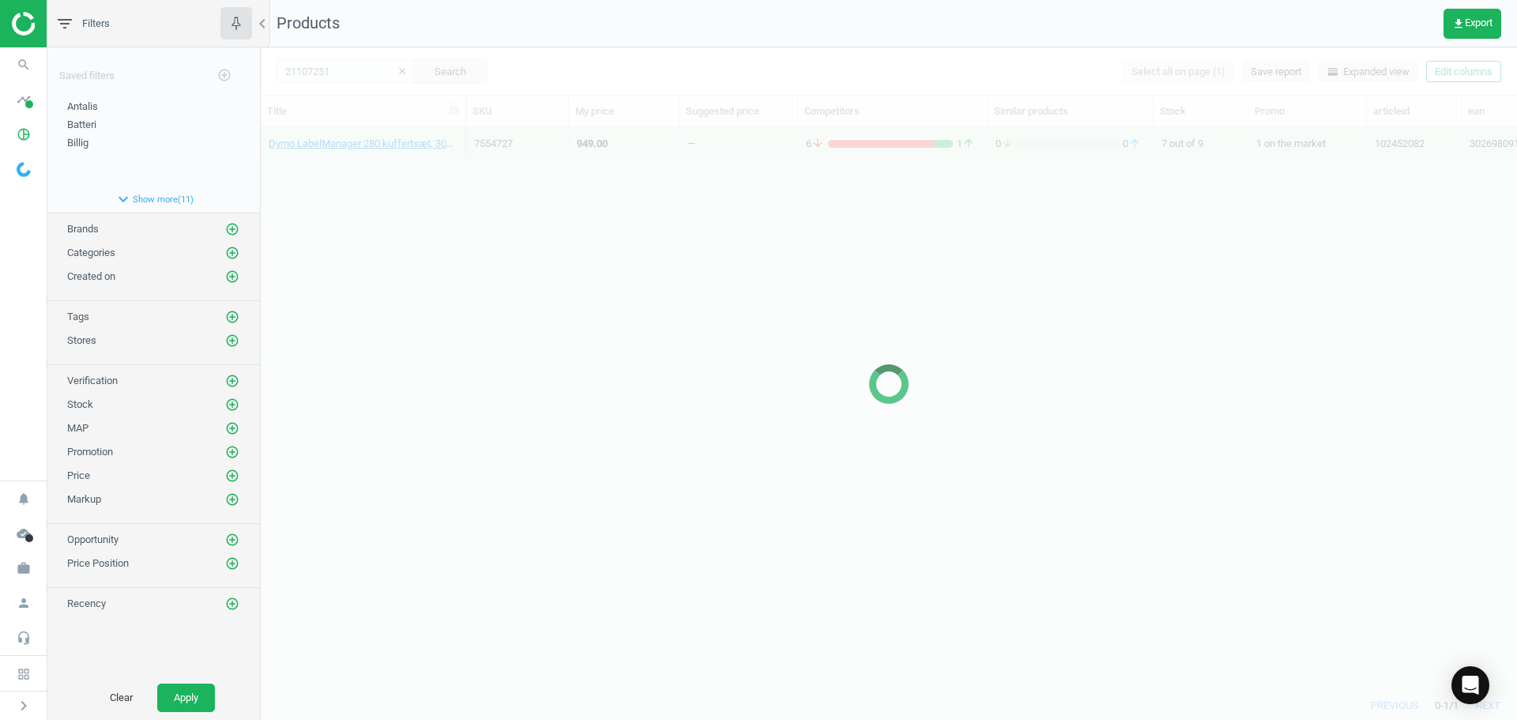
click at [435, 358] on div at bounding box center [889, 383] width 1256 height 672
click at [406, 185] on div at bounding box center [889, 383] width 1256 height 672
click at [361, 199] on div at bounding box center [889, 383] width 1256 height 672
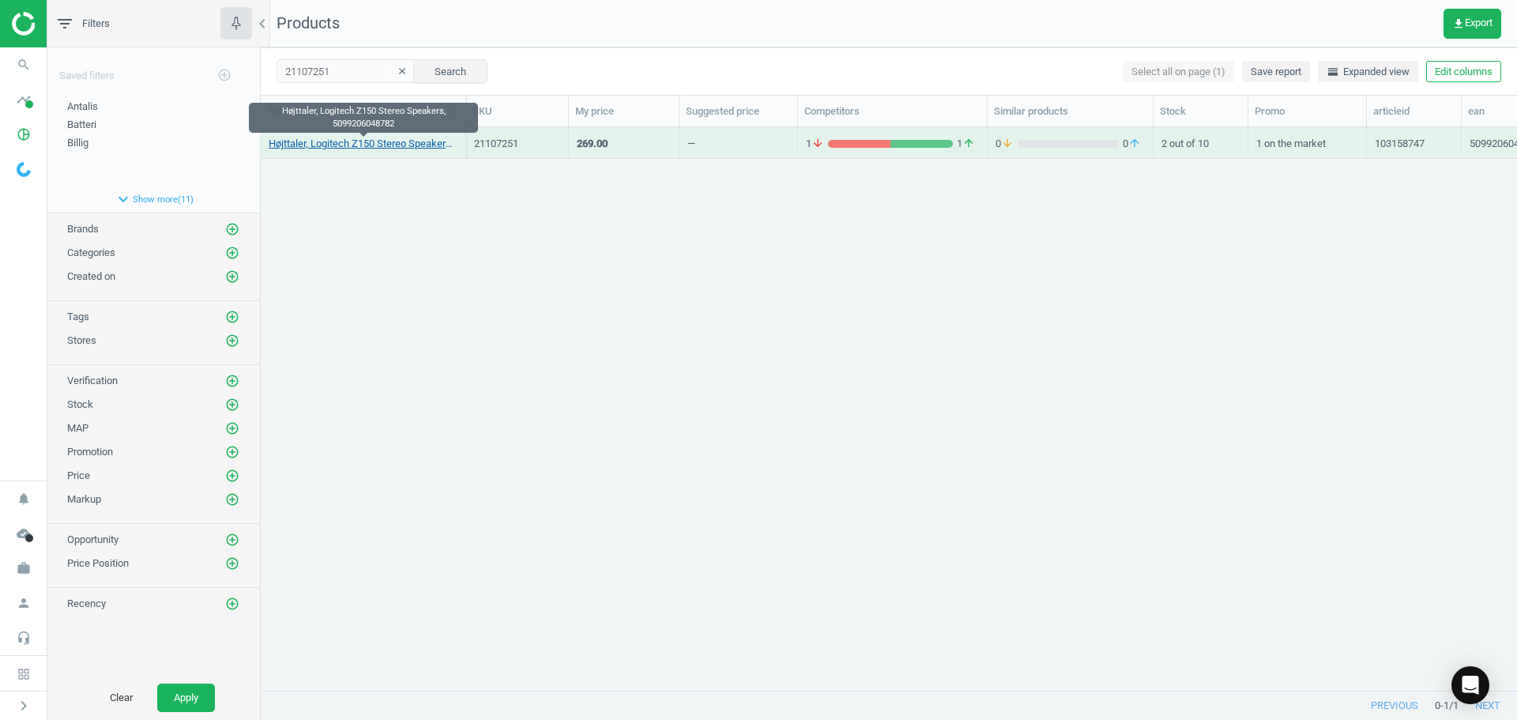
click at [349, 143] on link "Højttaler, Logitech Z150 Stereo Speakers, 5099206048782" at bounding box center [363, 144] width 189 height 14
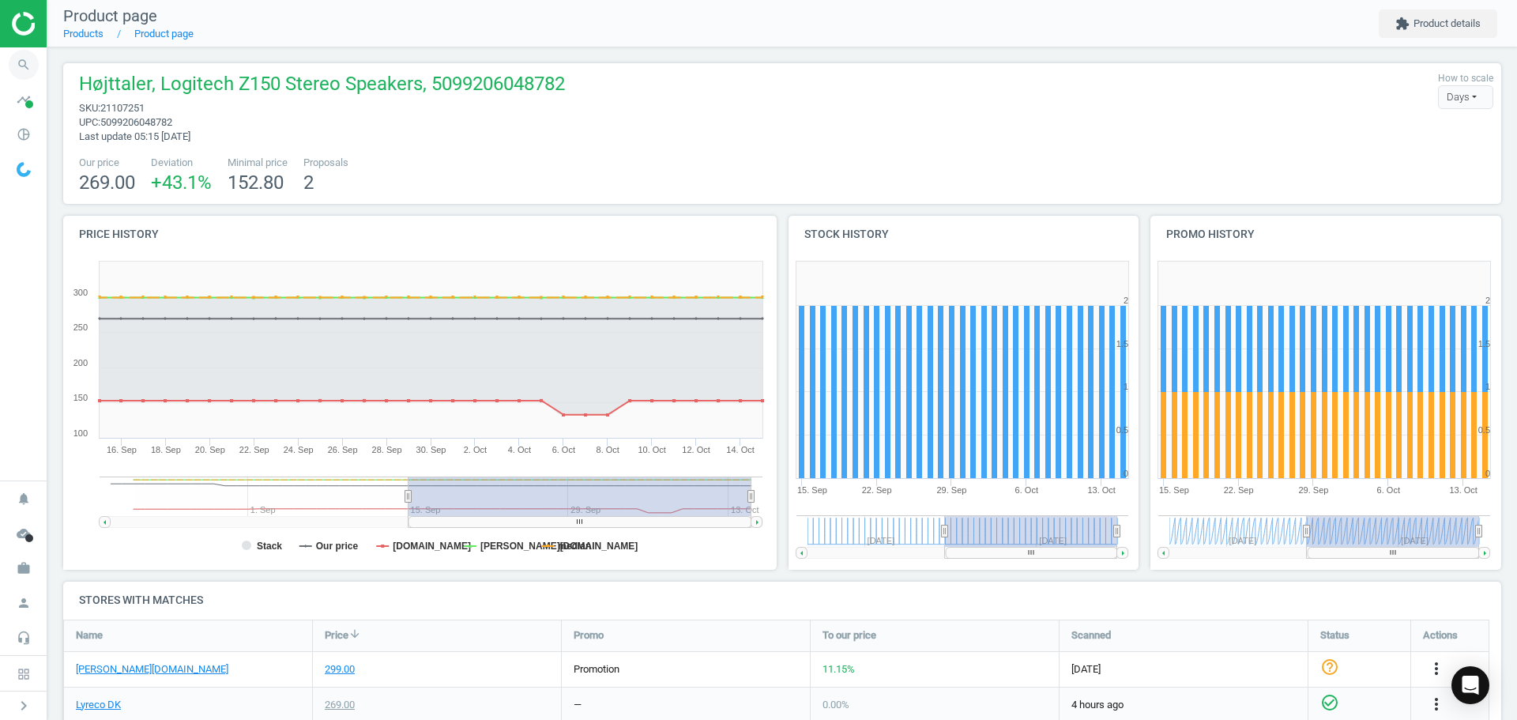
click at [24, 74] on icon "search" at bounding box center [24, 65] width 30 height 30
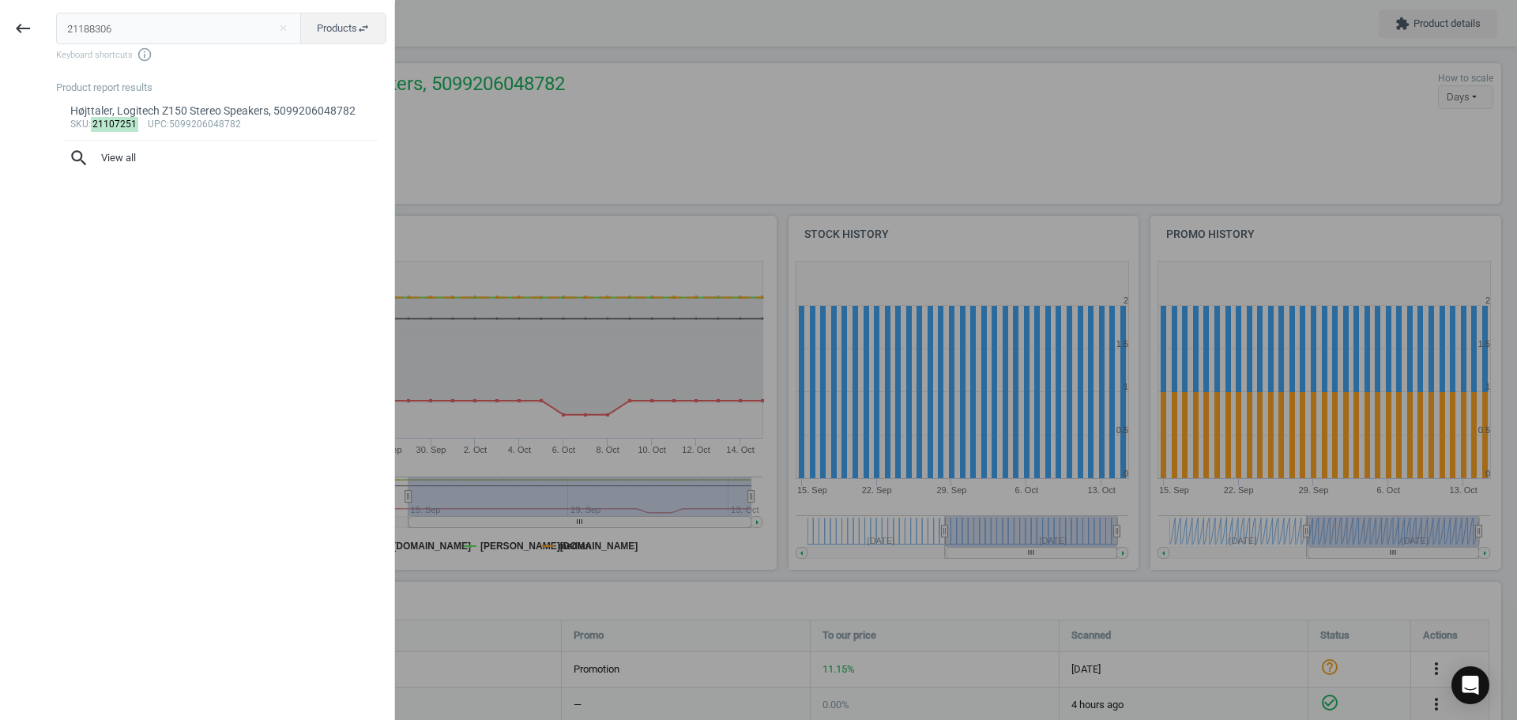
drag, startPoint x: 167, startPoint y: 43, endPoint x: 37, endPoint y: 42, distance: 130.3
click at [38, 42] on div "keyboard_backspace 21188306 close Products swap_horiz Keyboard shortcuts info_o…" at bounding box center [197, 362] width 395 height 720
type input "21188306"
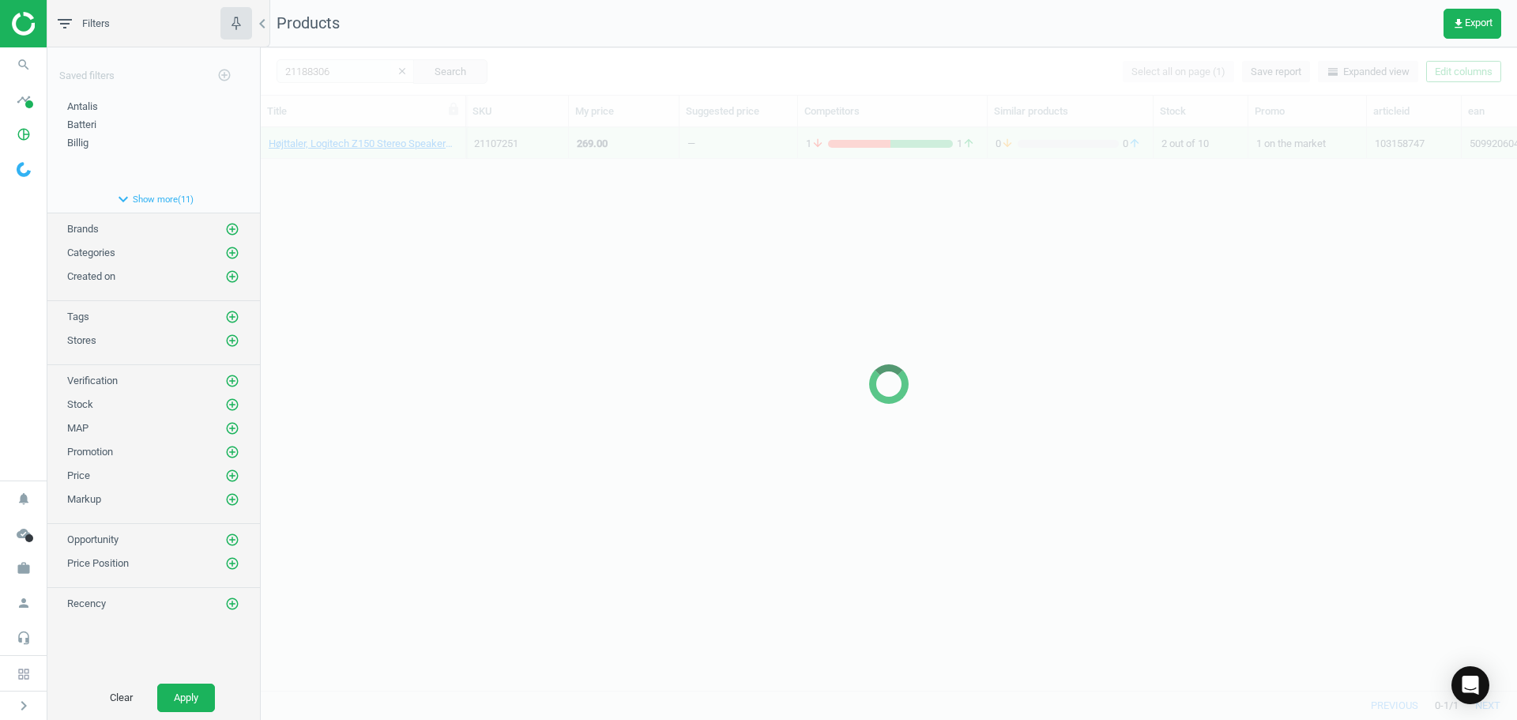
click at [577, 361] on div at bounding box center [889, 383] width 1256 height 672
click at [523, 320] on div at bounding box center [889, 383] width 1256 height 672
click at [483, 201] on div at bounding box center [889, 383] width 1256 height 672
click at [426, 172] on div at bounding box center [889, 383] width 1256 height 672
click at [425, 172] on div at bounding box center [889, 383] width 1256 height 672
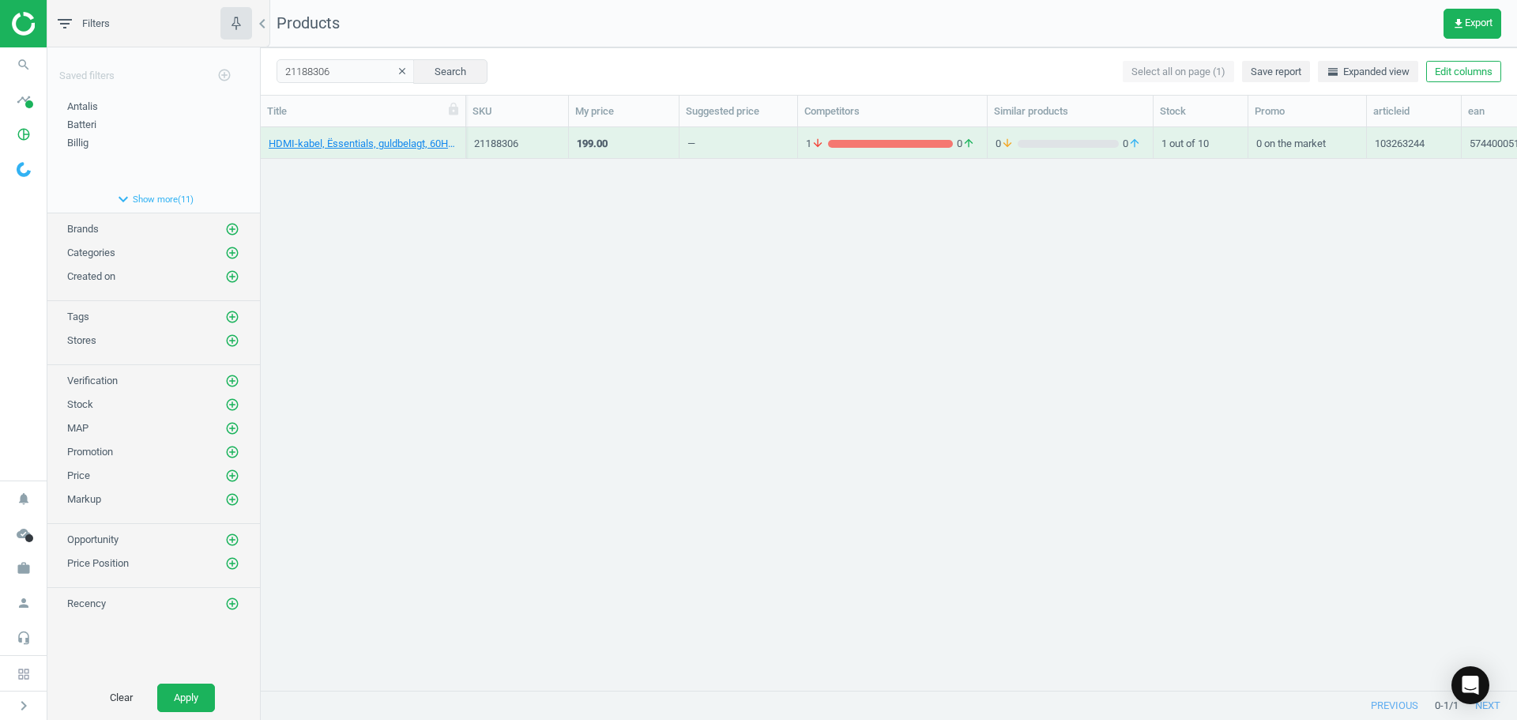
click at [383, 172] on div "HDMI-kabel, Ëssentials, guldbelagt, 60Hz, 48Gbps, 1 m, 5744000518312 21188306 1…" at bounding box center [889, 402] width 1256 height 551
click at [367, 146] on link "HDMI-kabel, Ëssentials, guldbelagt, 60Hz, 48Gbps, 1 m, 5744000518312" at bounding box center [363, 144] width 189 height 14
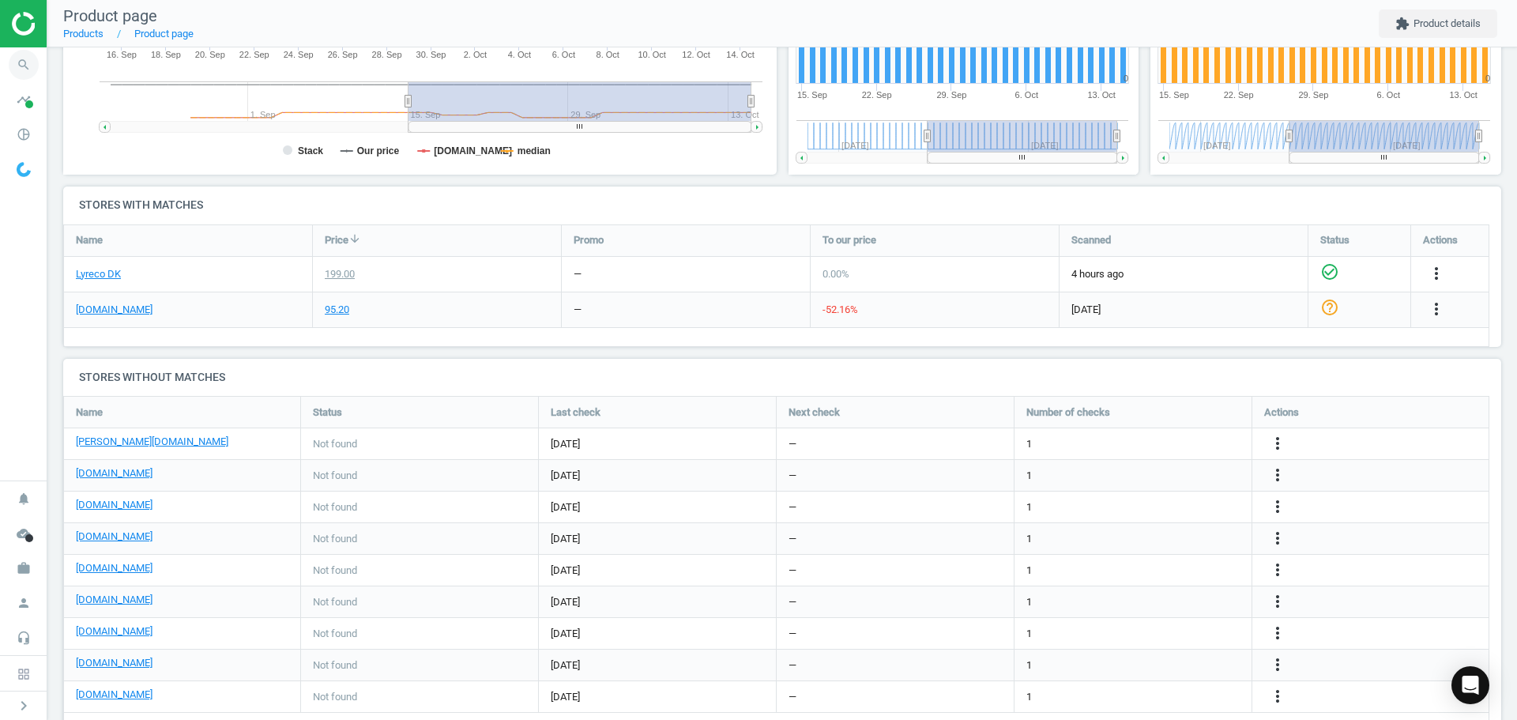
click at [32, 62] on icon "search" at bounding box center [24, 65] width 30 height 30
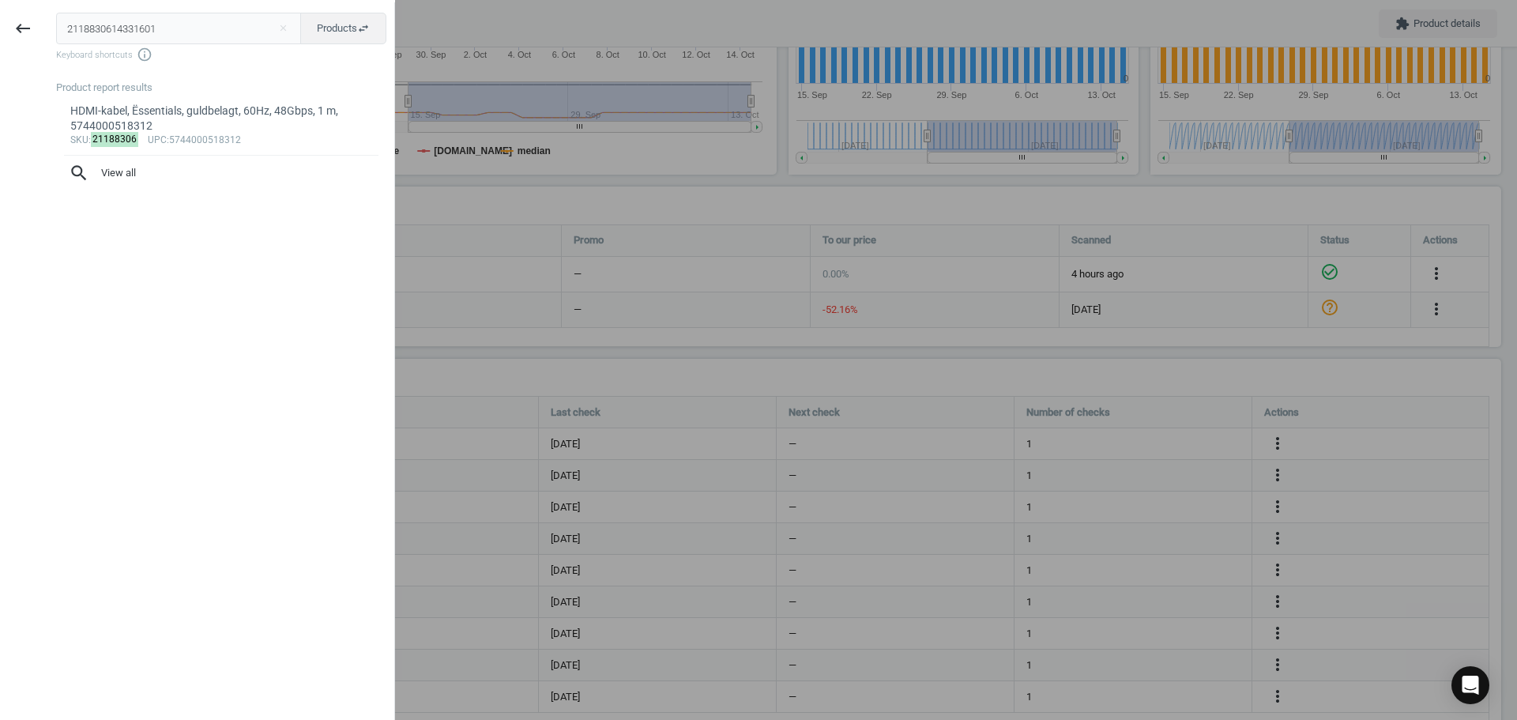
drag, startPoint x: 166, startPoint y: 29, endPoint x: -32, endPoint y: 28, distance: 198.3
click at [0, 28] on html "Group 2 Created with Sketch. ic/cloud_download/grey600 Created with Sketch. gra…" at bounding box center [758, 360] width 1517 height 720
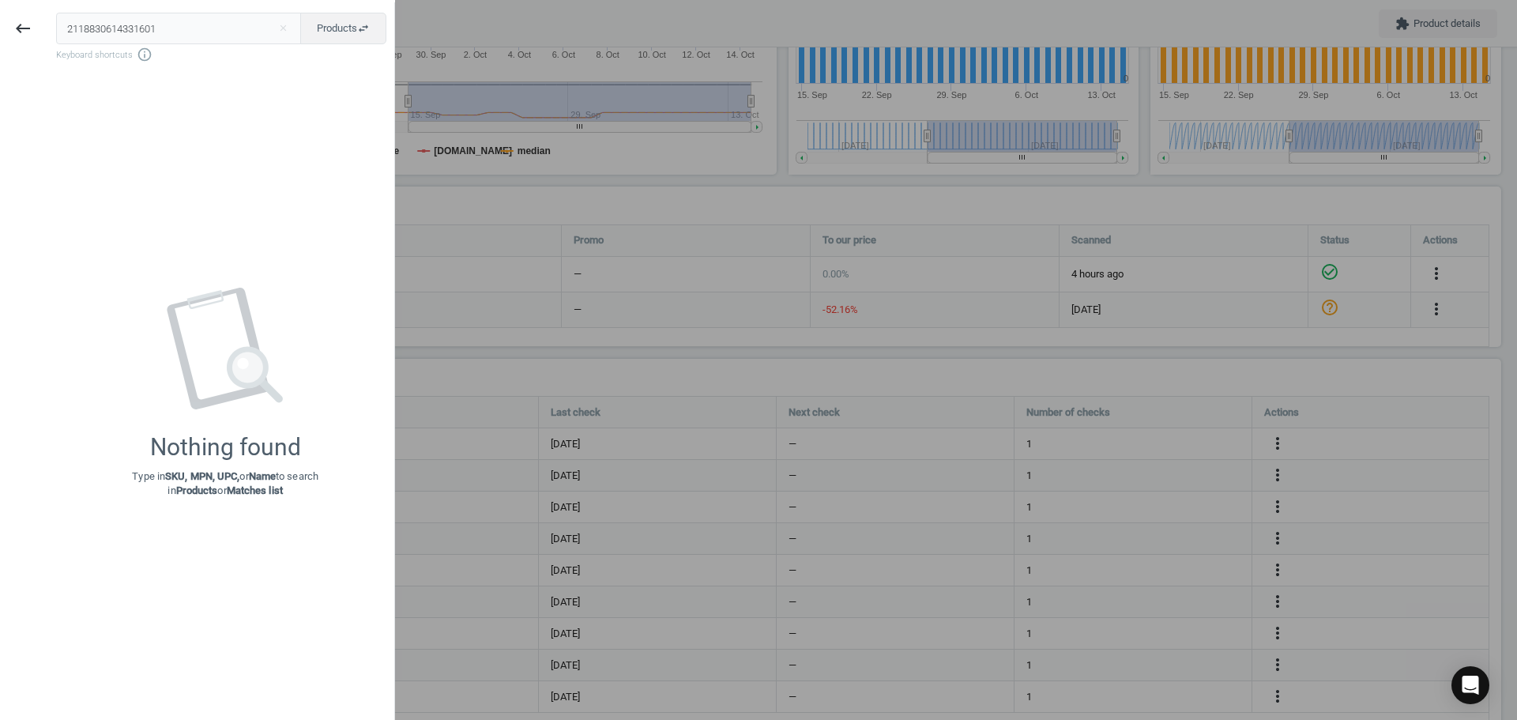
type input "2118830614331601"
drag, startPoint x: 39, startPoint y: 16, endPoint x: 57, endPoint y: 16, distance: 18.2
click at [56, 16] on div "keyboard_backspace 2118830614331601 close Products swap_horiz Keyboard shortcut…" at bounding box center [197, 362] width 395 height 720
paste input "14331601"
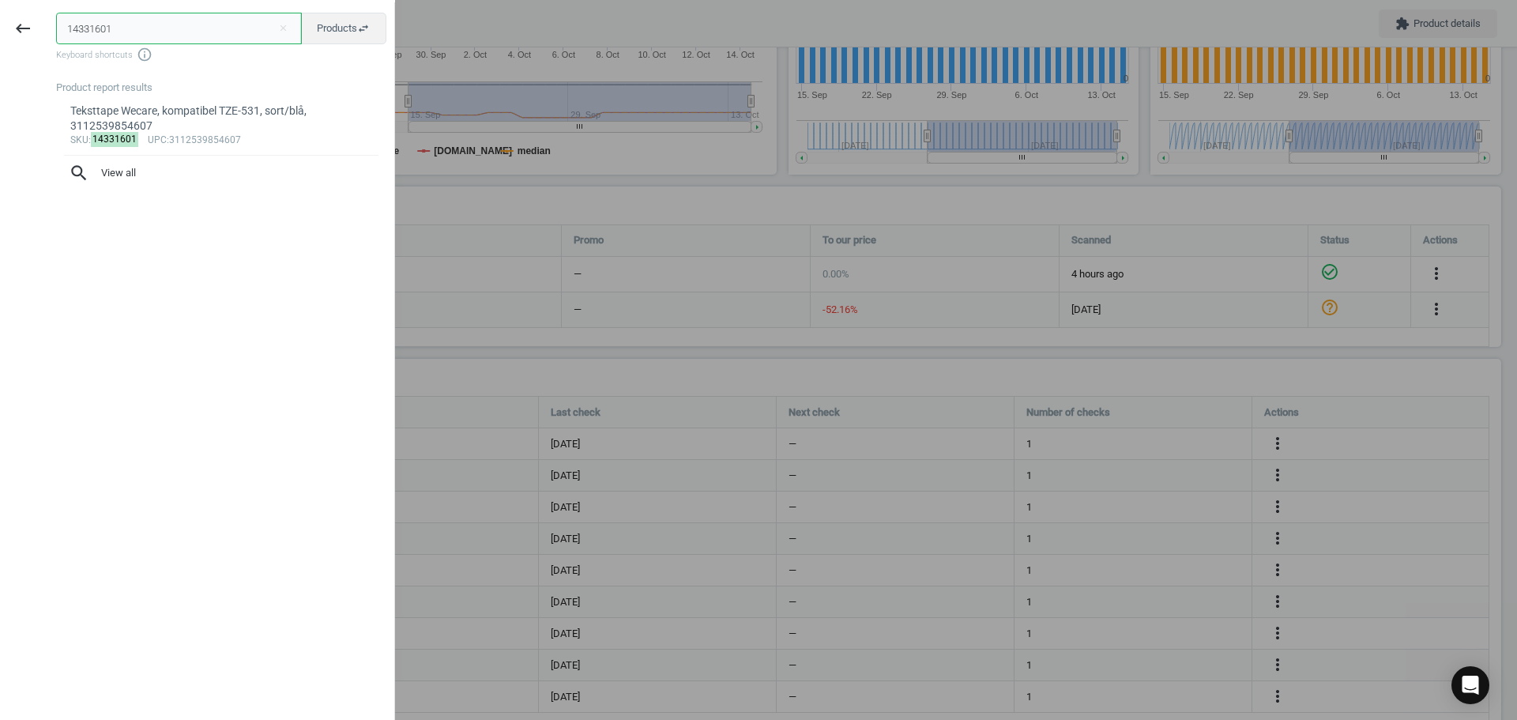
type input "14331601"
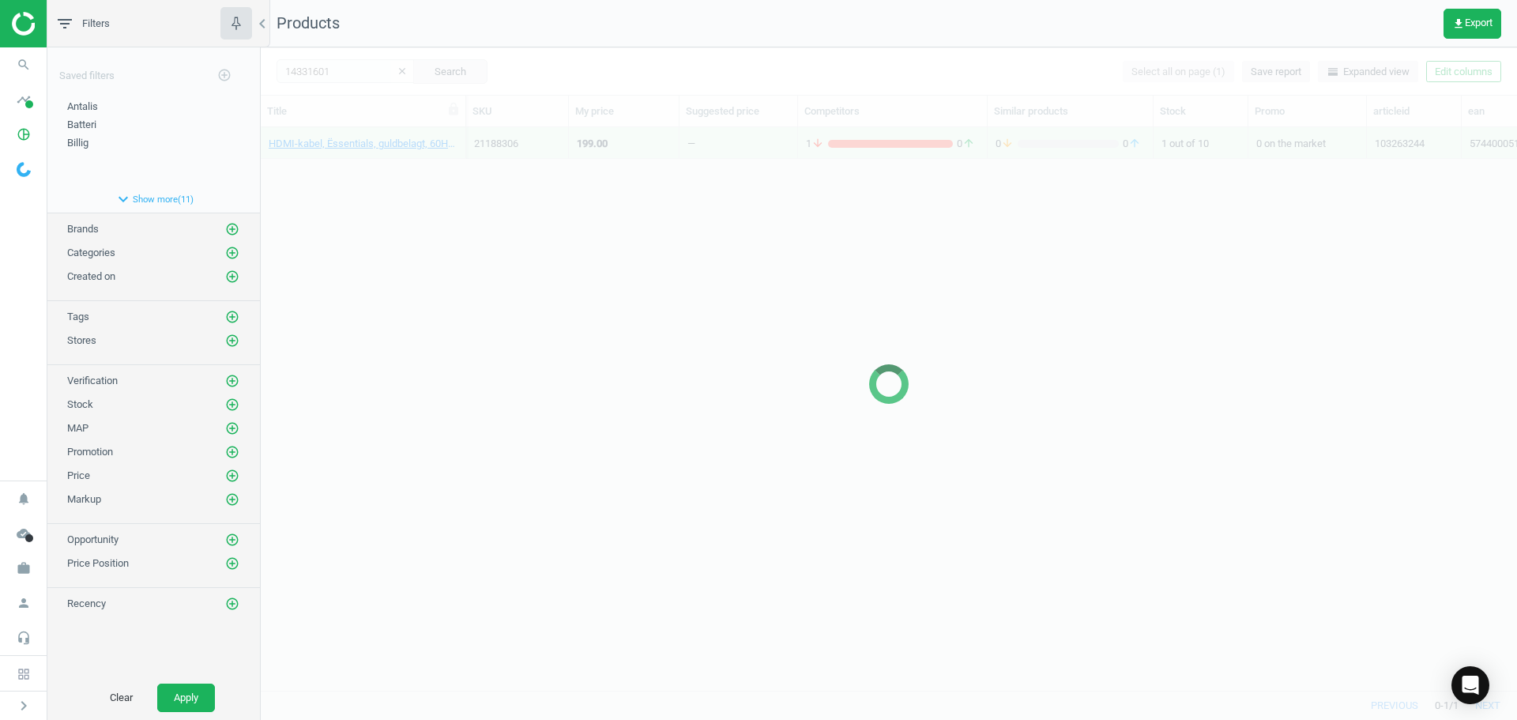
drag, startPoint x: 398, startPoint y: 230, endPoint x: 385, endPoint y: 220, distance: 16.9
click at [397, 230] on div at bounding box center [889, 383] width 1256 height 672
click at [372, 205] on div at bounding box center [889, 383] width 1256 height 672
click at [367, 203] on div at bounding box center [889, 383] width 1256 height 672
click at [367, 194] on div at bounding box center [889, 383] width 1256 height 672
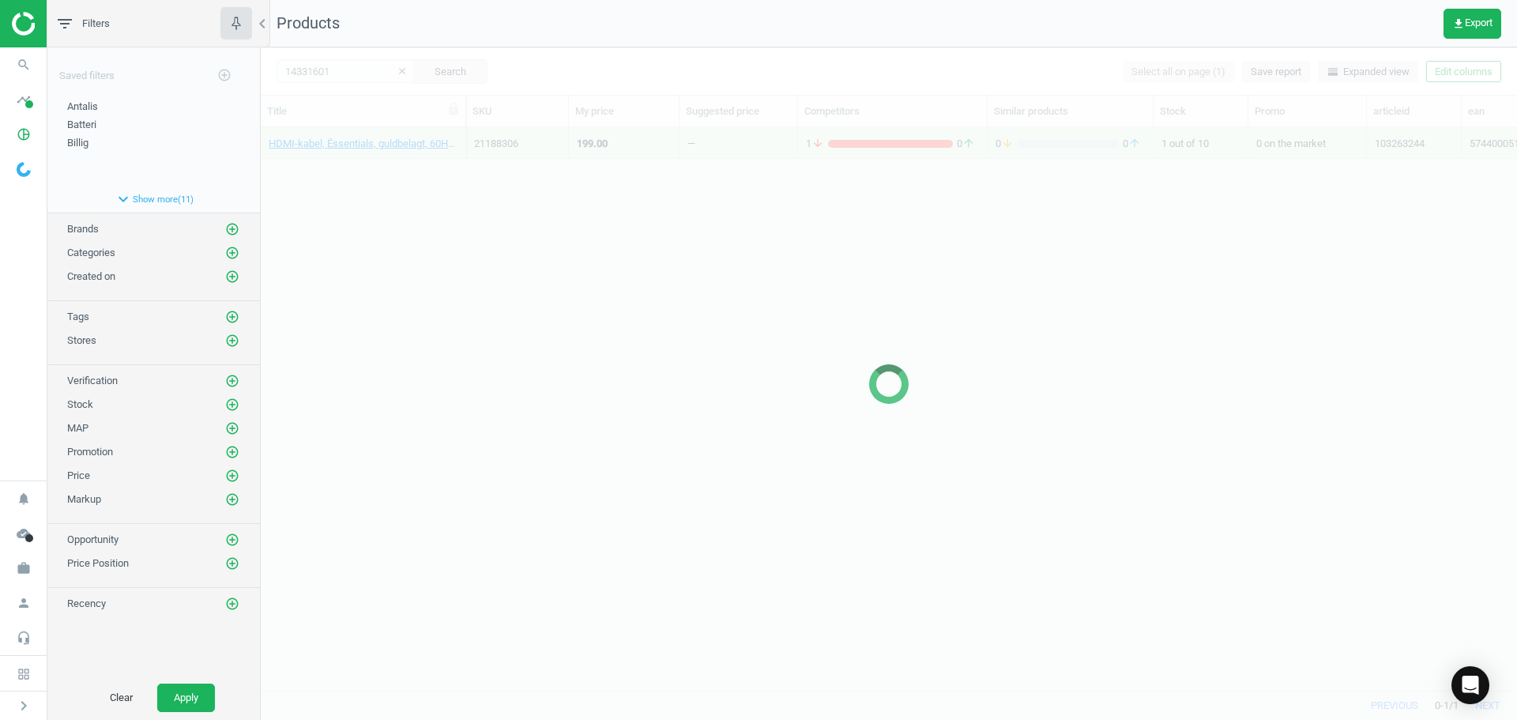
click at [359, 171] on div at bounding box center [889, 383] width 1256 height 672
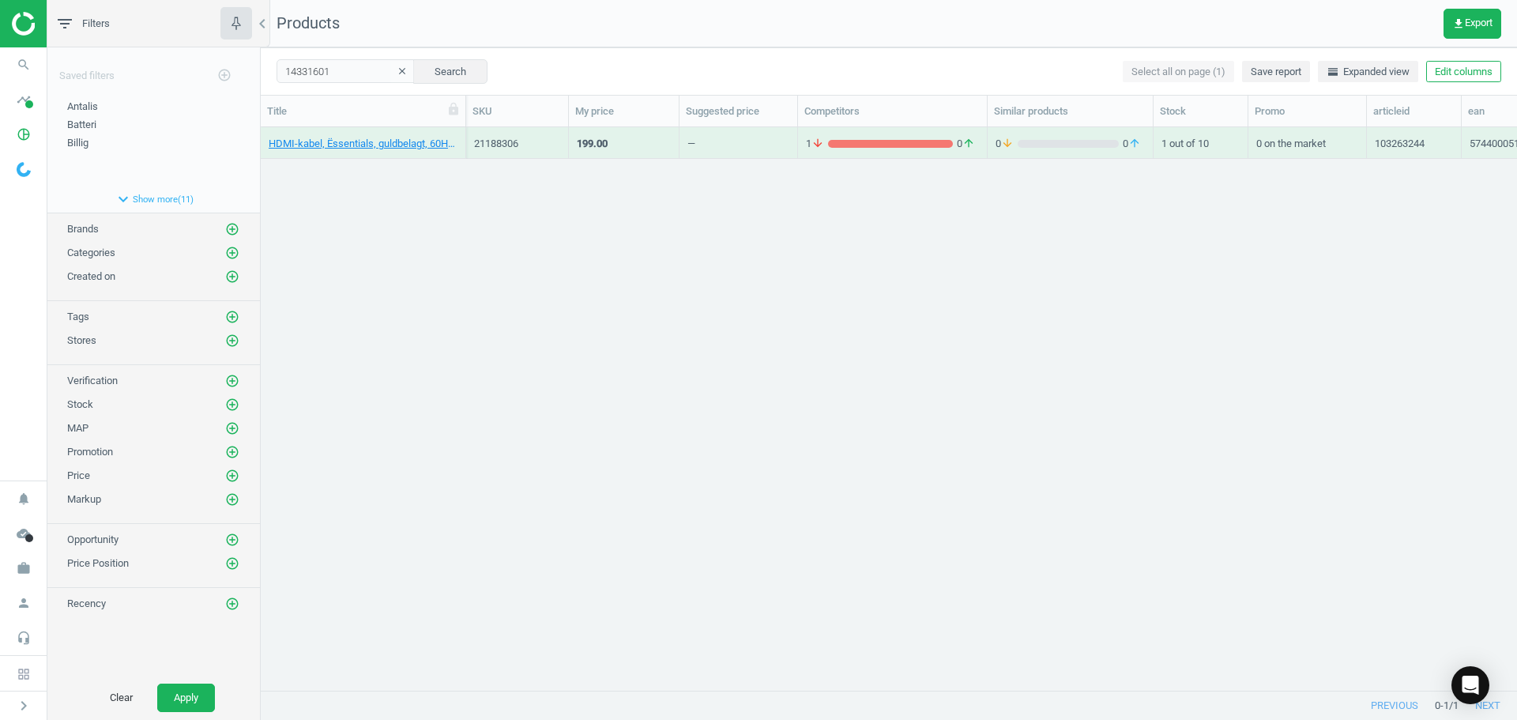
click at [358, 159] on div "HDMI-kabel, Ëssentials, guldbelagt, 60Hz, 48Gbps, 1 m, 5744000518312 21188306 1…" at bounding box center [889, 402] width 1256 height 551
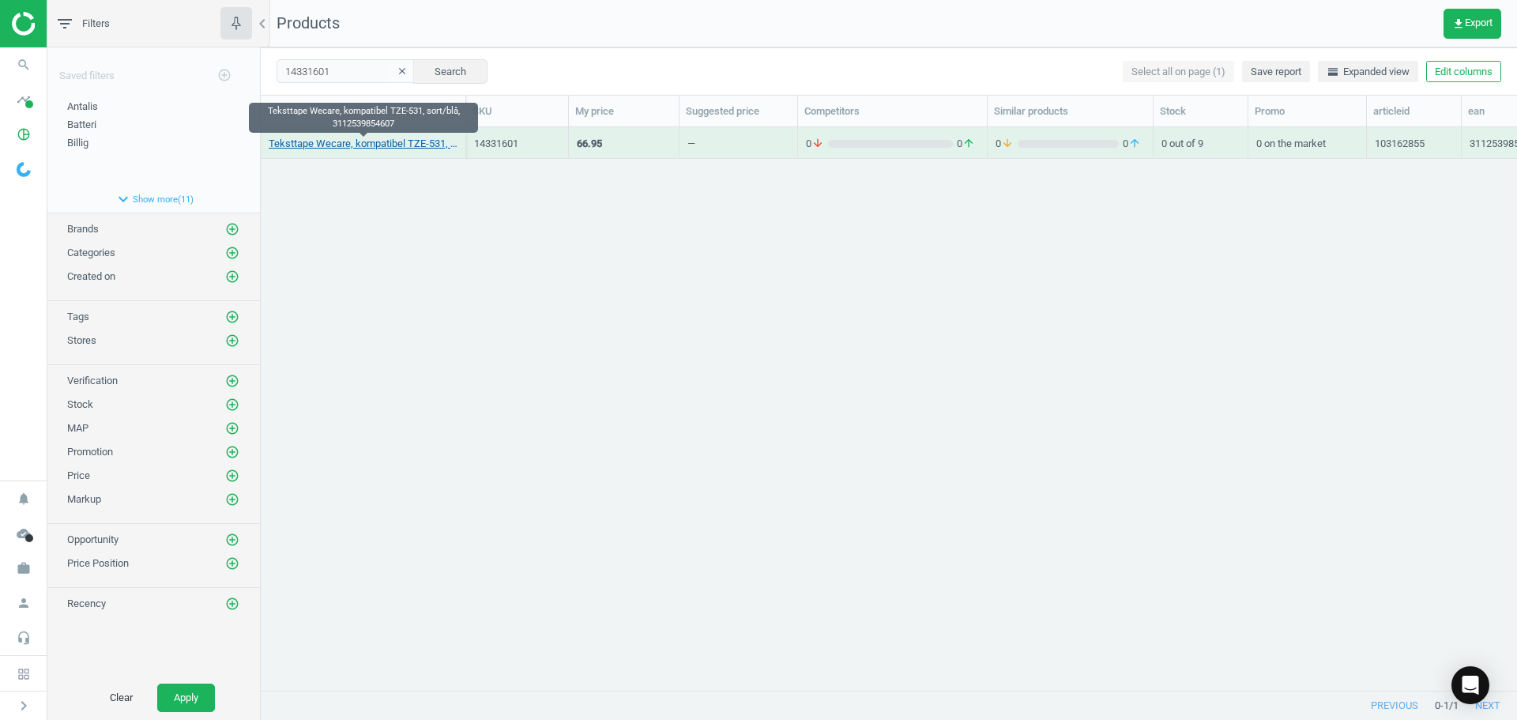
click at [350, 149] on link "Teksttape Wecare, kompatibel TZE-531, sort/blå, 3112539854607" at bounding box center [363, 144] width 189 height 14
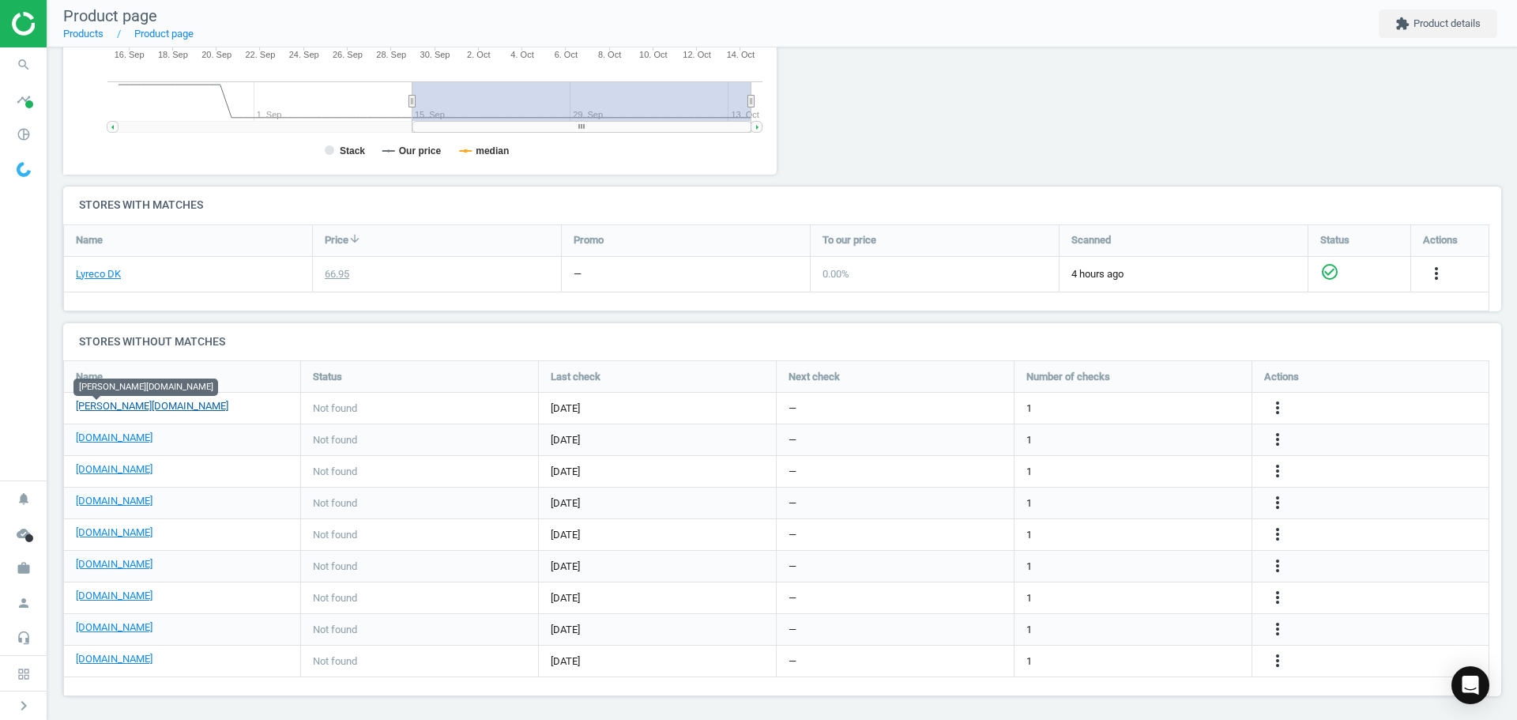
click at [100, 402] on link "[PERSON_NAME][DOMAIN_NAME]" at bounding box center [152, 406] width 152 height 14
click at [104, 445] on link "[DOMAIN_NAME]" at bounding box center [114, 437] width 77 height 14
click at [16, 57] on icon "search" at bounding box center [24, 65] width 30 height 30
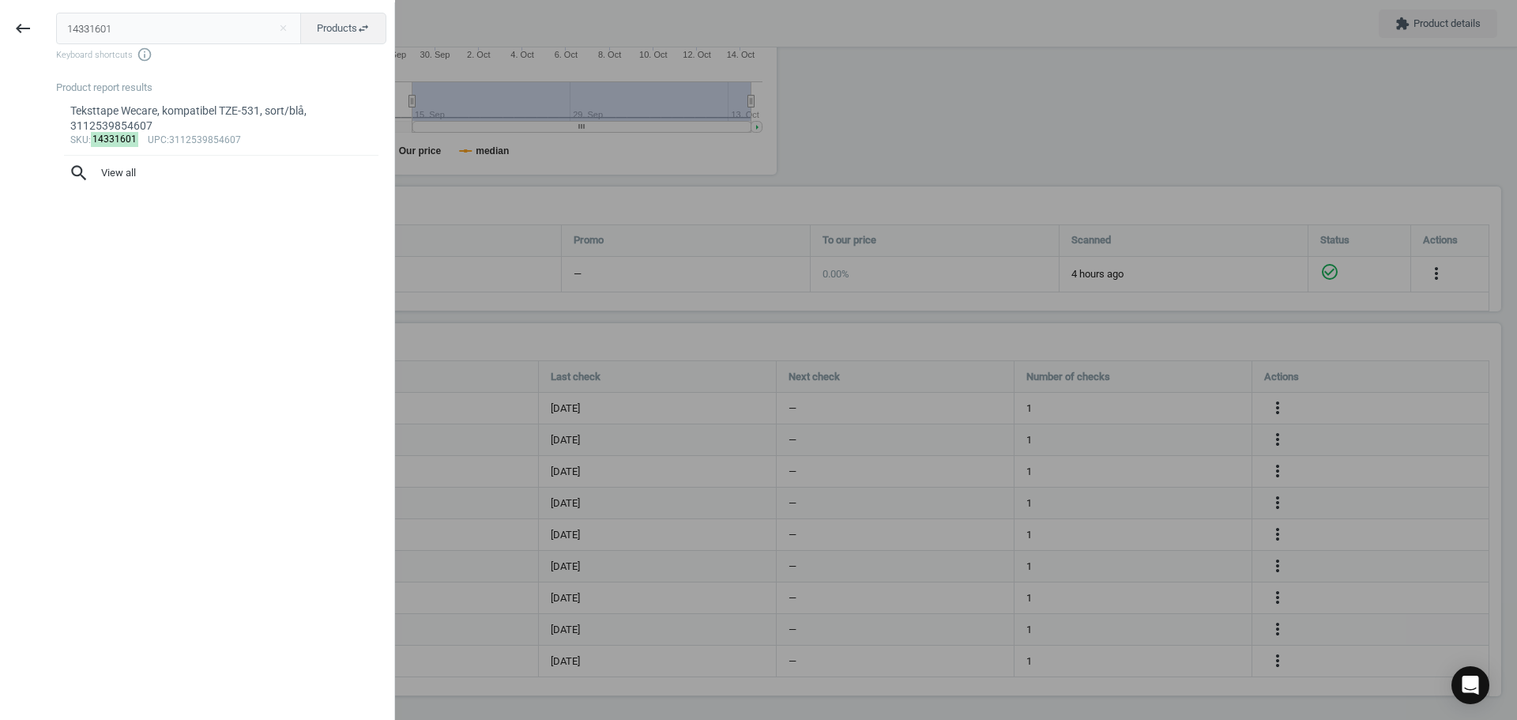
drag, startPoint x: 155, startPoint y: 38, endPoint x: -21, endPoint y: 29, distance: 175.6
click at [0, 29] on html "Group 2 Created with Sketch. ic/cloud_download/grey600 Created with Sketch. gra…" at bounding box center [758, 360] width 1517 height 720
type input "21189903"
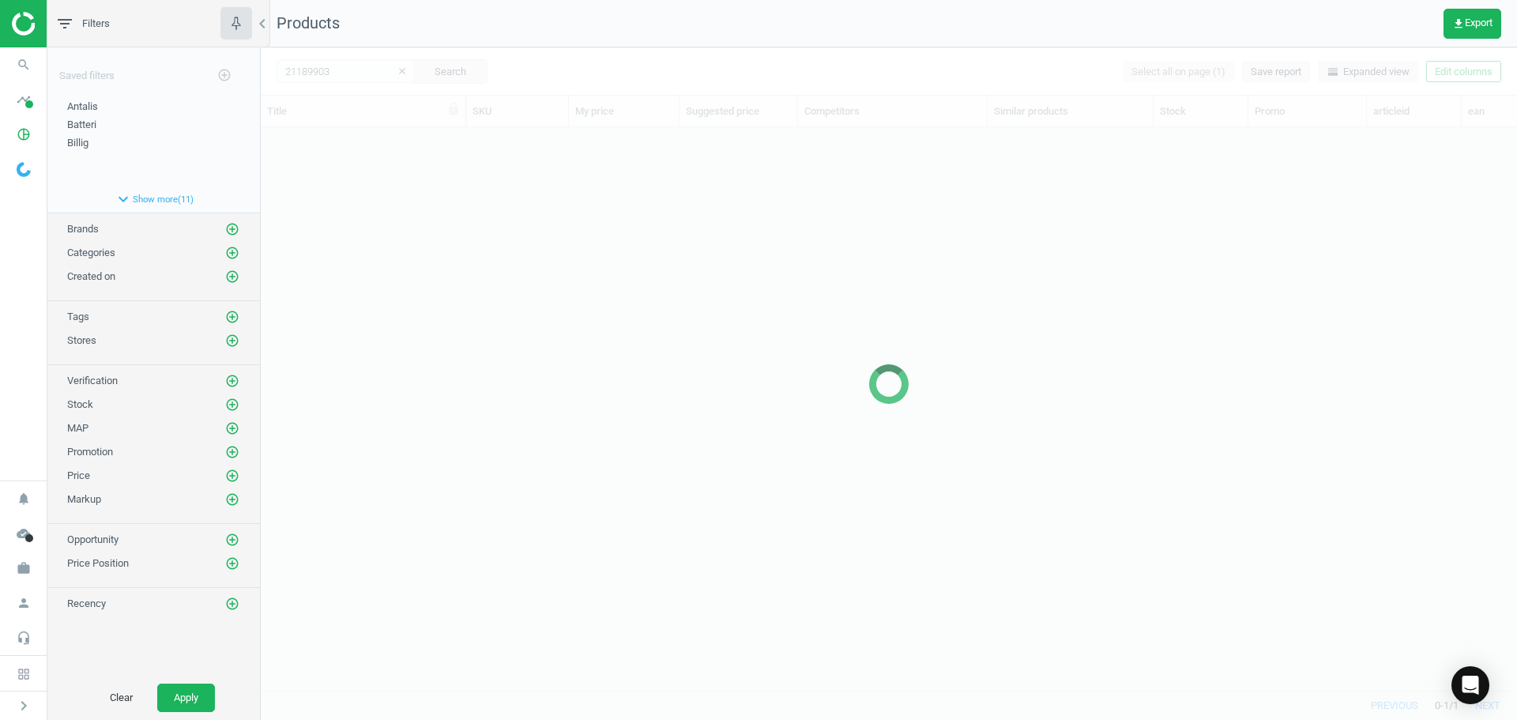
scroll to position [539, 1244]
click at [430, 194] on div at bounding box center [889, 383] width 1256 height 672
click at [430, 190] on div at bounding box center [889, 383] width 1256 height 672
click at [422, 185] on div at bounding box center [889, 383] width 1256 height 672
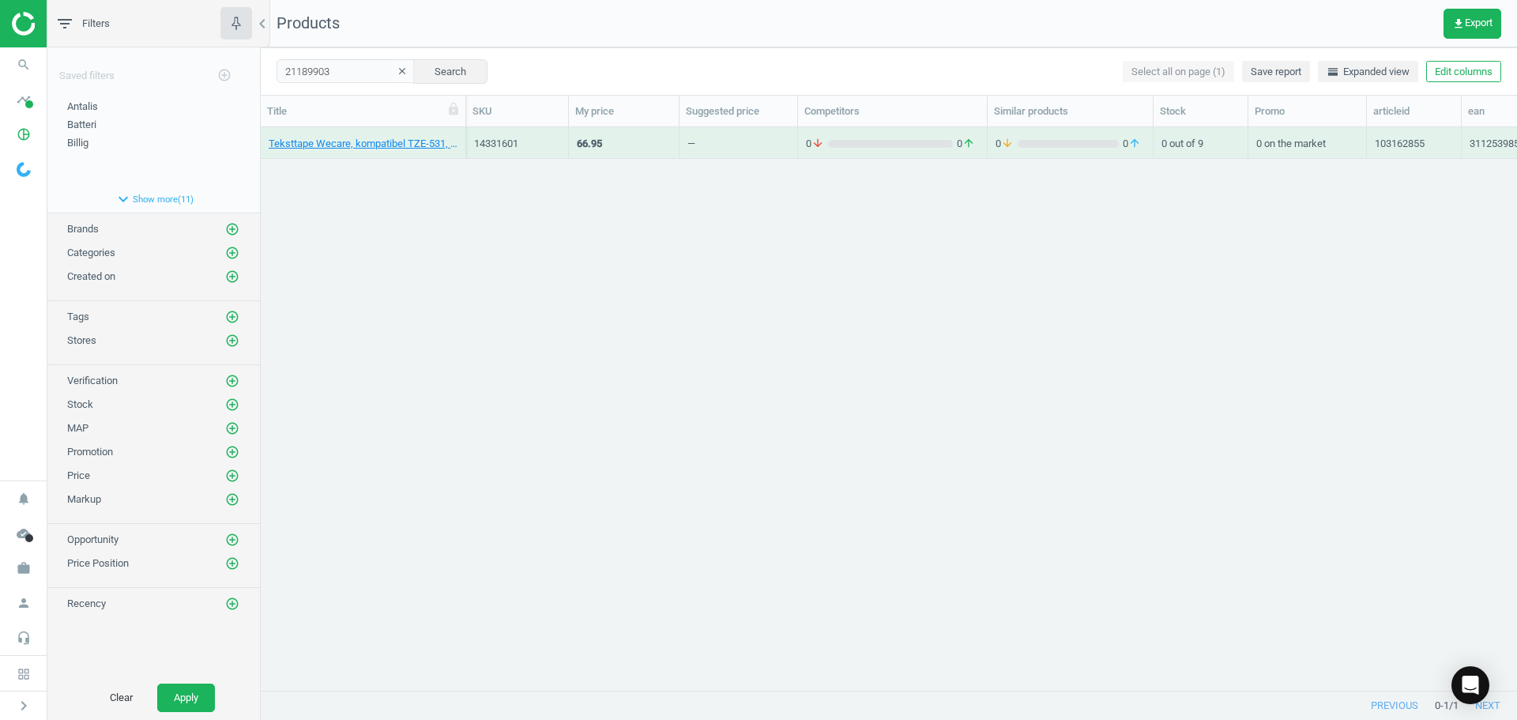
click at [403, 175] on div "Teksttape Wecare, kompatibel TZE-531, sort/blå, 3112539854607 14331601 66.95 — …" at bounding box center [889, 402] width 1256 height 551
click at [371, 149] on link "Teksttape Wecare, kompatibel TZE-232, rød/hvid, 13112532827926" at bounding box center [363, 144] width 189 height 14
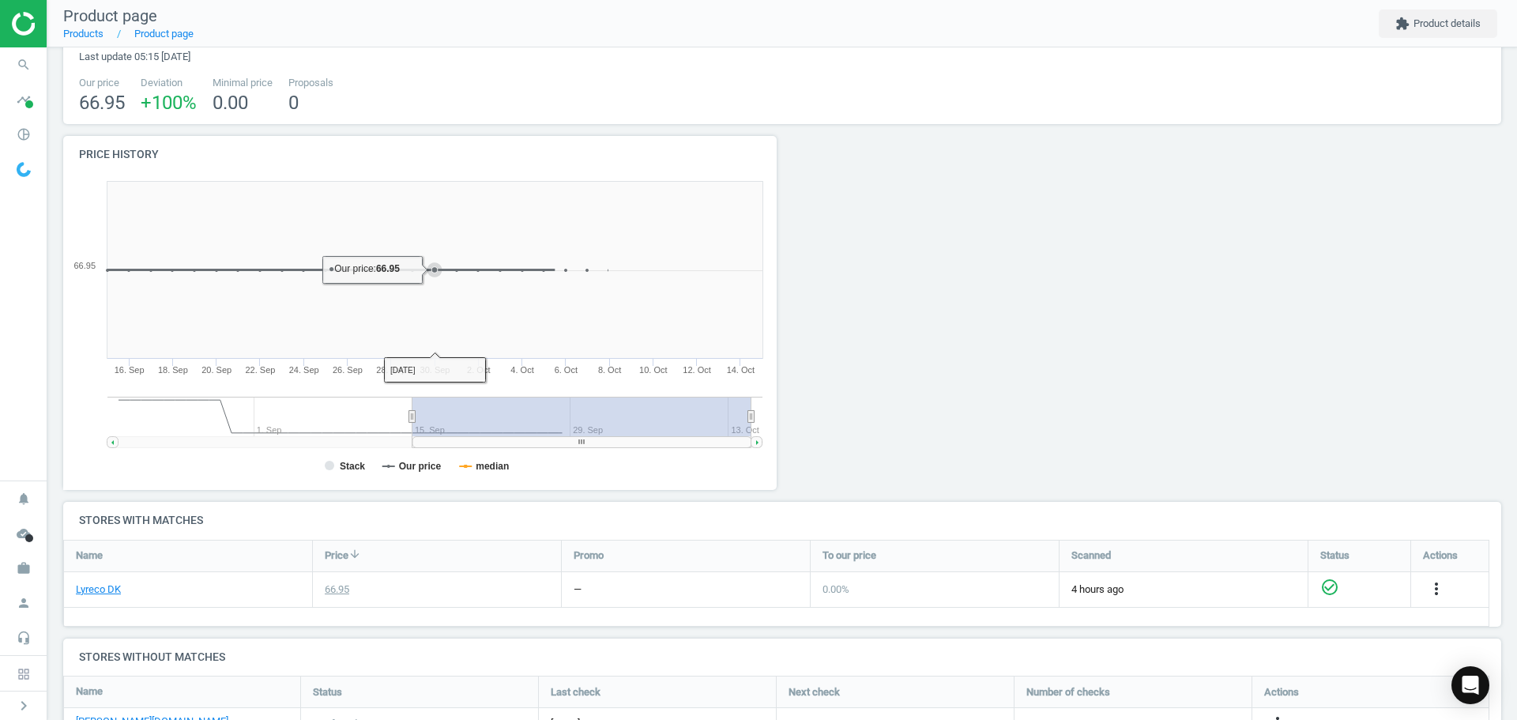
scroll to position [237, 0]
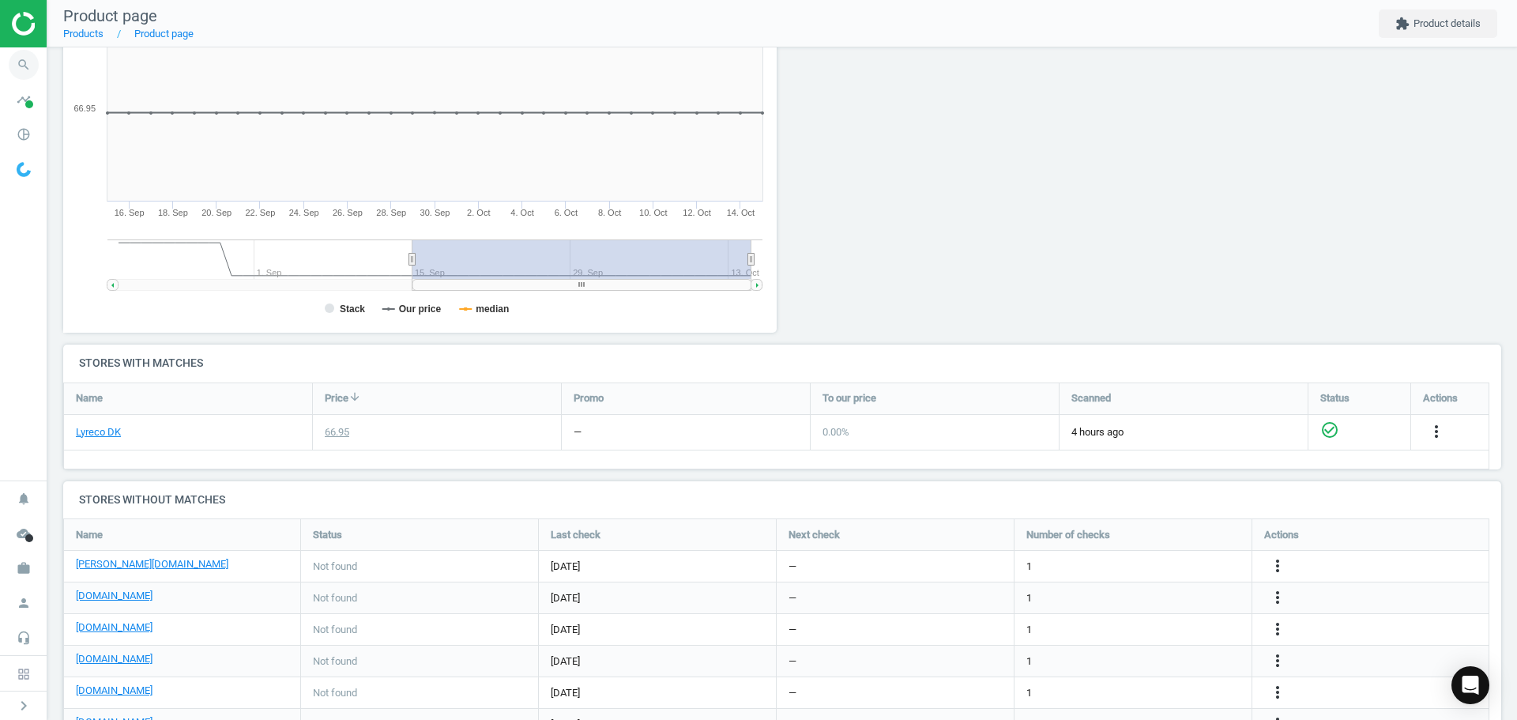
click at [24, 72] on icon "search" at bounding box center [24, 65] width 30 height 30
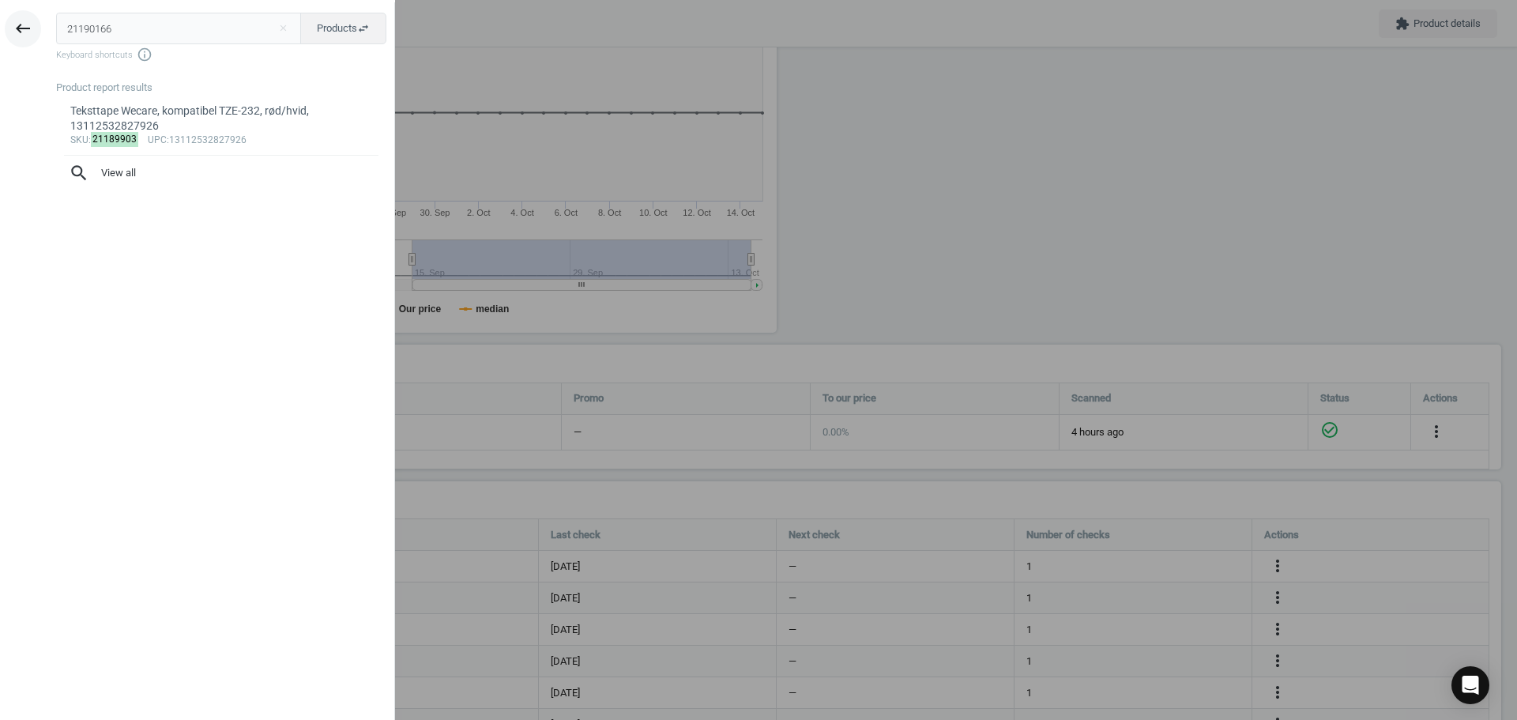
drag, startPoint x: 66, startPoint y: 32, endPoint x: 30, endPoint y: 29, distance: 35.7
click at [31, 30] on div "keyboard_backspace 21190166 close Products swap_horiz Keyboard shortcuts info_o…" at bounding box center [197, 362] width 395 height 720
type input "21190166"
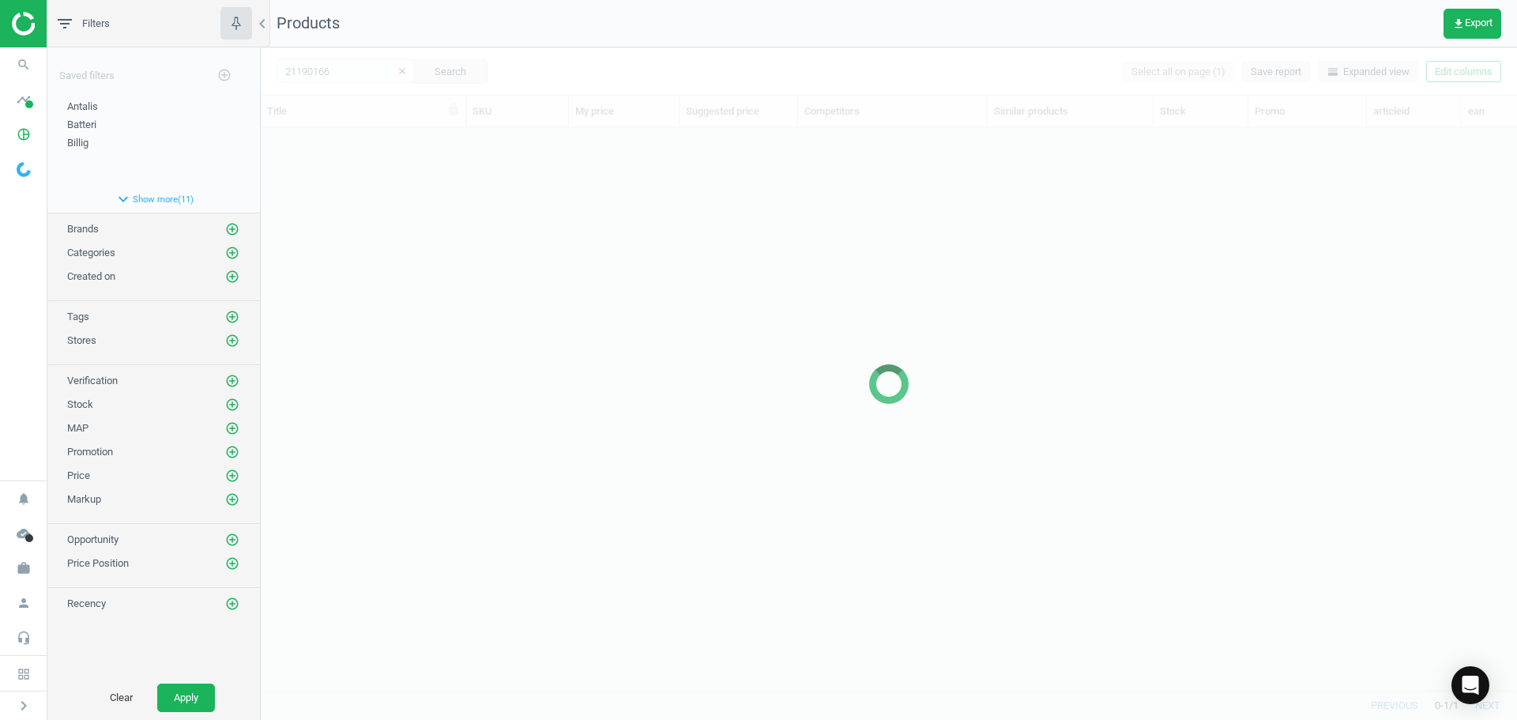
scroll to position [539, 1244]
drag, startPoint x: 360, startPoint y: 325, endPoint x: 359, endPoint y: 269, distance: 55.3
click at [361, 310] on div at bounding box center [889, 383] width 1256 height 672
click at [359, 216] on div at bounding box center [889, 383] width 1256 height 672
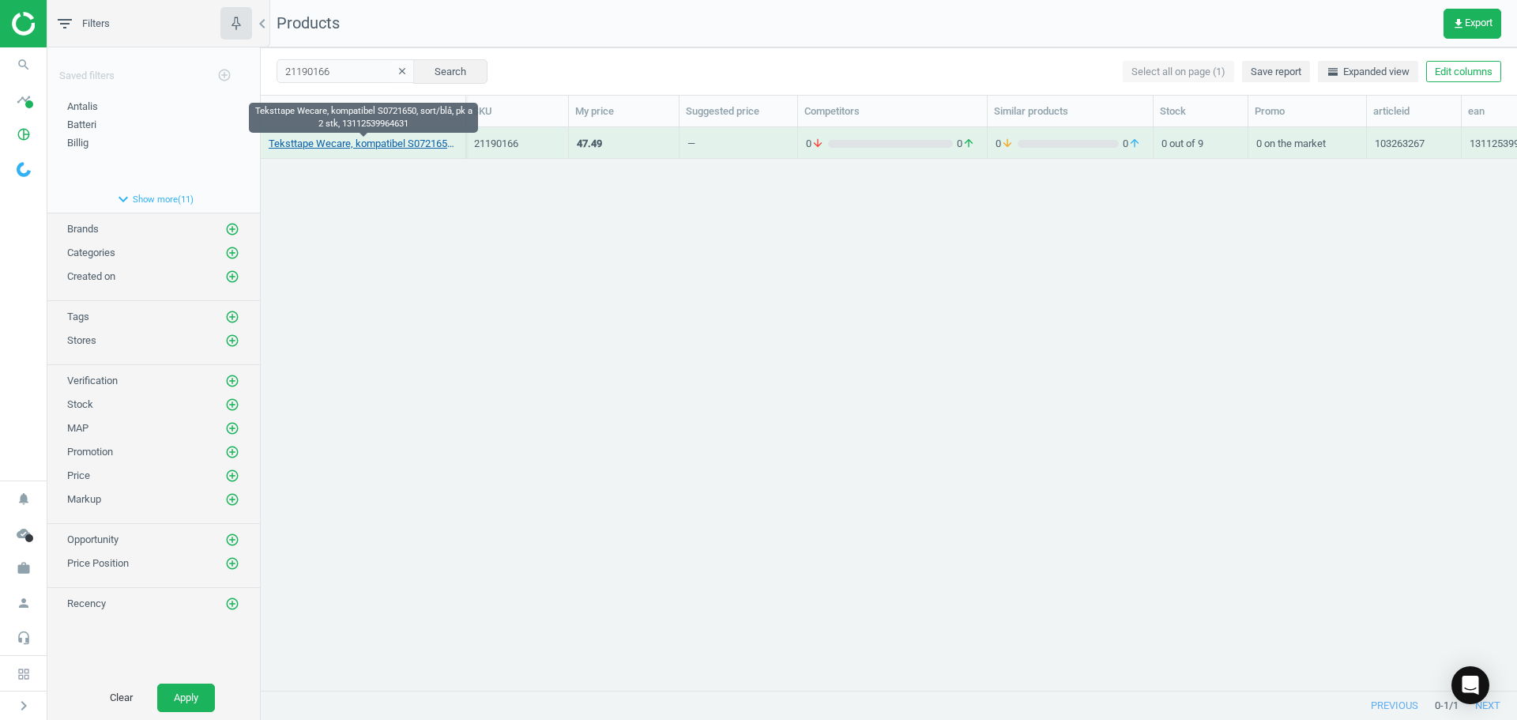
click at [352, 144] on link "Teksttape Wecare, kompatibel S0721650, sort/blå, pk a 2 stk, 13112539964631" at bounding box center [363, 144] width 189 height 14
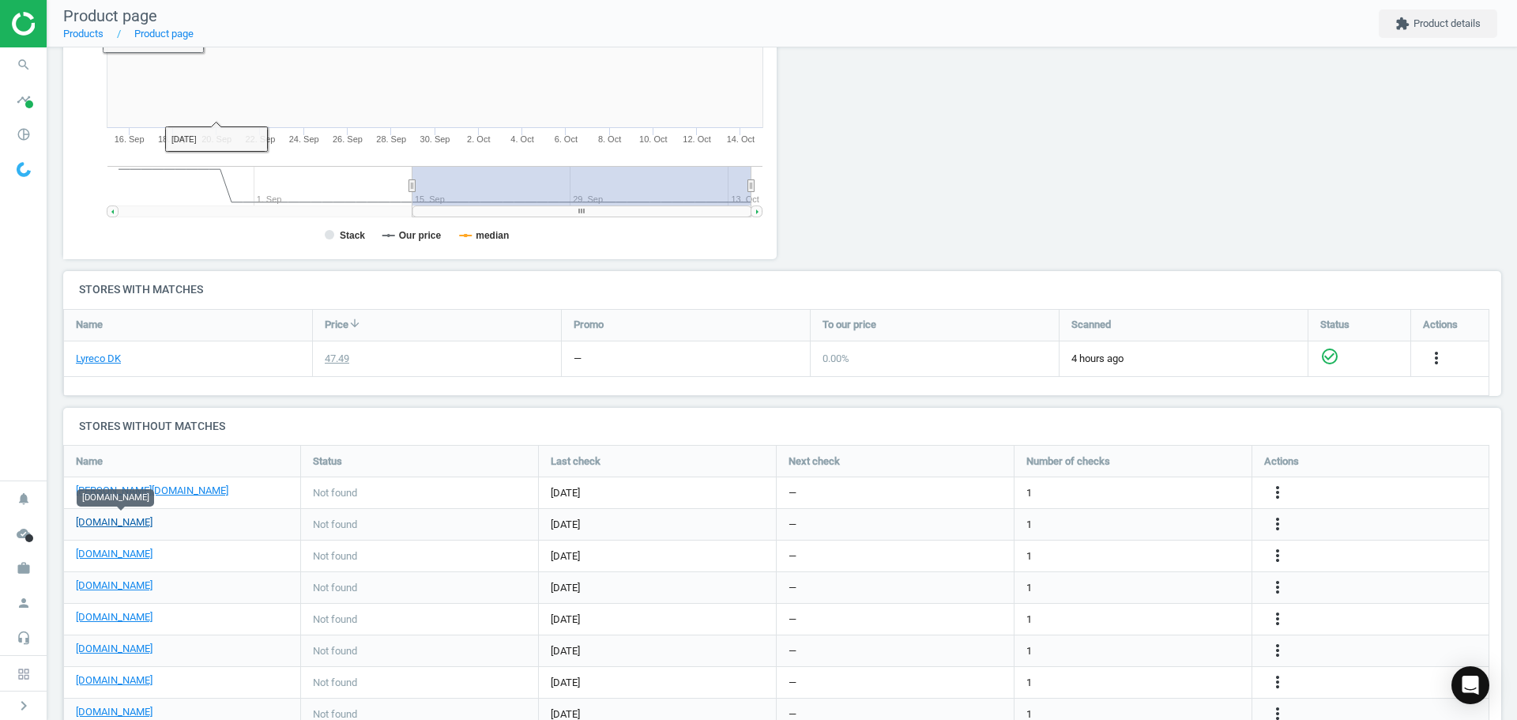
scroll to position [316, 0]
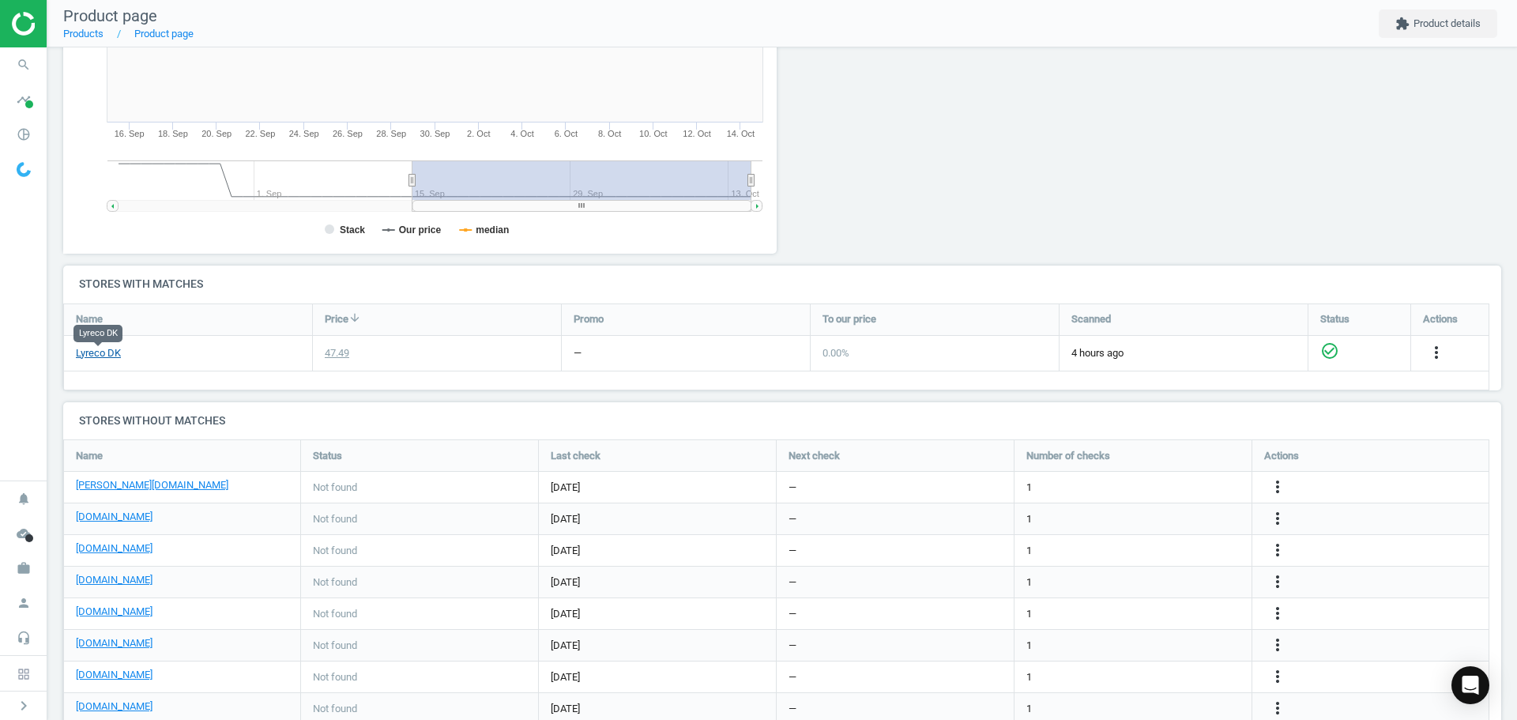
click at [107, 352] on link "Lyreco DK" at bounding box center [98, 353] width 45 height 14
click at [18, 55] on icon "search" at bounding box center [24, 65] width 30 height 30
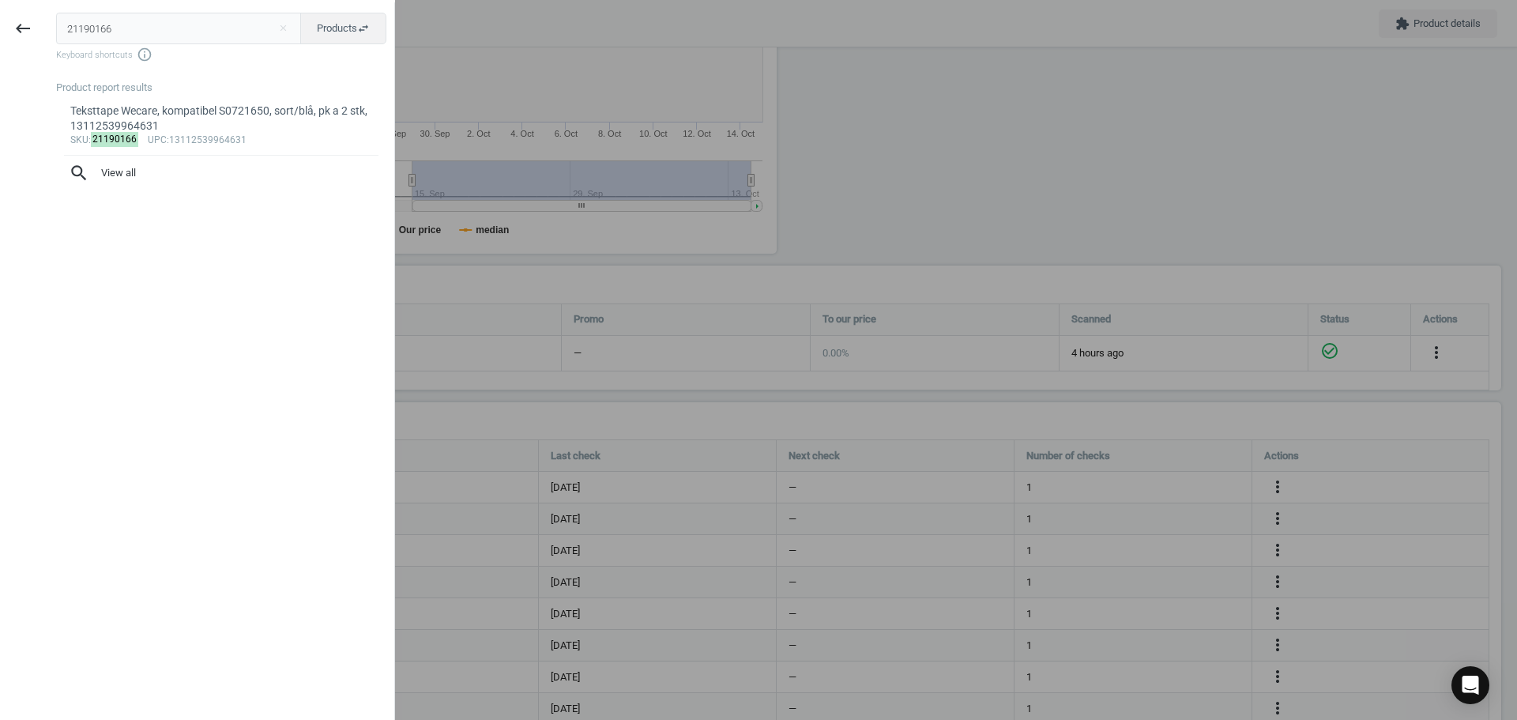
drag, startPoint x: 113, startPoint y: 28, endPoint x: -9, endPoint y: 27, distance: 121.7
click at [0, 27] on html "Group 2 Created with Sketch. ic/cloud_download/grey600 Created with Sketch. gra…" at bounding box center [758, 360] width 1517 height 720
type input "14228557"
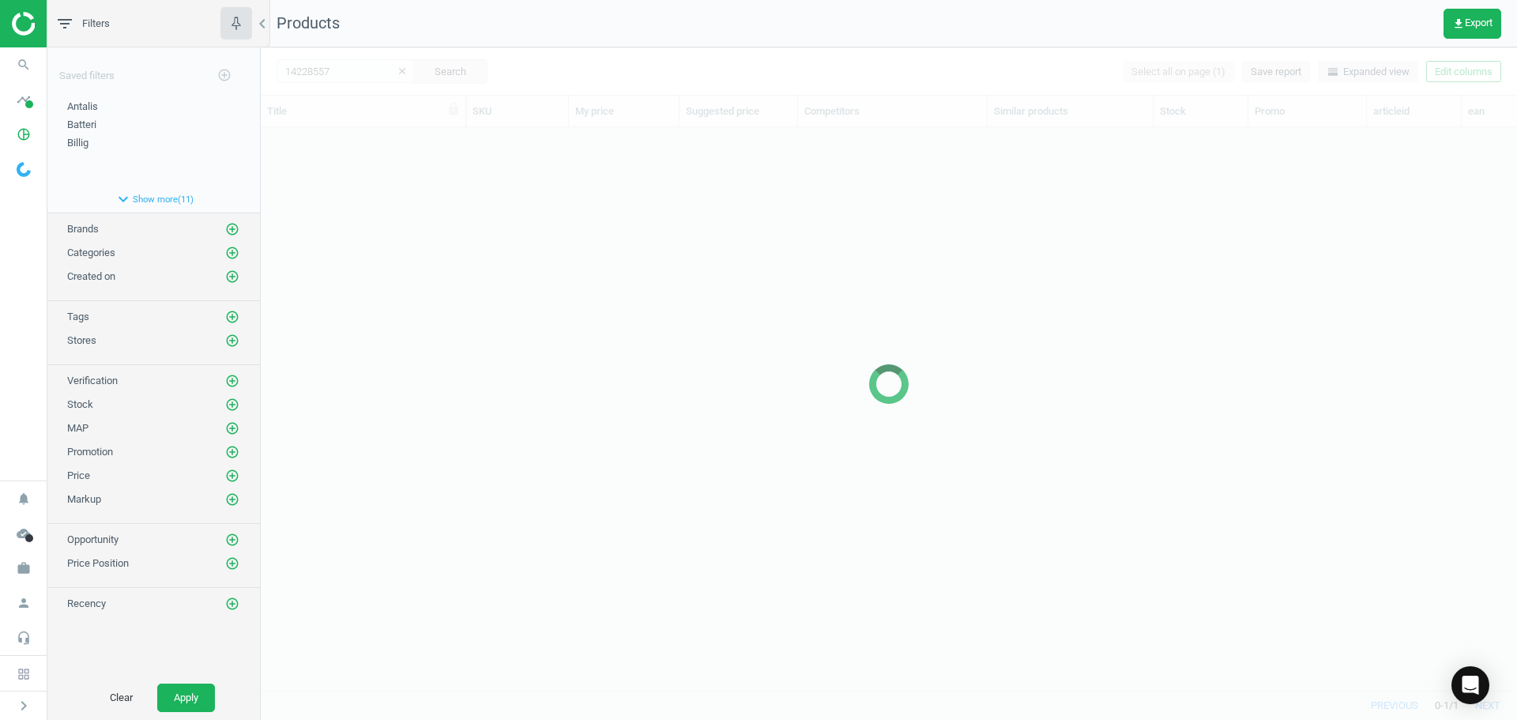
scroll to position [539, 1244]
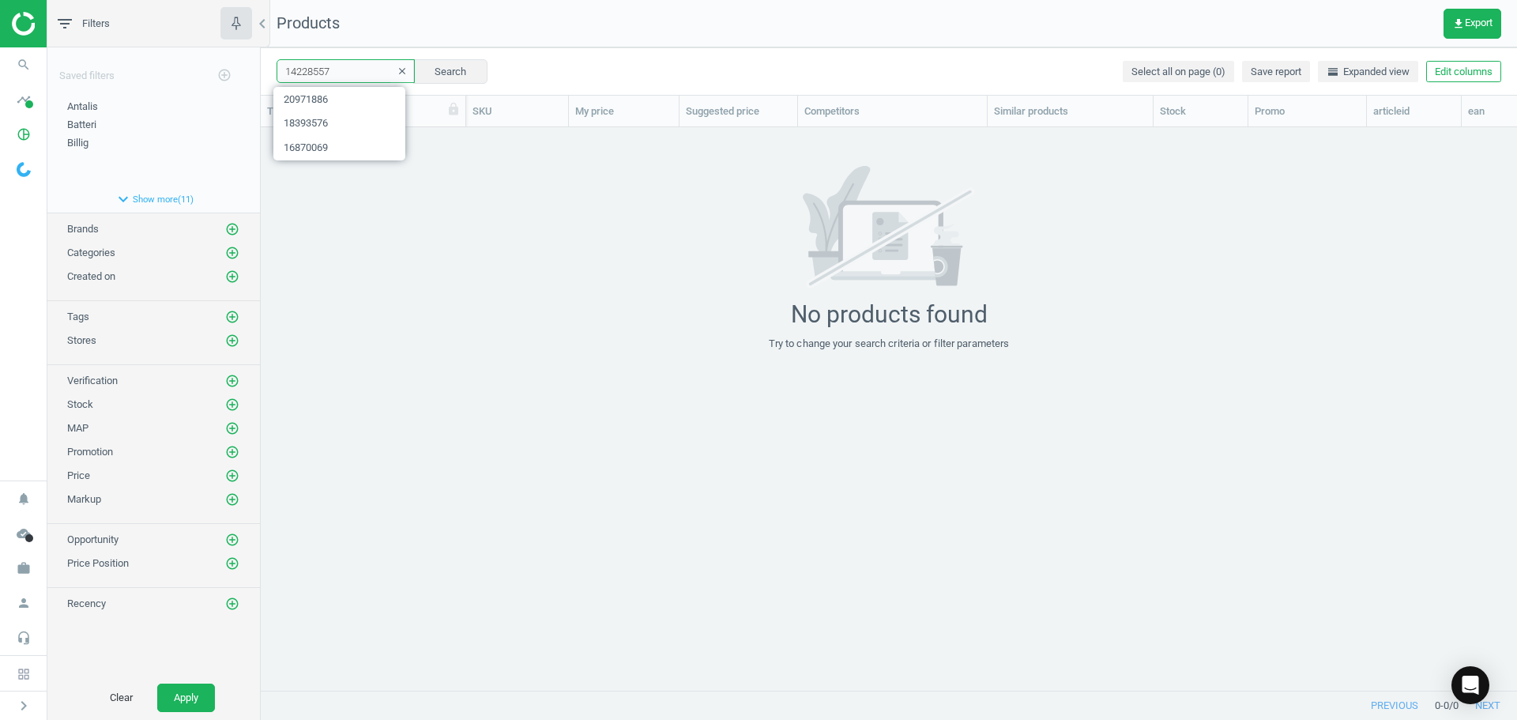
drag, startPoint x: 353, startPoint y: 76, endPoint x: 149, endPoint y: 74, distance: 204.6
click at [162, 74] on div "filter_list Filters chevron_left Saved filters add_circle_outline Antalis edit …" at bounding box center [781, 360] width 1469 height 720
paste input "46"
type input "14228546"
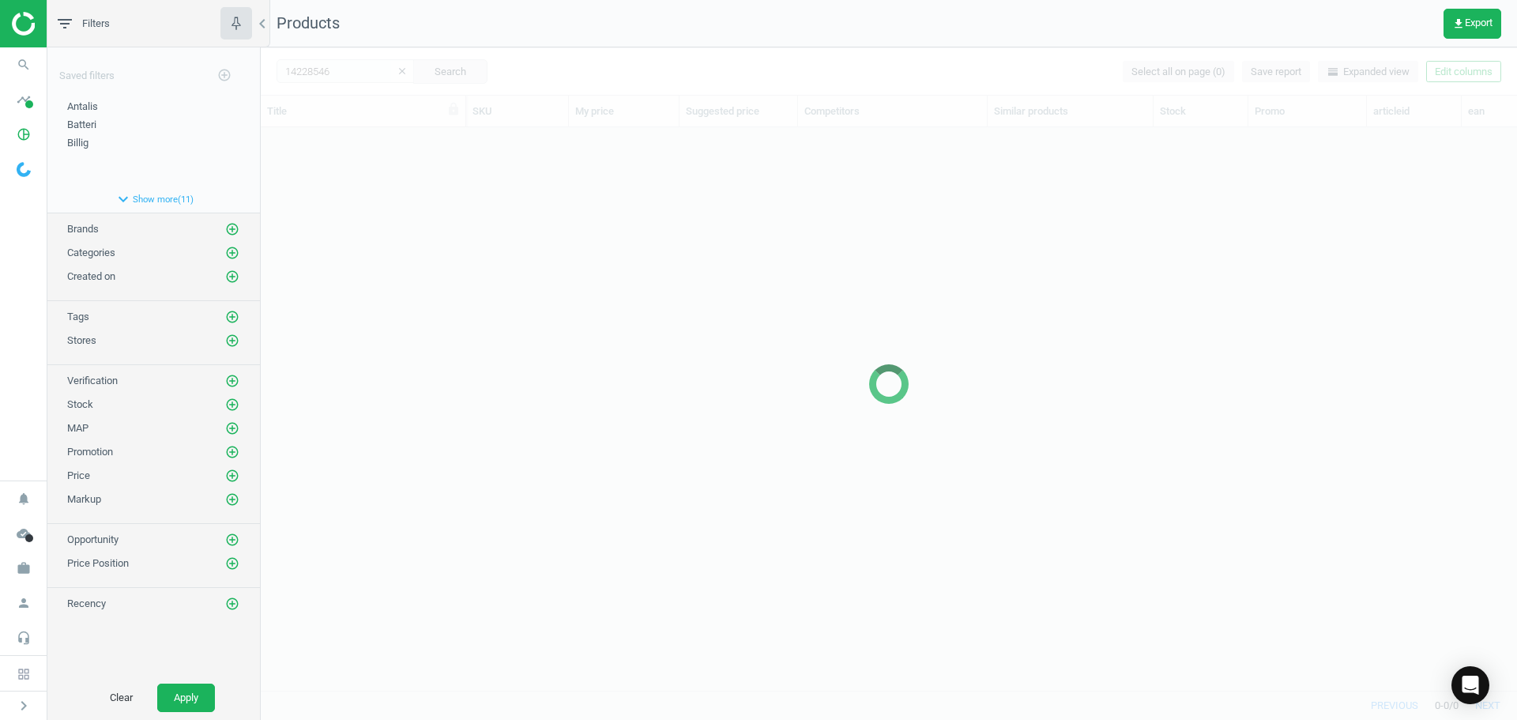
click at [442, 201] on div at bounding box center [889, 383] width 1256 height 672
click at [443, 201] on div at bounding box center [889, 383] width 1256 height 672
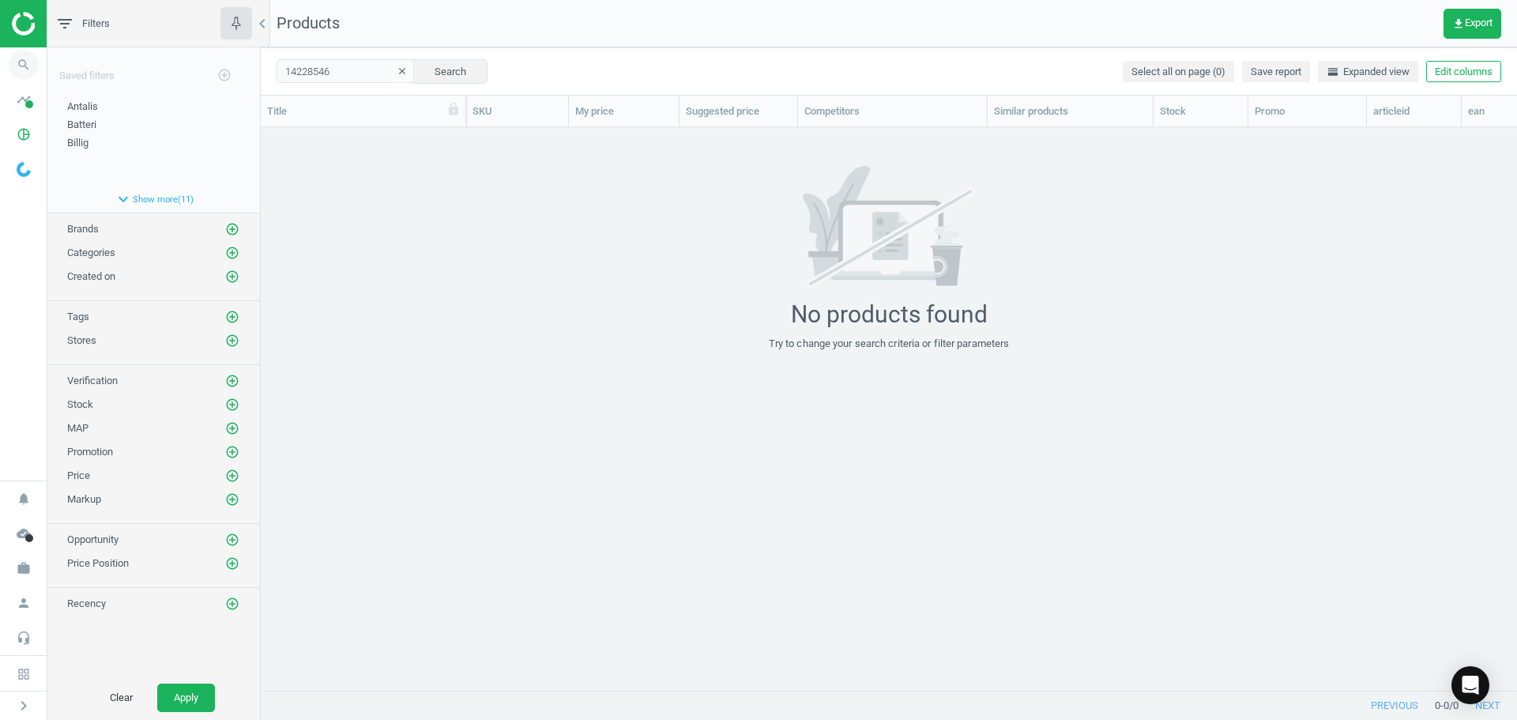
click at [16, 70] on icon "search" at bounding box center [24, 65] width 30 height 30
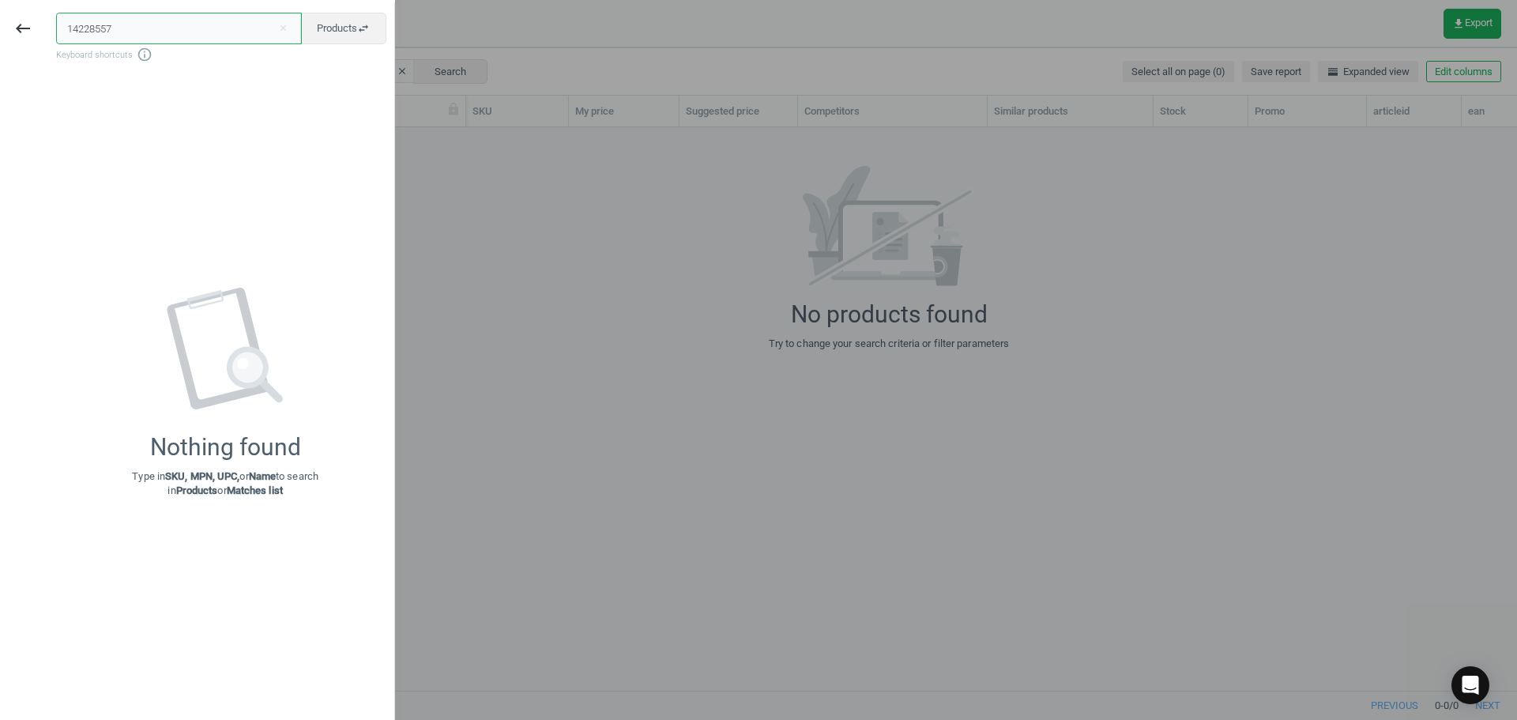
drag, startPoint x: 140, startPoint y: 28, endPoint x: 0, endPoint y: 24, distance: 139.8
click at [9, 24] on div "keyboard_backspace 14228557 close Products swap_horiz Keyboard shortcuts info_o…" at bounding box center [197, 362] width 395 height 720
paste input "92"
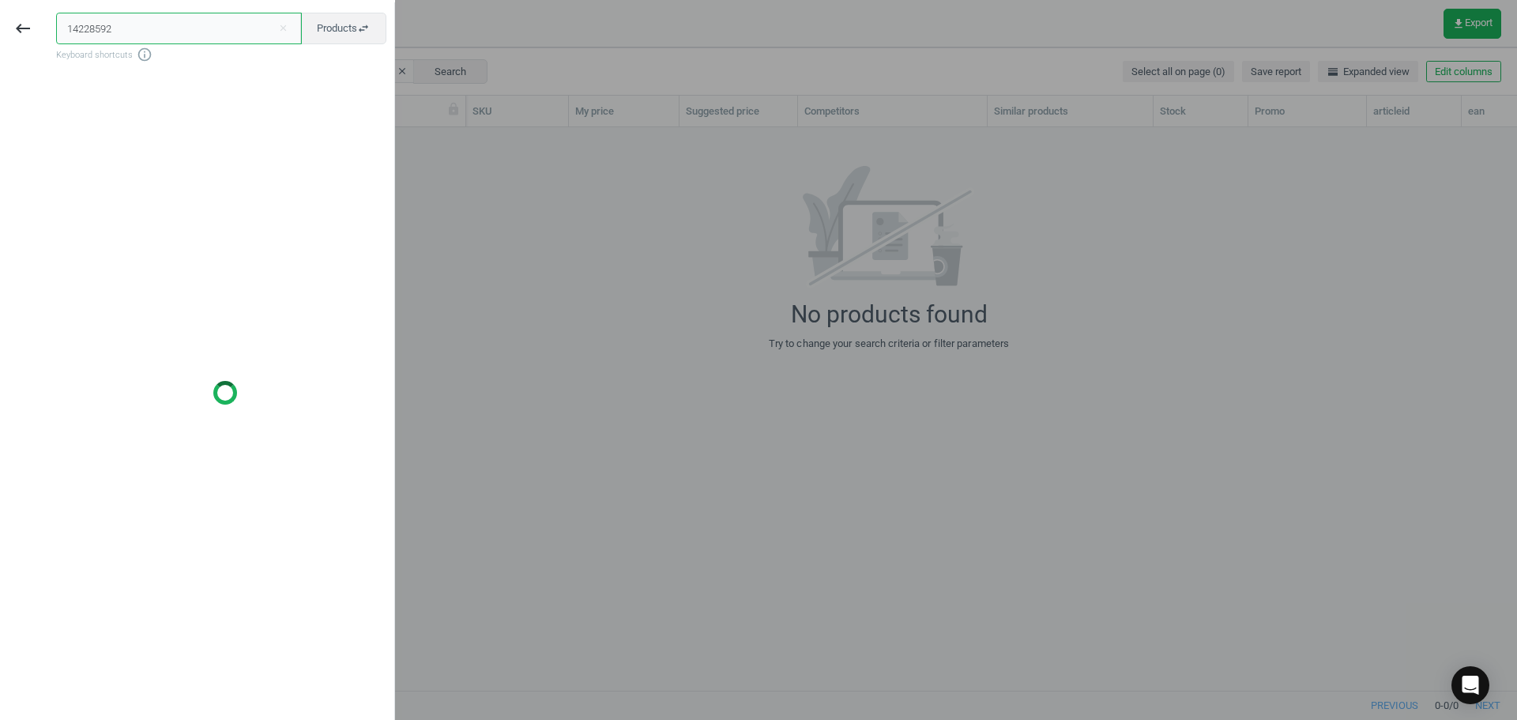
type input "14228592"
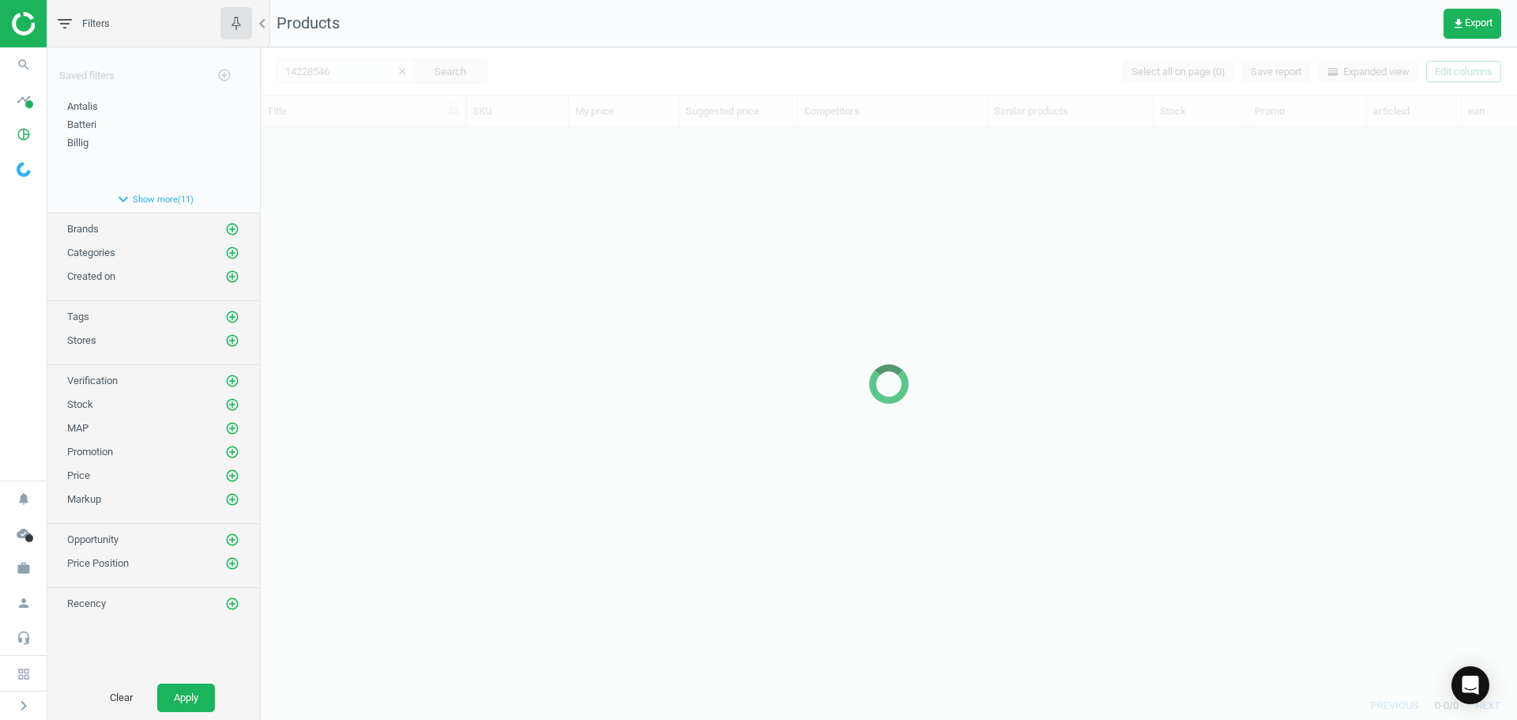
click at [509, 231] on div at bounding box center [889, 383] width 1256 height 672
click at [356, 235] on div at bounding box center [889, 383] width 1256 height 672
click at [357, 235] on div at bounding box center [889, 383] width 1256 height 672
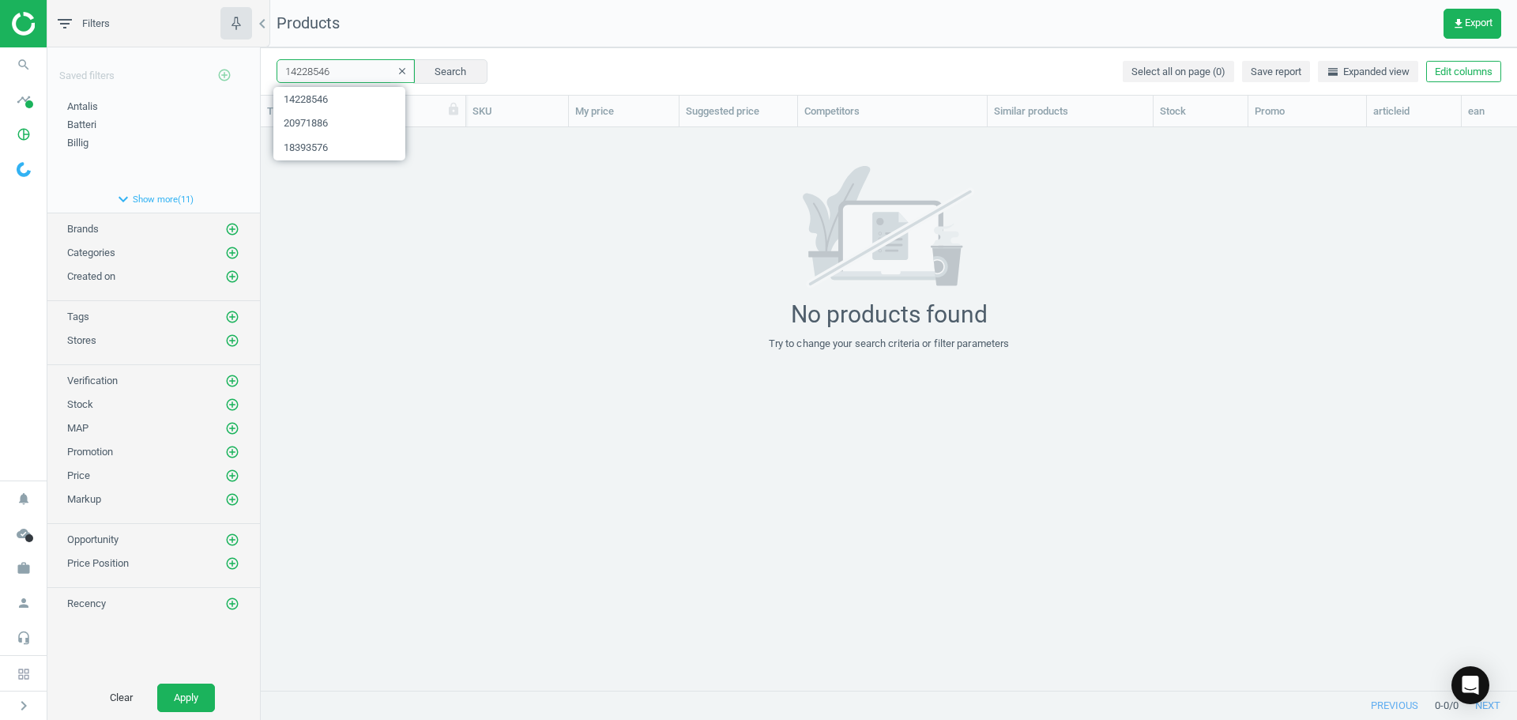
paste input "3232509"
drag, startPoint x: 348, startPoint y: 73, endPoint x: 228, endPoint y: 87, distance: 120.1
click at [235, 82] on div "filter_list Filters chevron_left Saved filters add_circle_outline Antalis edit …" at bounding box center [781, 360] width 1469 height 720
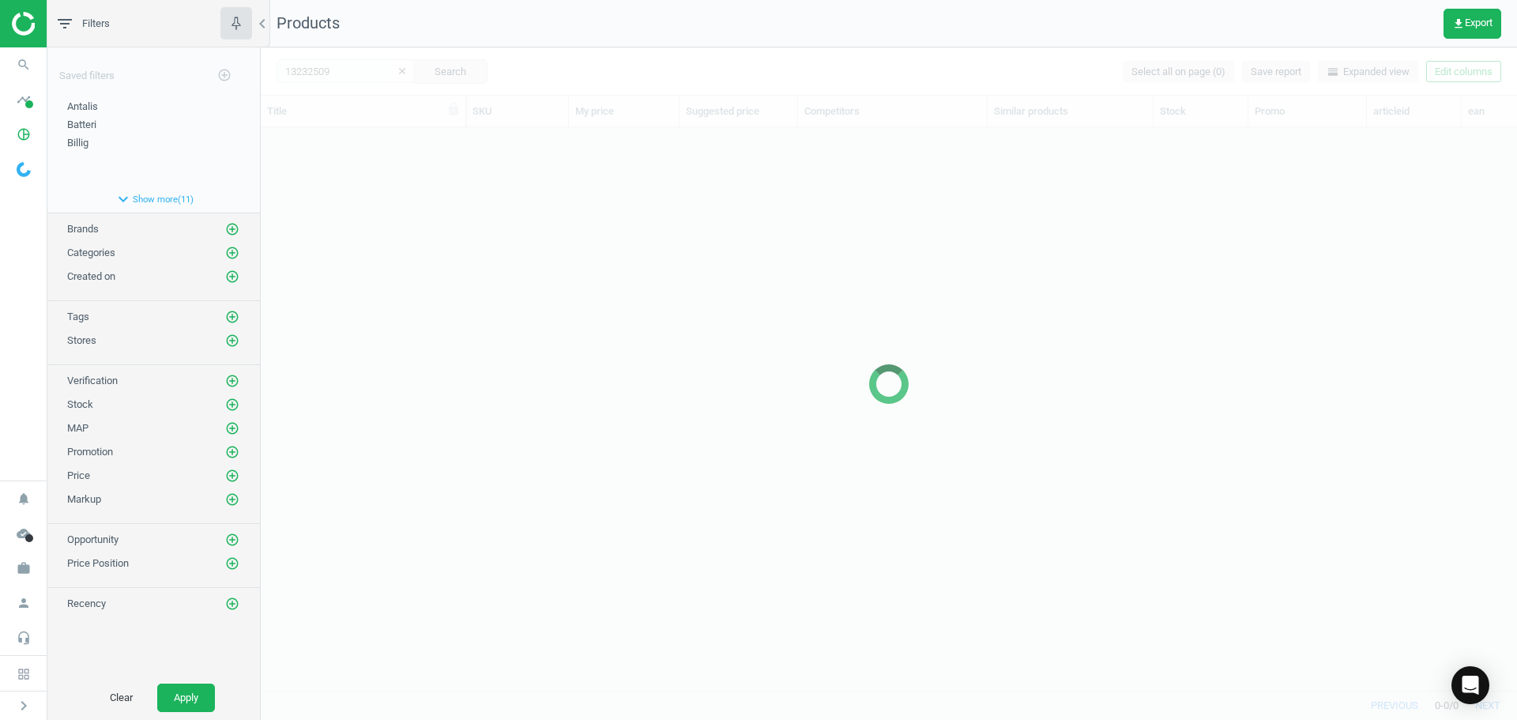
click at [450, 283] on div at bounding box center [889, 383] width 1256 height 672
click at [443, 283] on div at bounding box center [889, 383] width 1256 height 672
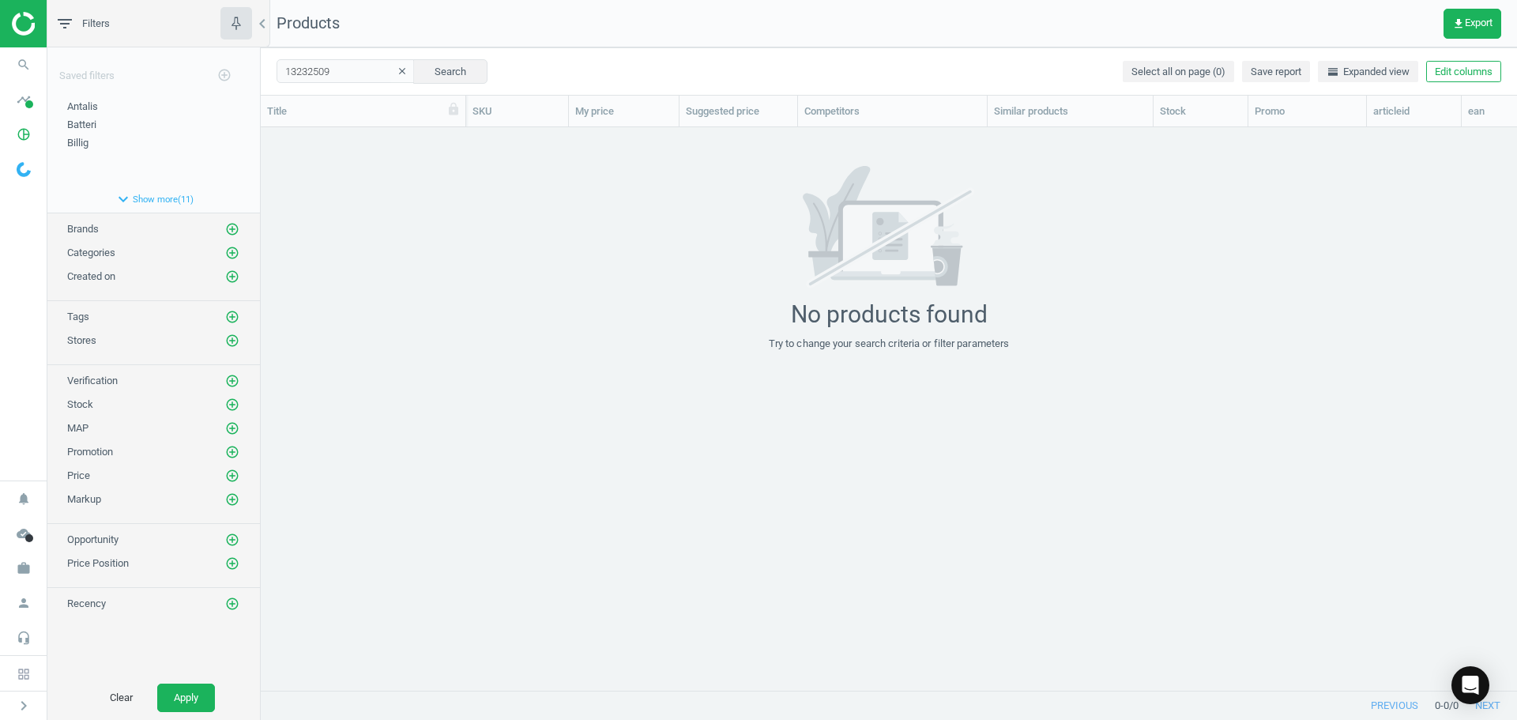
click at [370, 204] on div "No products found Try to change your search criteria or filter parameters" at bounding box center [889, 258] width 1256 height 185
drag, startPoint x: 332, startPoint y: 70, endPoint x: 208, endPoint y: 75, distance: 124.1
click at [212, 74] on div "filter_list Filters chevron_left Saved filters add_circle_outline Antalis edit …" at bounding box center [781, 360] width 1469 height 720
paste input "2191135"
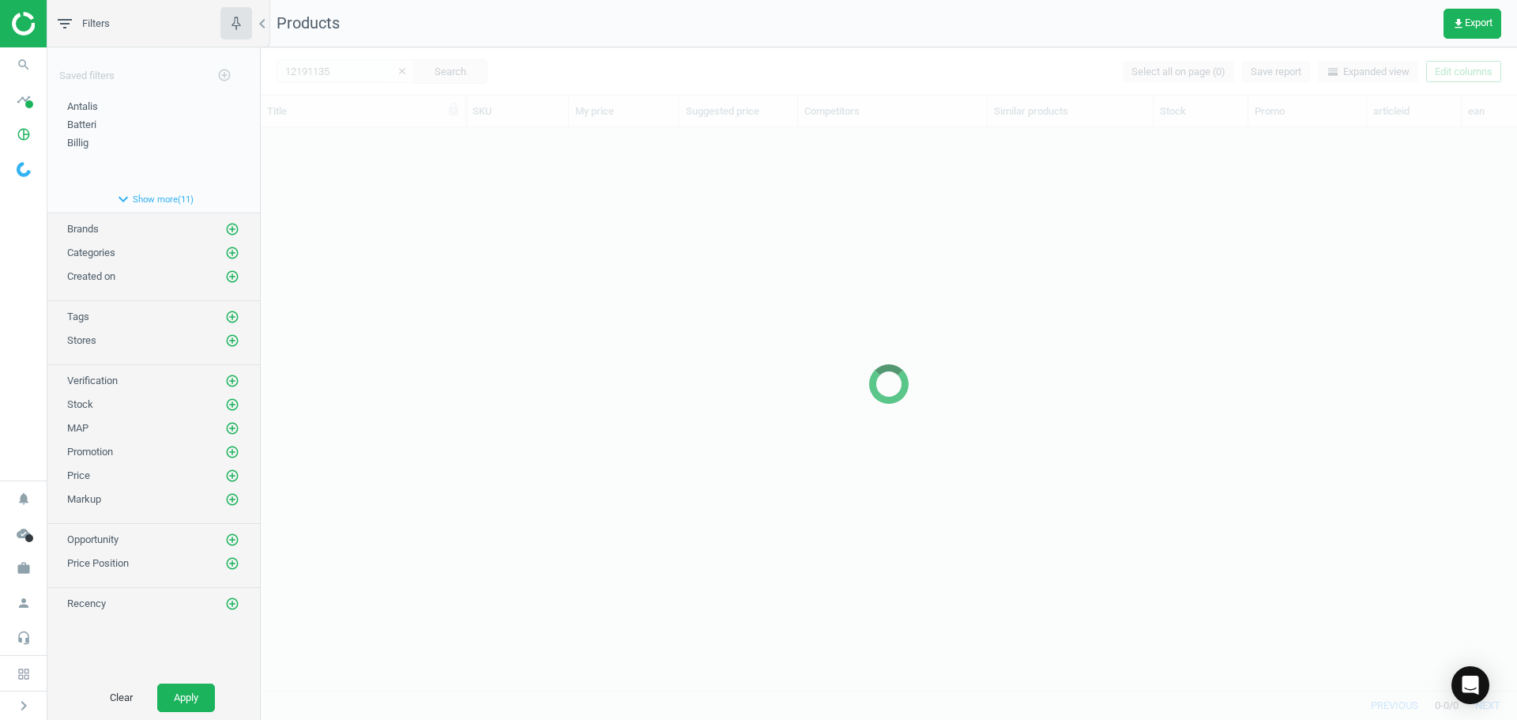
click at [368, 295] on div at bounding box center [889, 383] width 1256 height 672
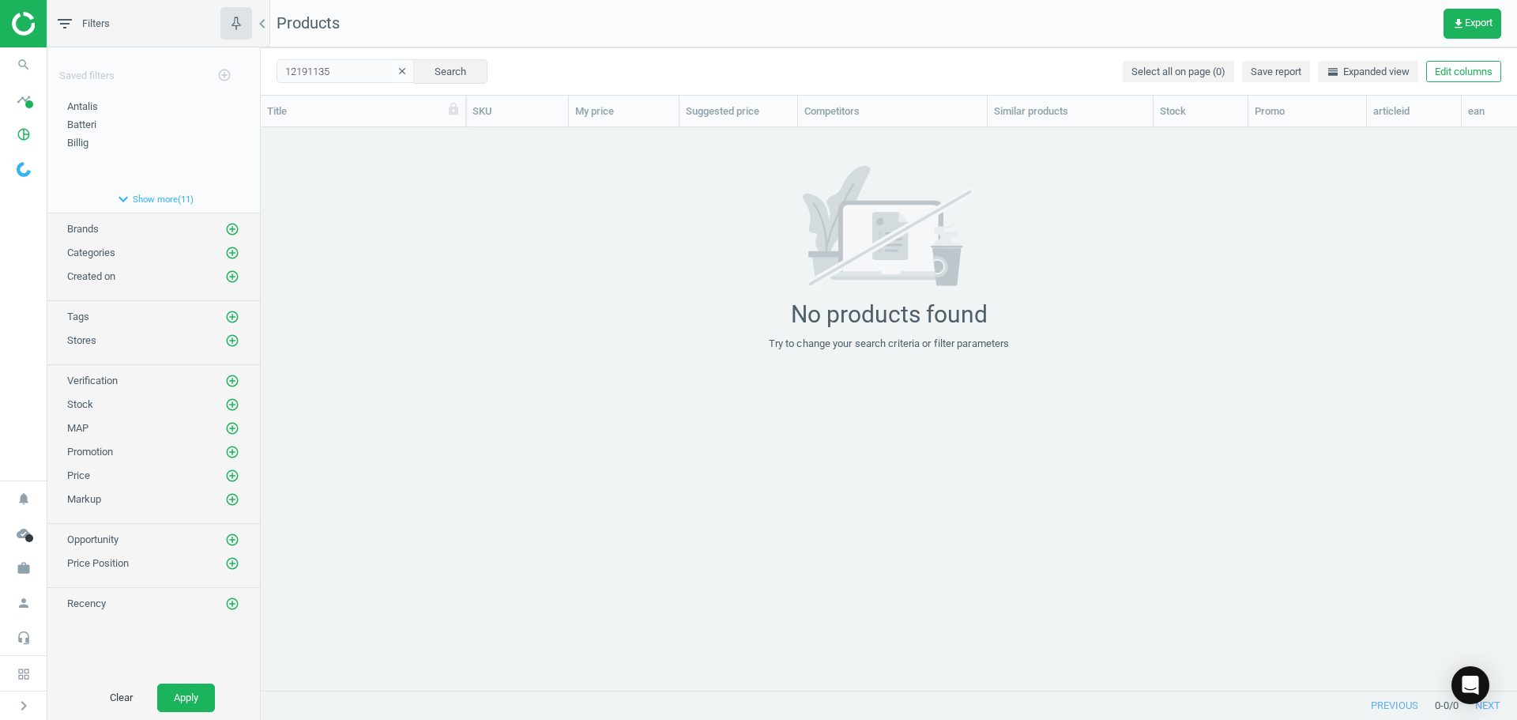
click at [318, 202] on div "No products found Try to change your search criteria or filter parameters" at bounding box center [889, 258] width 1256 height 185
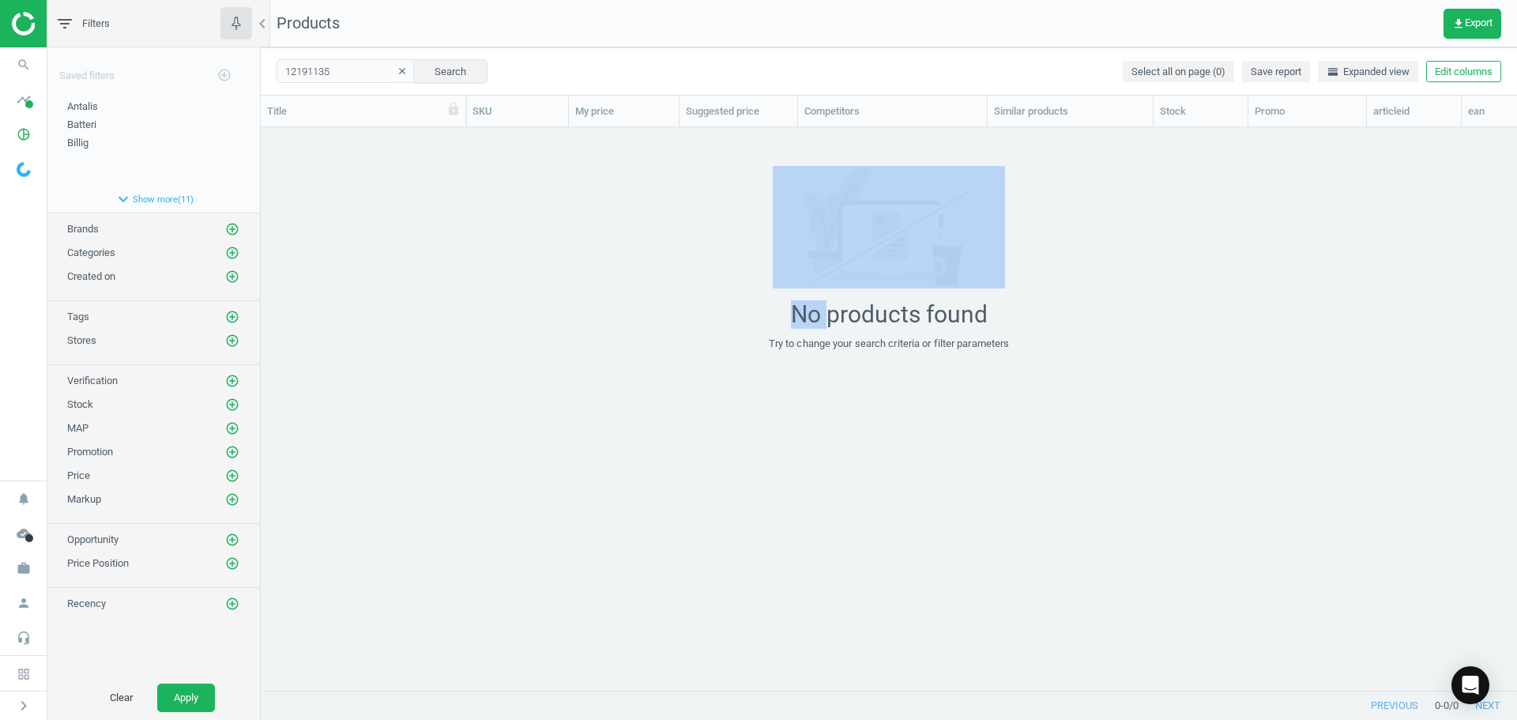
click at [318, 202] on div "No products found Try to change your search criteria or filter parameters" at bounding box center [889, 258] width 1256 height 185
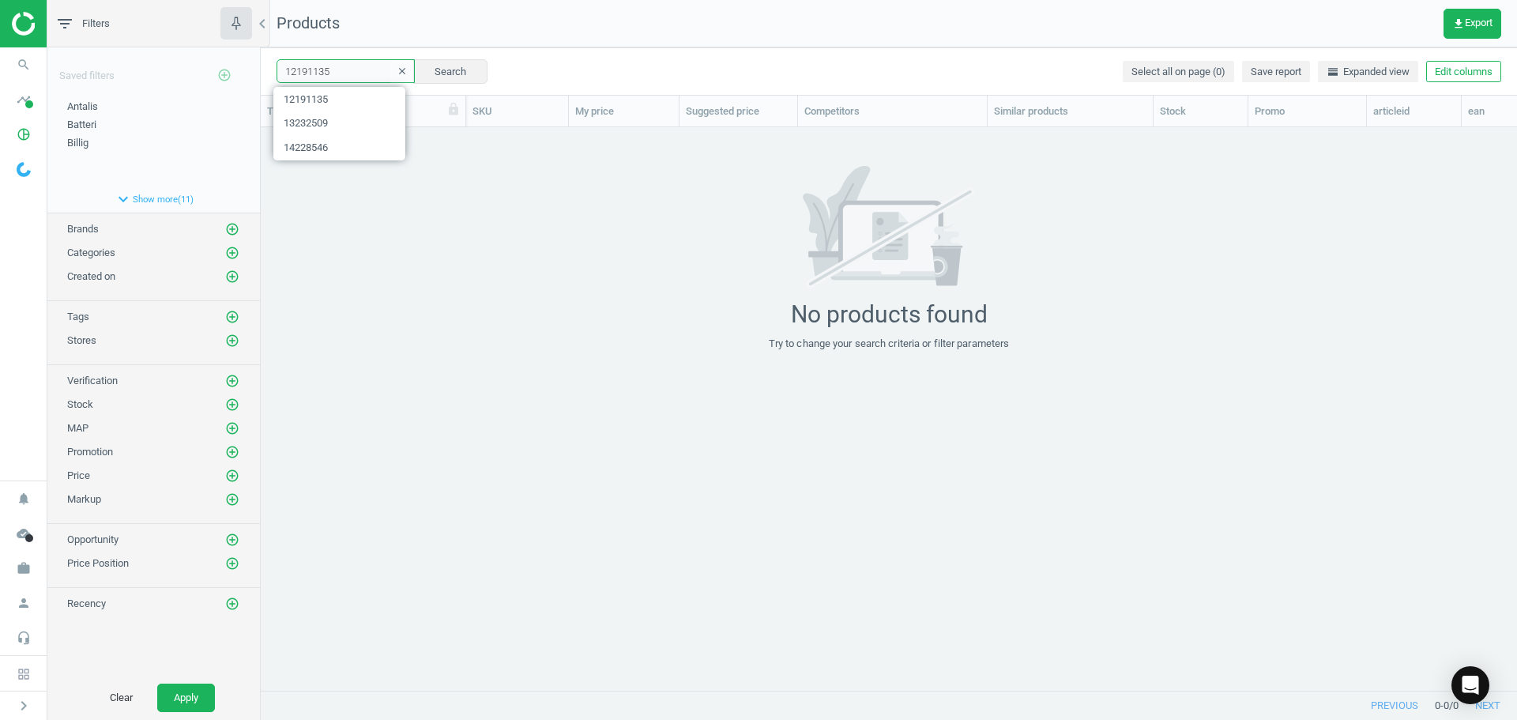
paste input "6639096"
drag, startPoint x: 363, startPoint y: 68, endPoint x: 231, endPoint y: 65, distance: 132.0
click at [233, 67] on div "filter_list Filters chevron_left Saved filters add_circle_outline Antalis edit …" at bounding box center [781, 360] width 1469 height 720
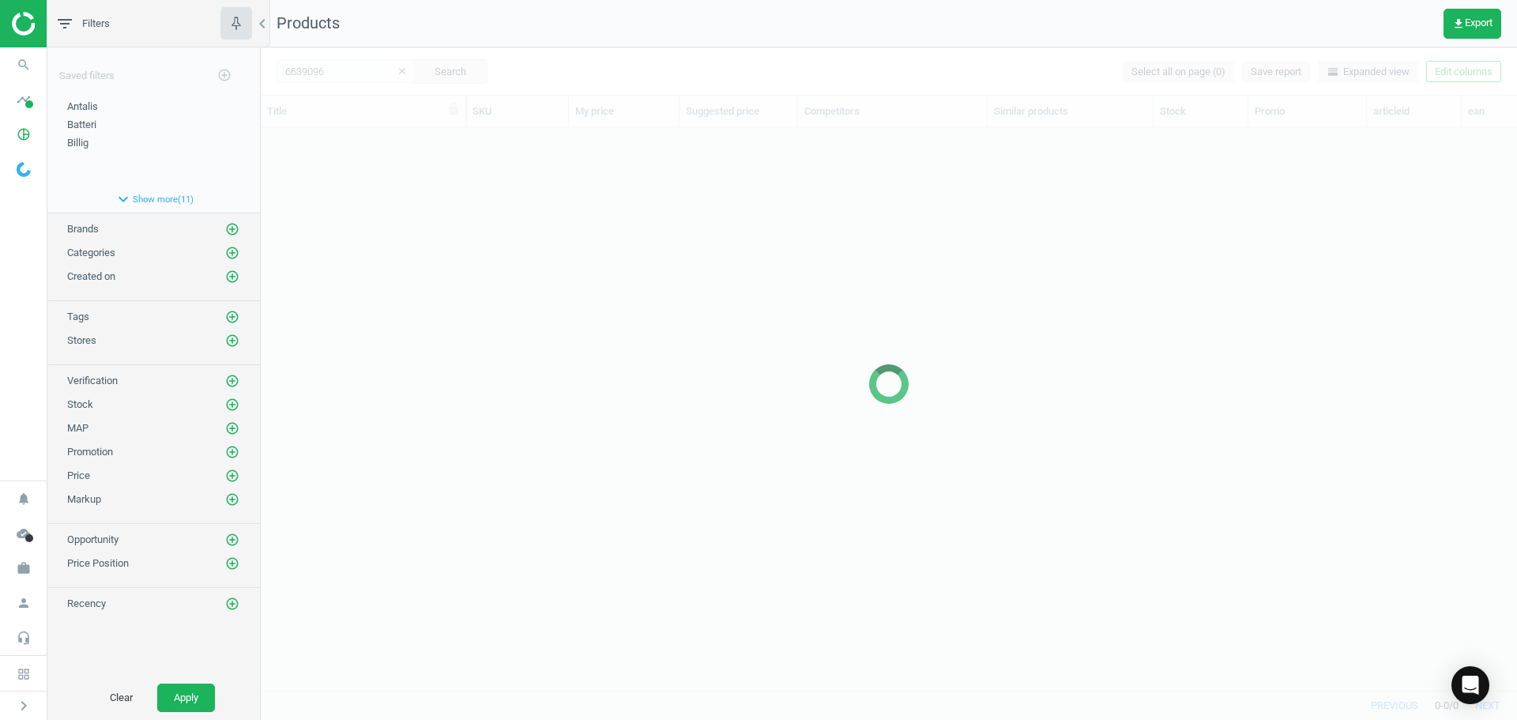
click at [344, 238] on div at bounding box center [889, 383] width 1256 height 672
click at [331, 215] on div at bounding box center [889, 383] width 1256 height 672
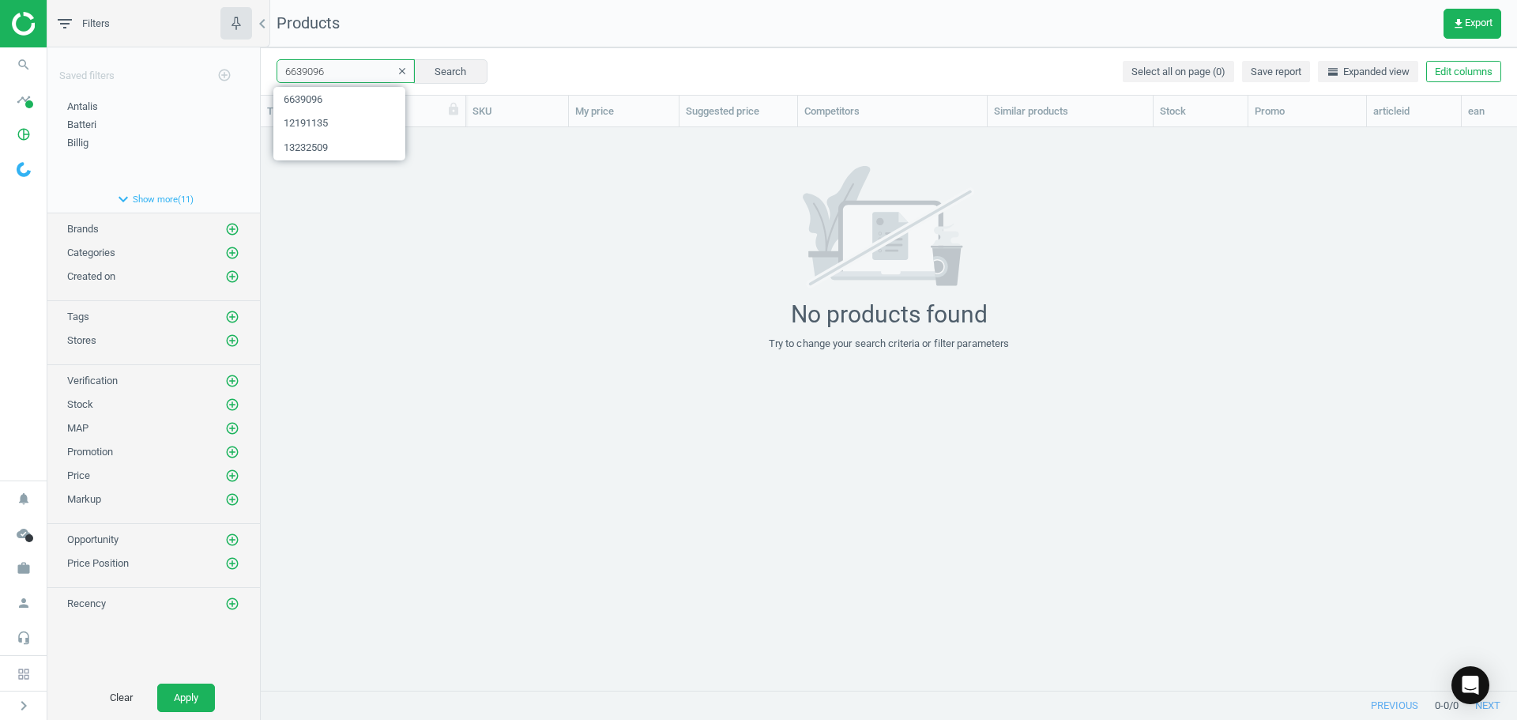
drag, startPoint x: 341, startPoint y: 70, endPoint x: 208, endPoint y: 67, distance: 133.5
click at [212, 67] on div "filter_list Filters chevron_left Saved filters add_circle_outline Antalis edit …" at bounding box center [781, 360] width 1469 height 720
paste input "21399021"
drag, startPoint x: 340, startPoint y: 77, endPoint x: 216, endPoint y: 72, distance: 124.1
click at [216, 72] on div "filter_list Filters chevron_left Saved filters add_circle_outline Antalis edit …" at bounding box center [781, 360] width 1469 height 720
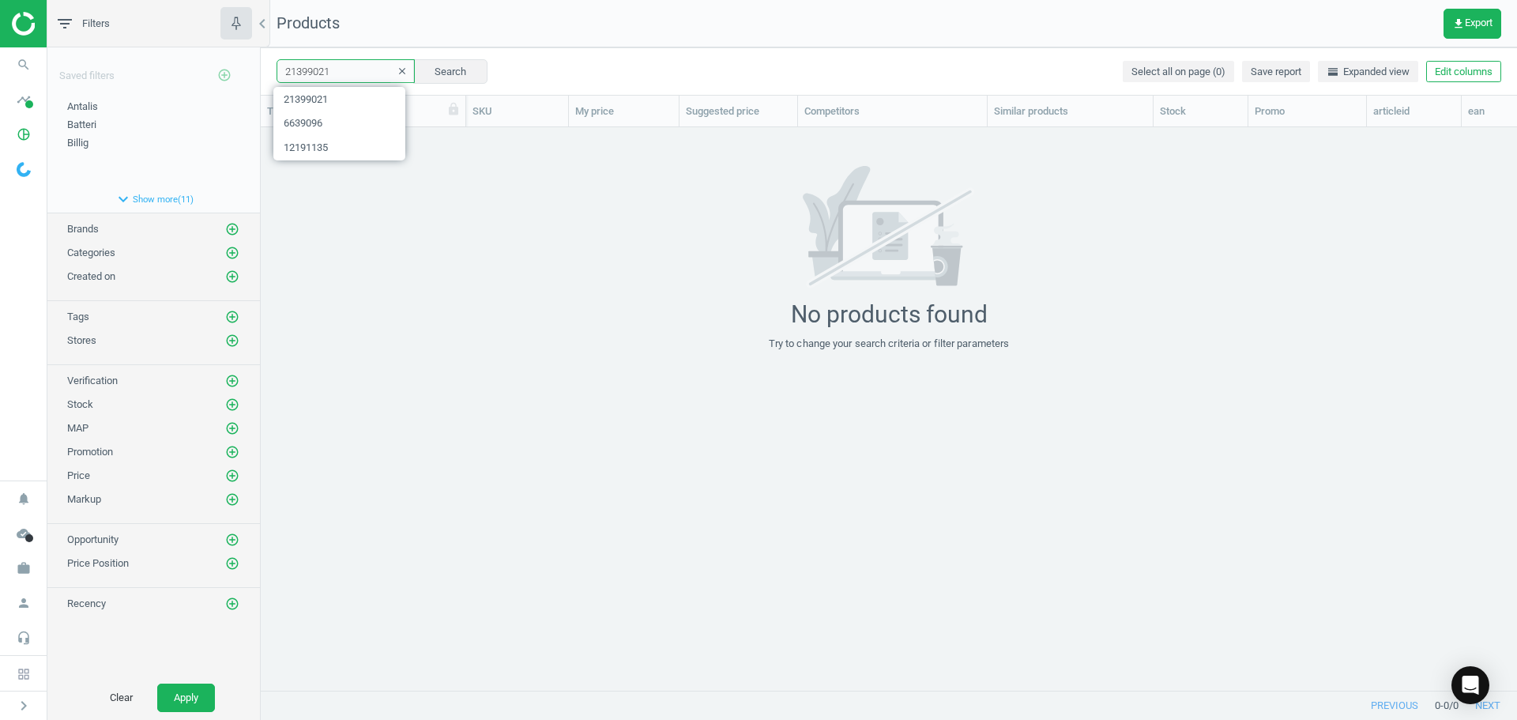
paste input "10092254"
type input "10092254"
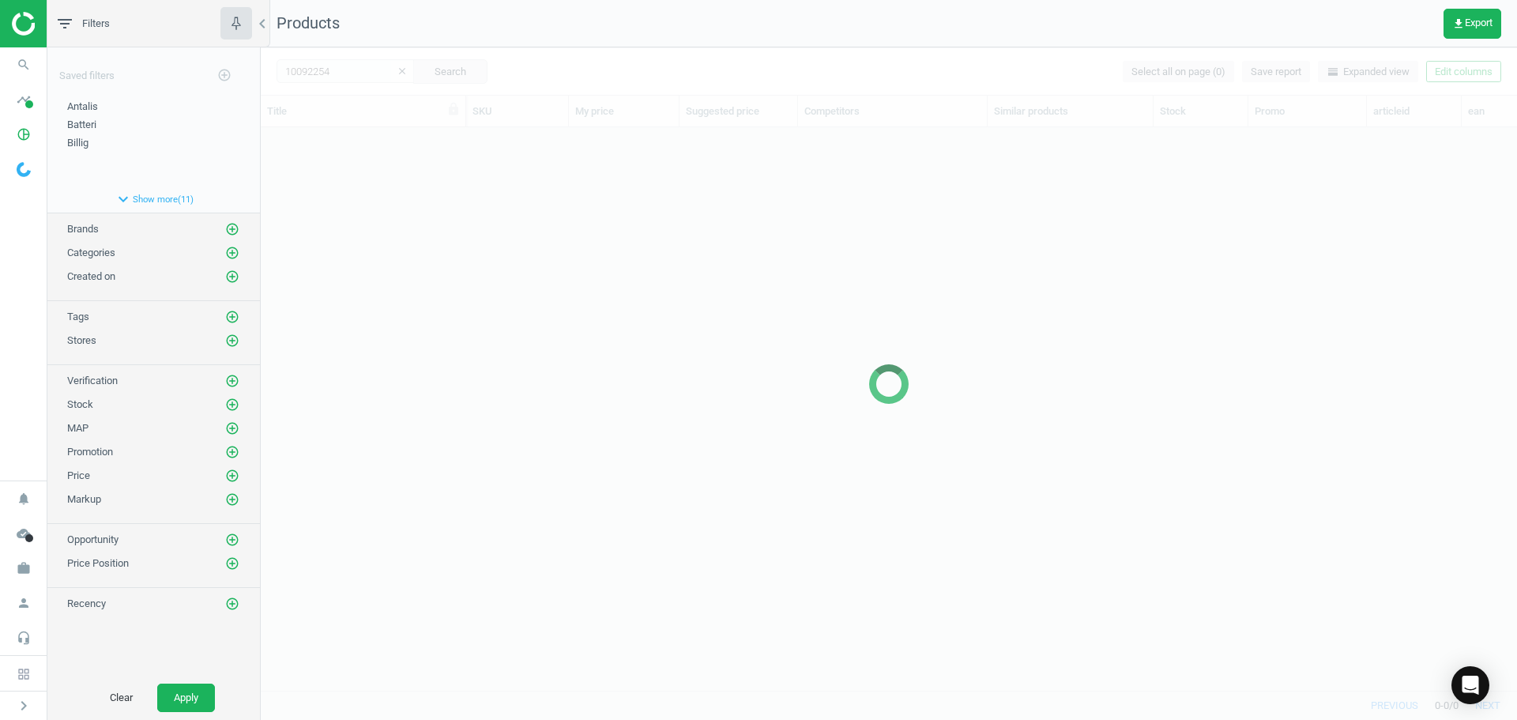
click at [338, 74] on div at bounding box center [889, 383] width 1256 height 672
click at [336, 74] on div at bounding box center [889, 383] width 1256 height 672
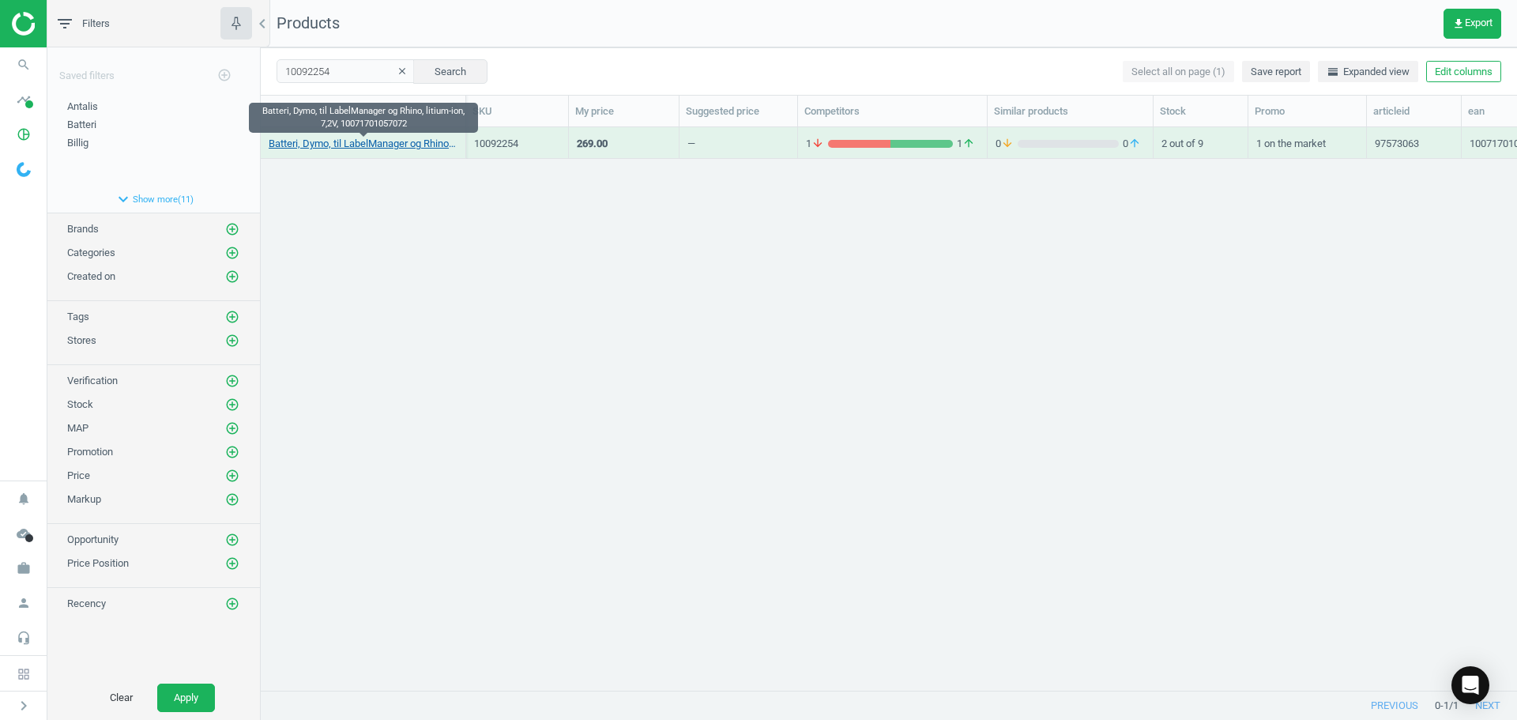
click at [354, 140] on link "Batteri, Dymo, til LabelManager og Rhino, litium-ion, 7,2V, 10071701057072" at bounding box center [363, 144] width 189 height 14
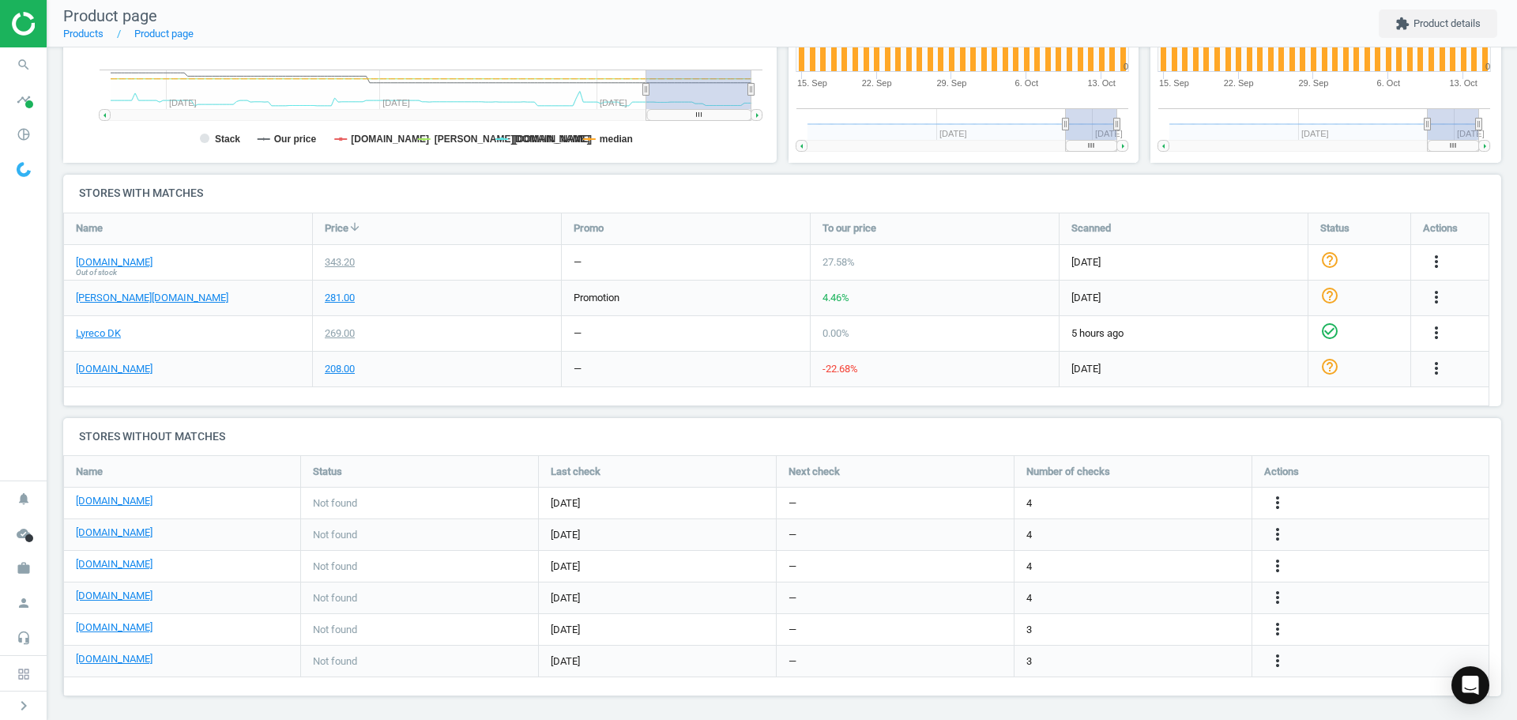
scroll to position [411, 0]
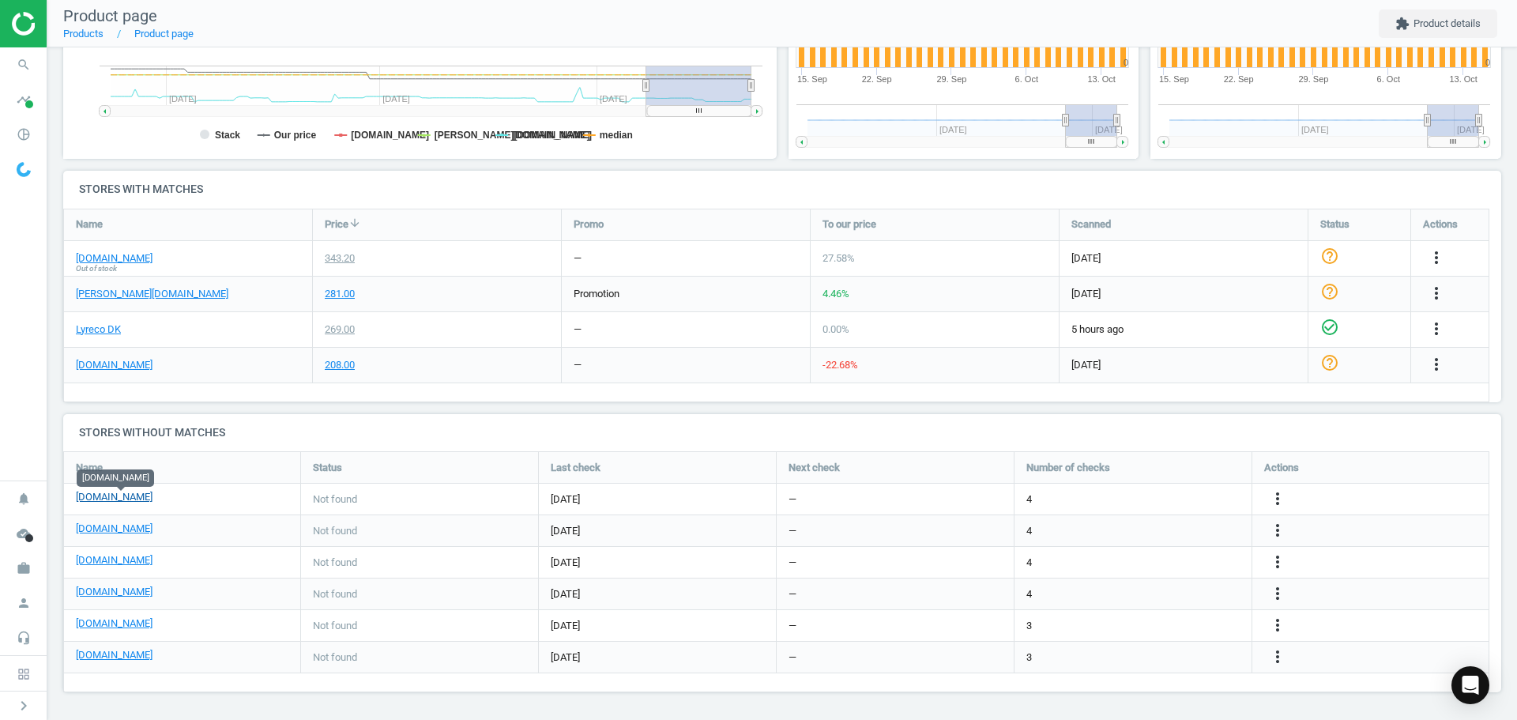
click at [131, 500] on link "[DOMAIN_NAME]" at bounding box center [114, 497] width 77 height 14
click at [116, 560] on link "[DOMAIN_NAME]" at bounding box center [114, 560] width 77 height 14
click at [109, 596] on link "[DOMAIN_NAME]" at bounding box center [114, 592] width 77 height 14
click at [142, 622] on link "[DOMAIN_NAME]" at bounding box center [114, 623] width 77 height 14
click at [97, 299] on link "[PERSON_NAME][DOMAIN_NAME]" at bounding box center [152, 294] width 152 height 14
